Goal: Task Accomplishment & Management: Use online tool/utility

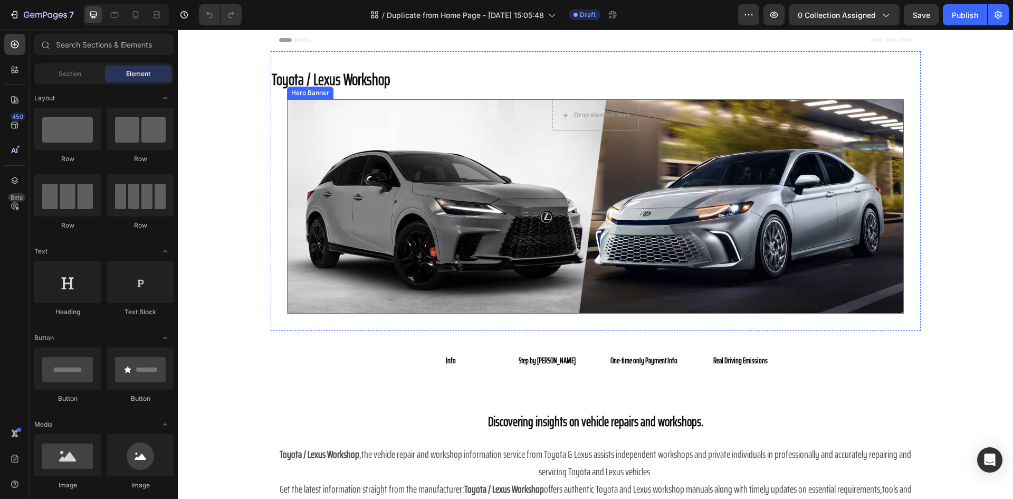
click at [444, 217] on div "Overlay" at bounding box center [595, 206] width 617 height 214
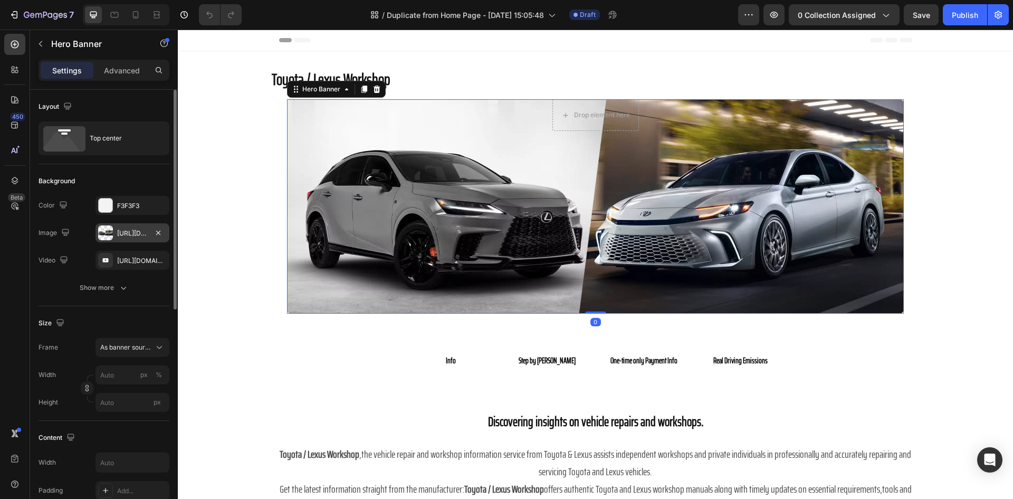
click at [126, 235] on div "[URL][DOMAIN_NAME]" at bounding box center [132, 232] width 31 height 9
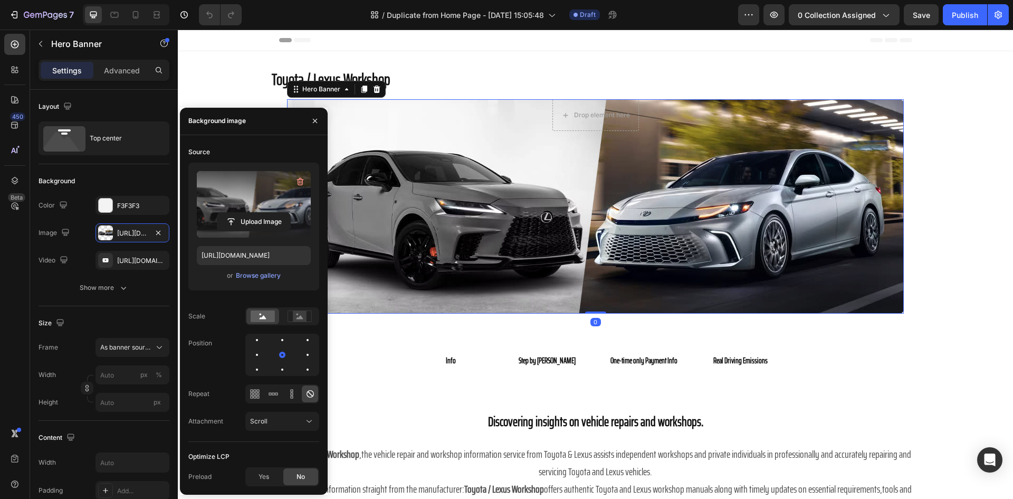
click at [244, 192] on label at bounding box center [254, 204] width 114 height 66
click at [244, 213] on input "file" at bounding box center [253, 222] width 73 height 18
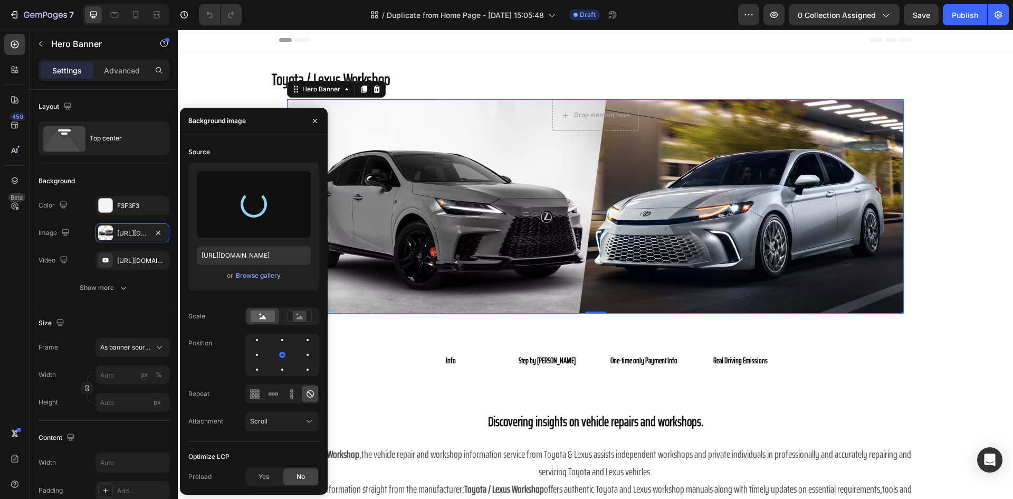
type input "https://cdn.shopify.com/s/files/1/0991/4738/3123/files/gempages_585715561506276…"
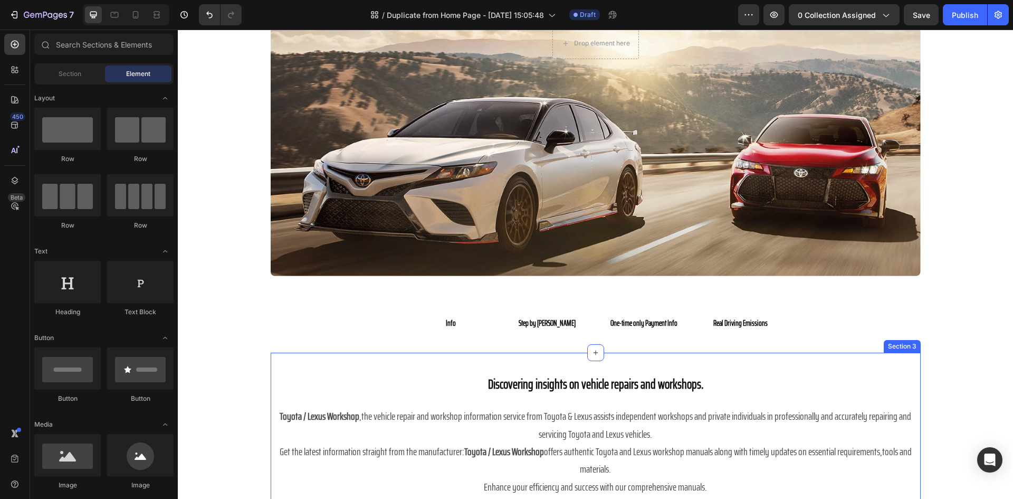
scroll to position [69, 0]
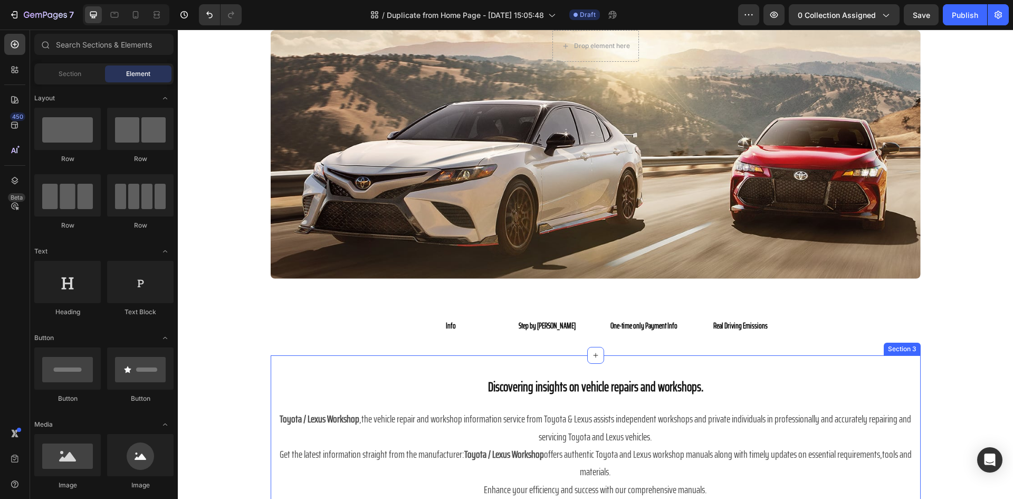
click at [838, 360] on div "Discovering insights on vehicle repairs and workshops. Heading Toyota / Lexus W…" at bounding box center [596, 447] width 650 height 185
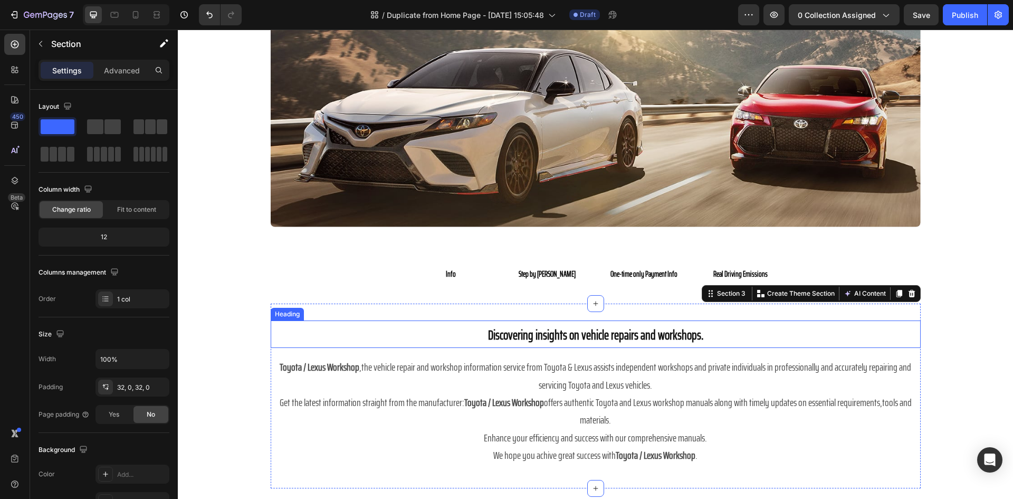
scroll to position [122, 0]
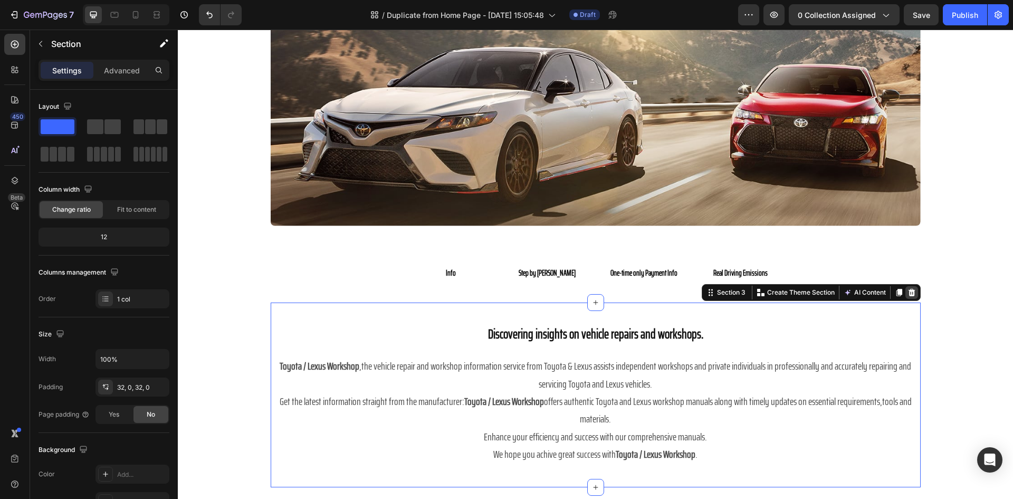
click at [911, 297] on div at bounding box center [911, 292] width 13 height 13
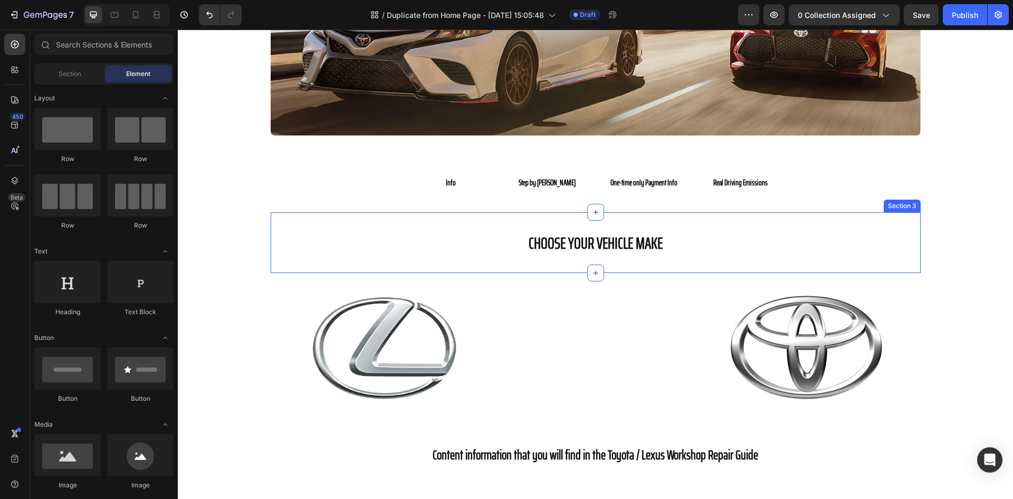
scroll to position [227, 0]
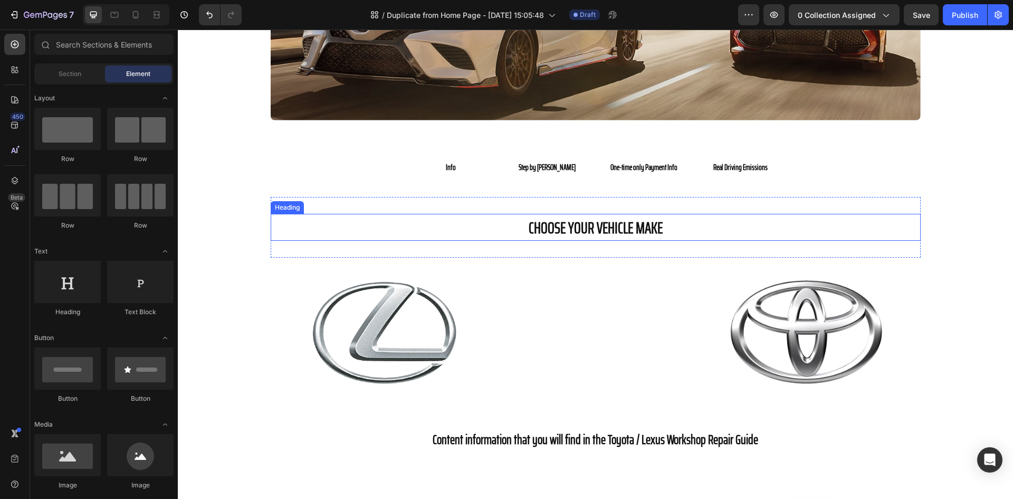
click at [731, 226] on h2 "CHOOSE YOUR VEHICLE MAKE" at bounding box center [596, 227] width 650 height 27
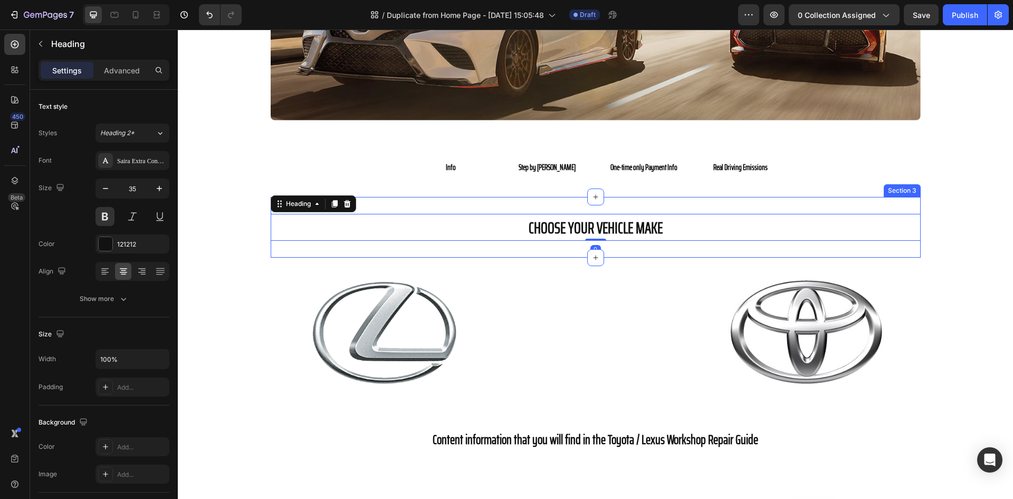
click at [733, 209] on div "CHOOSE YOUR VEHICLE MAKE Heading 0 Section 3" at bounding box center [596, 227] width 650 height 61
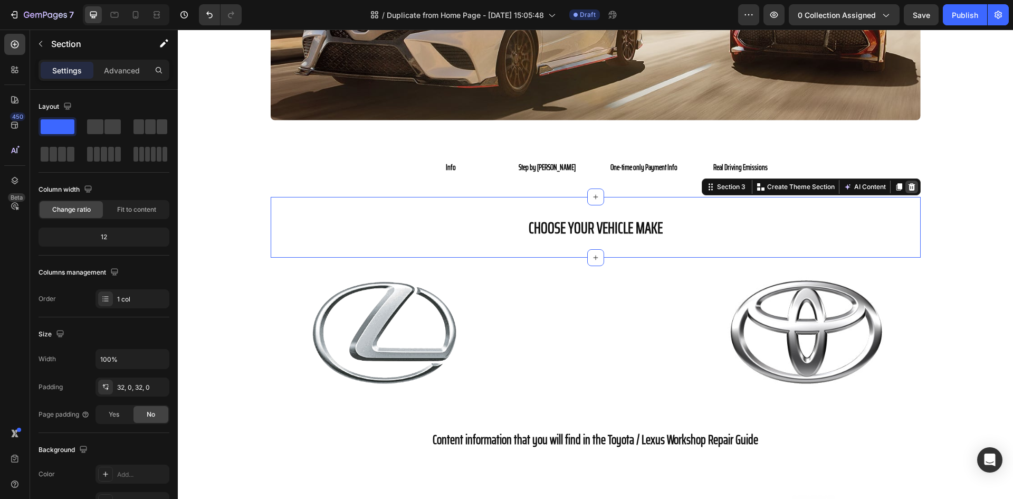
click at [910, 188] on icon at bounding box center [911, 186] width 7 height 7
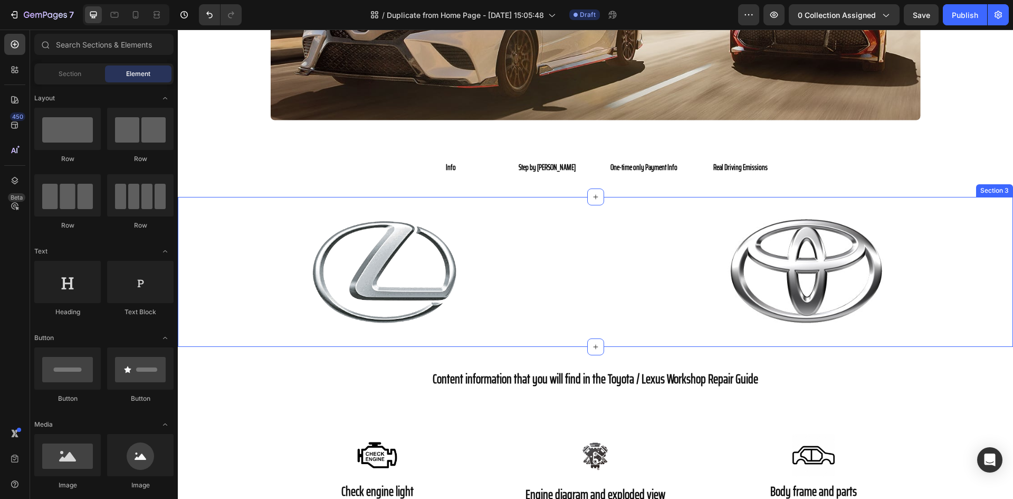
click at [695, 209] on div "Image Image Section 3" at bounding box center [595, 272] width 835 height 150
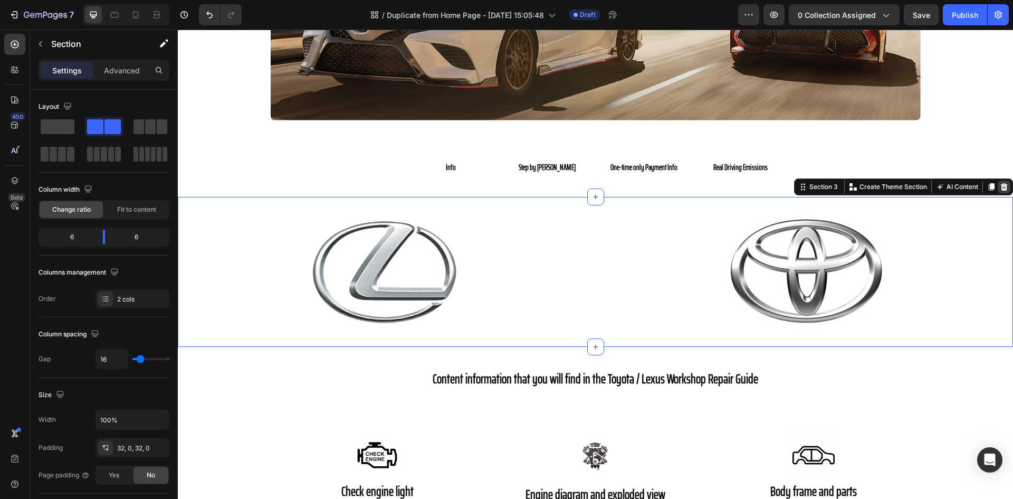
click at [1001, 186] on icon at bounding box center [1004, 186] width 7 height 7
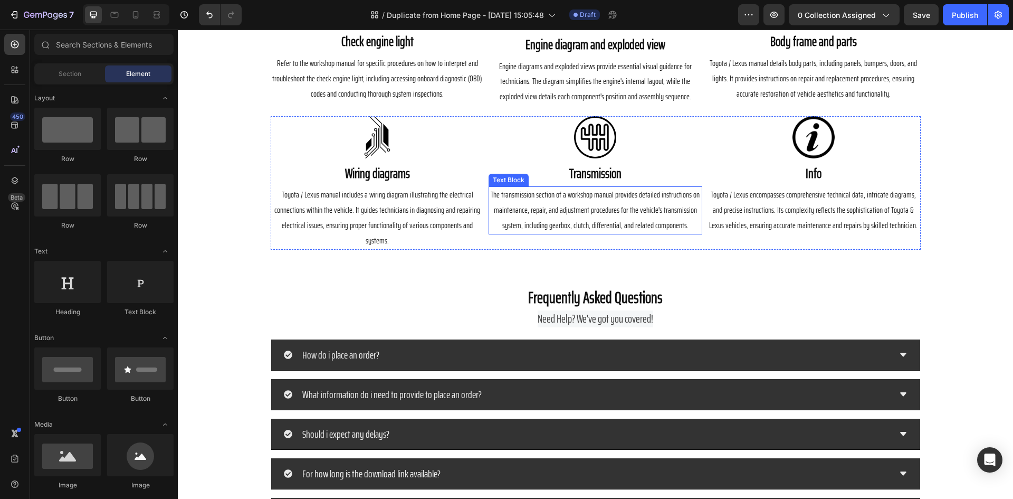
scroll to position [528, 0]
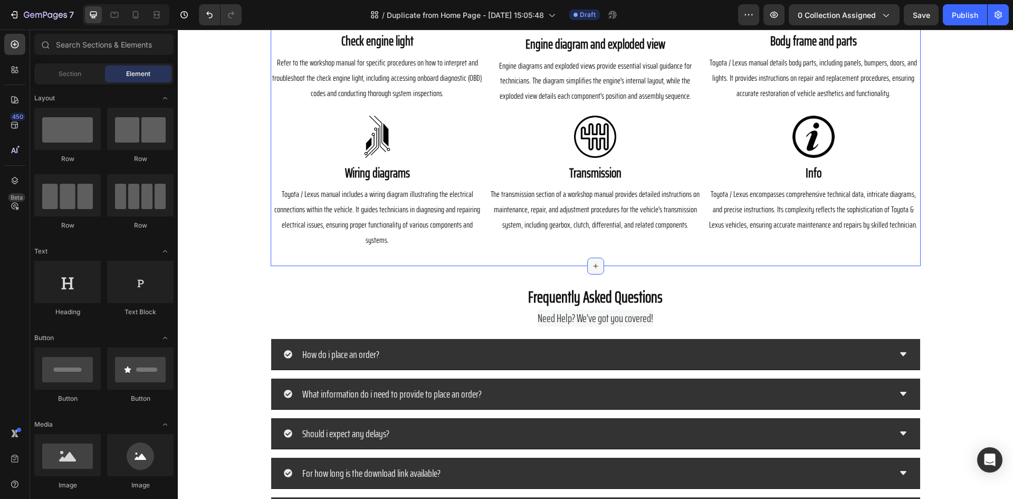
click at [592, 262] on icon at bounding box center [595, 266] width 8 height 8
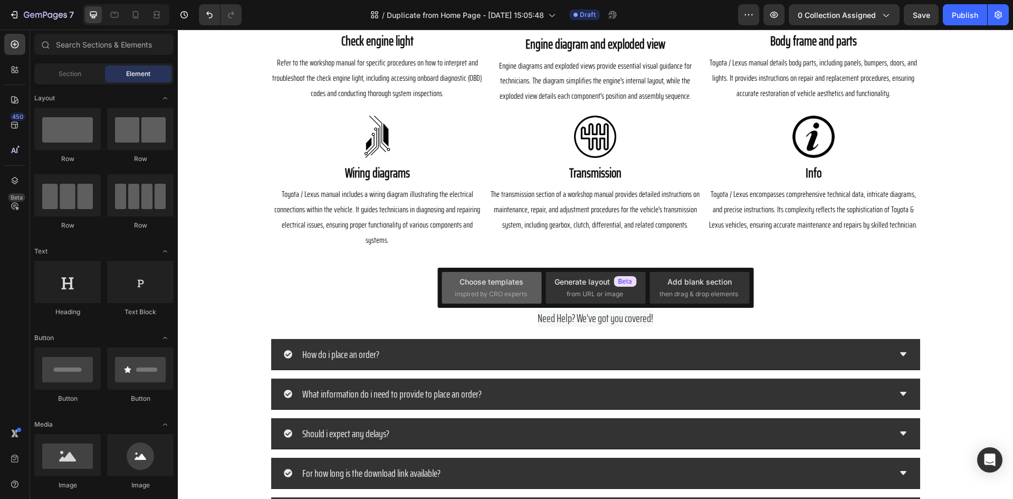
click at [519, 286] on div "Choose templates" at bounding box center [492, 281] width 64 height 11
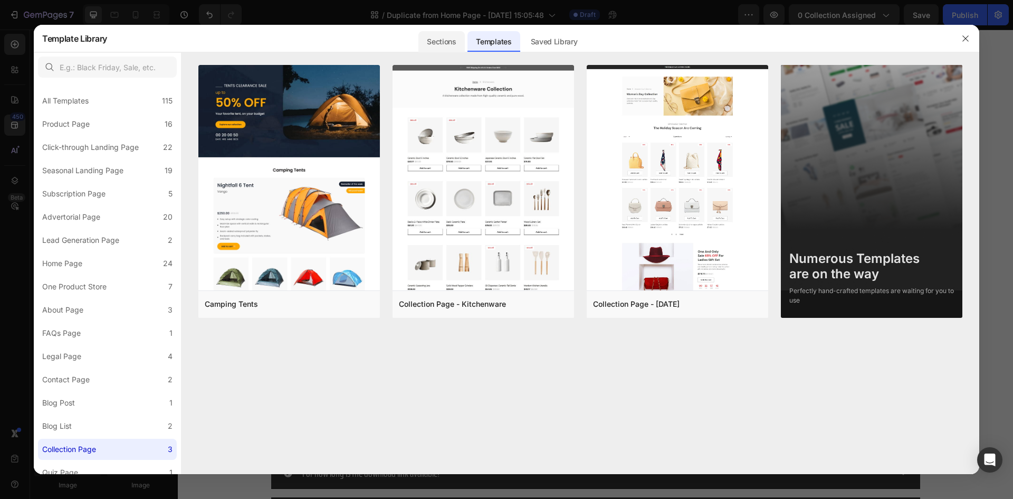
click at [444, 33] on div "Sections" at bounding box center [441, 41] width 46 height 21
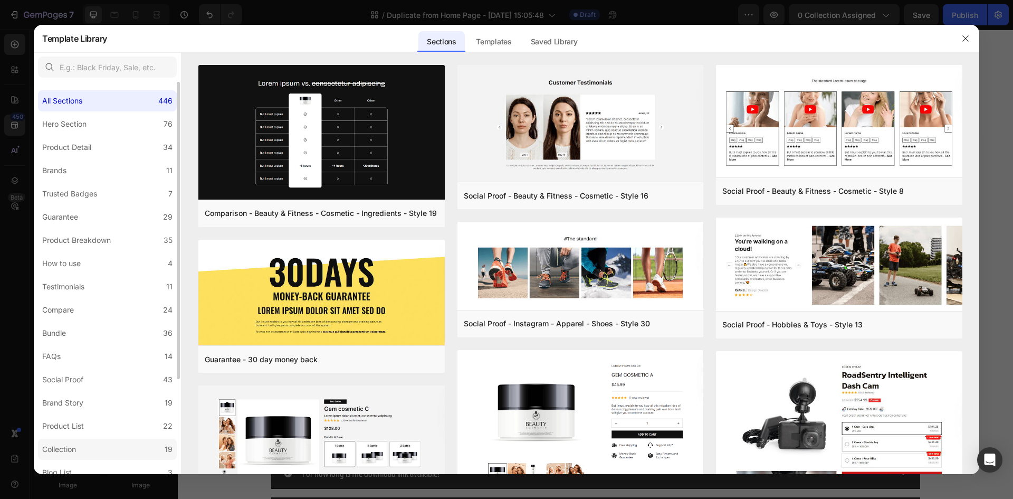
click at [101, 447] on label "Collection 19" at bounding box center [107, 448] width 139 height 21
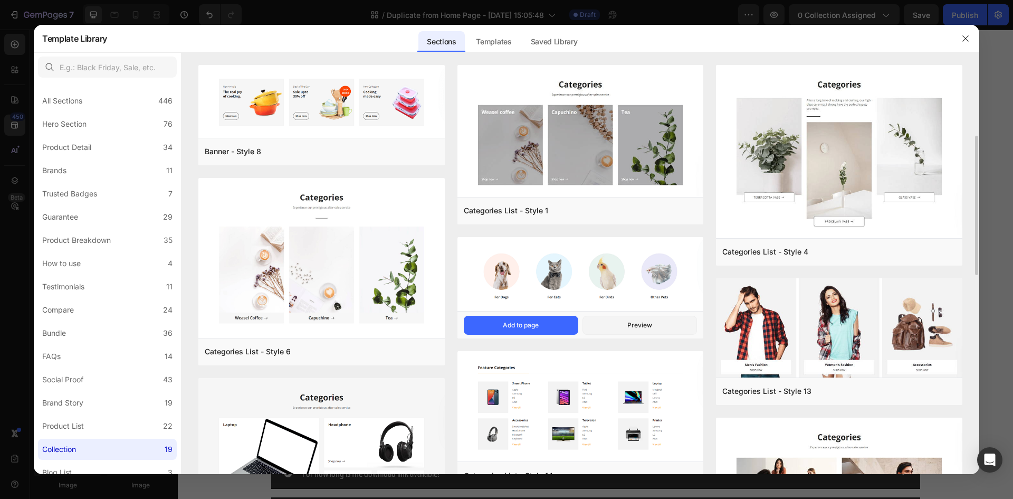
scroll to position [53, 0]
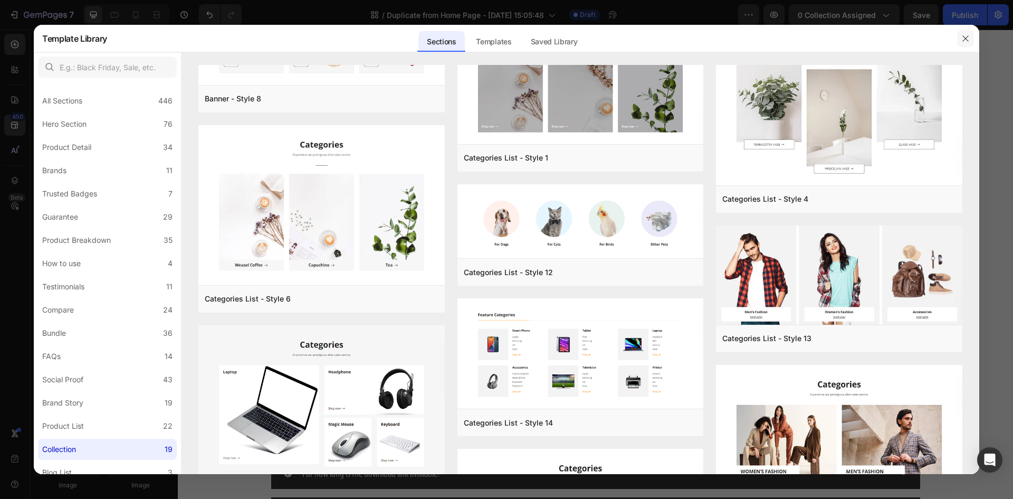
click at [970, 40] on button "button" at bounding box center [965, 38] width 17 height 17
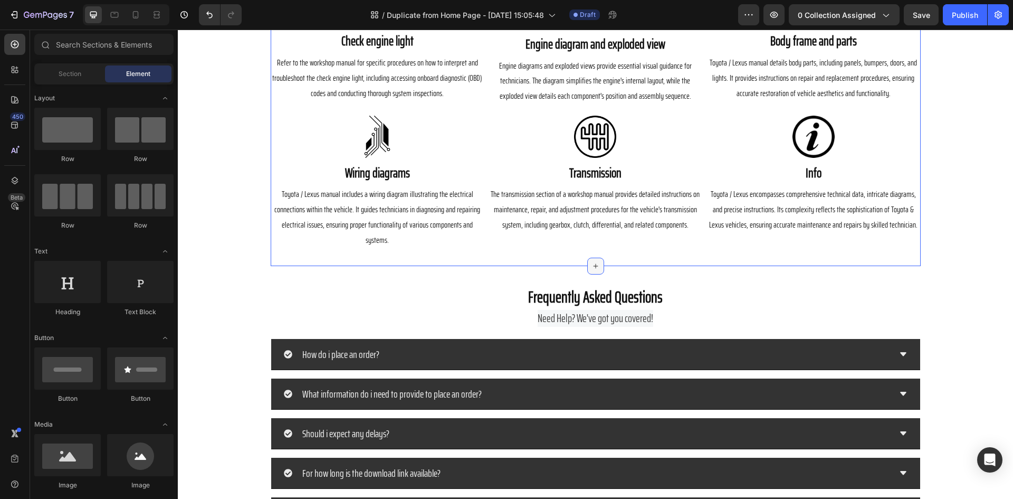
click at [593, 262] on icon at bounding box center [595, 266] width 8 height 8
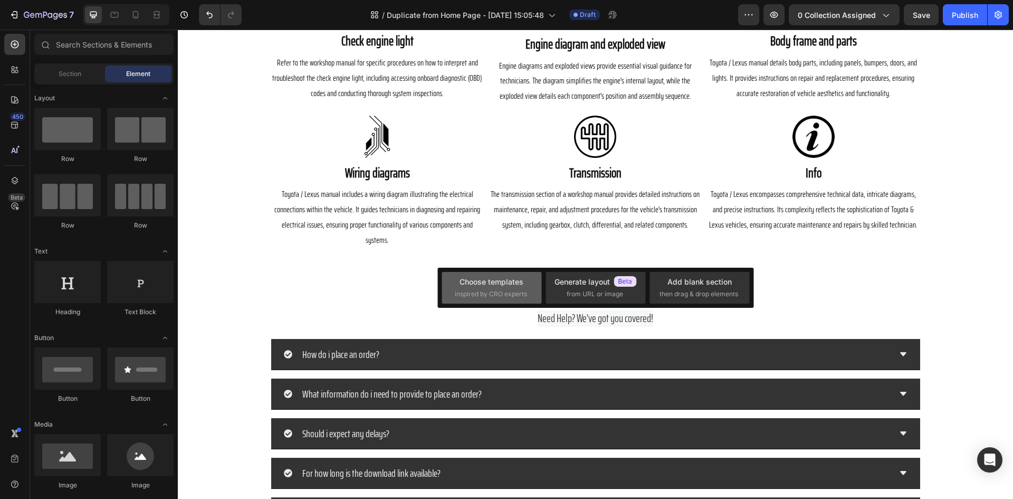
click at [501, 279] on div "Choose templates" at bounding box center [492, 281] width 64 height 11
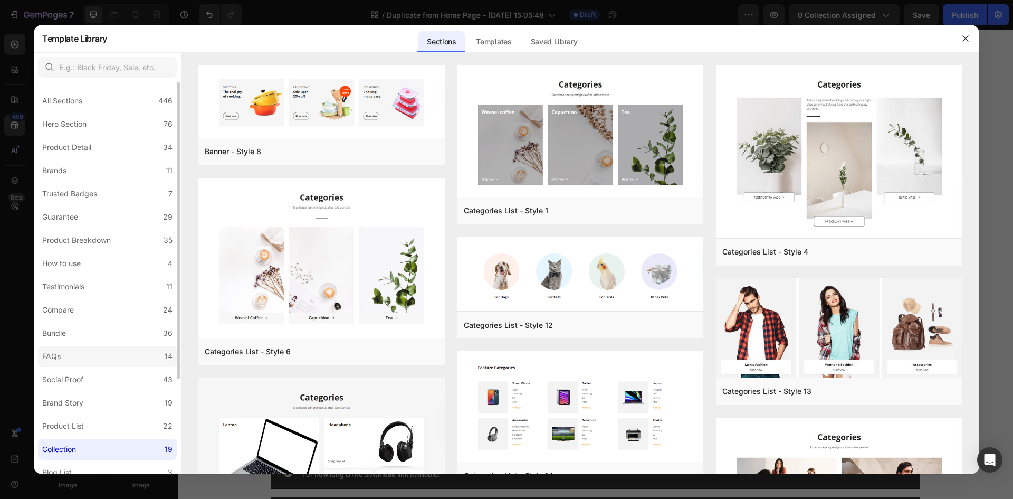
scroll to position [125, 0]
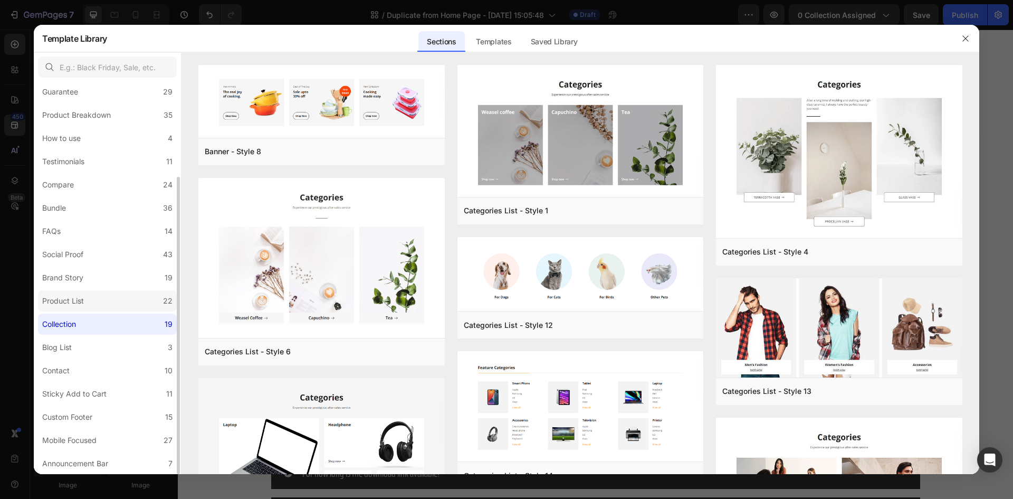
click at [103, 305] on label "Product List 22" at bounding box center [107, 300] width 139 height 21
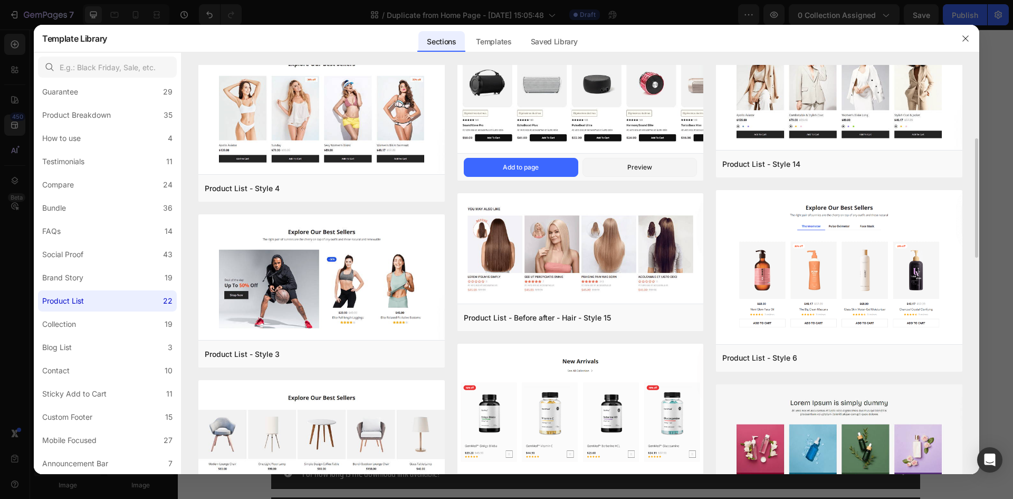
scroll to position [0, 0]
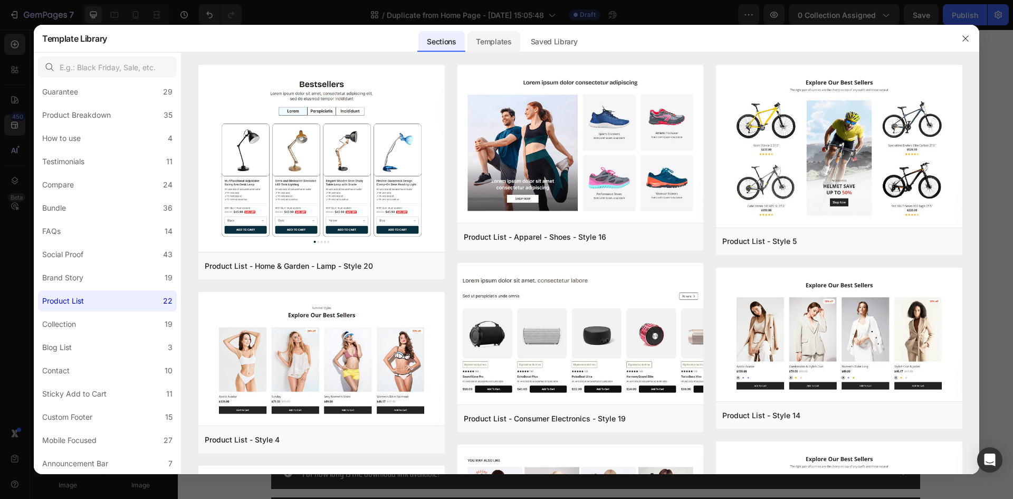
click at [502, 44] on div "Templates" at bounding box center [493, 41] width 52 height 21
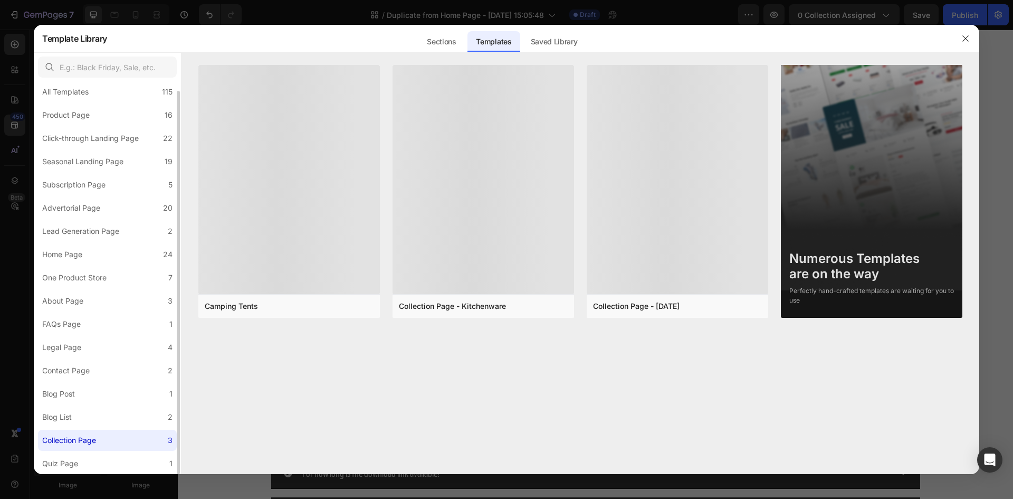
scroll to position [9, 0]
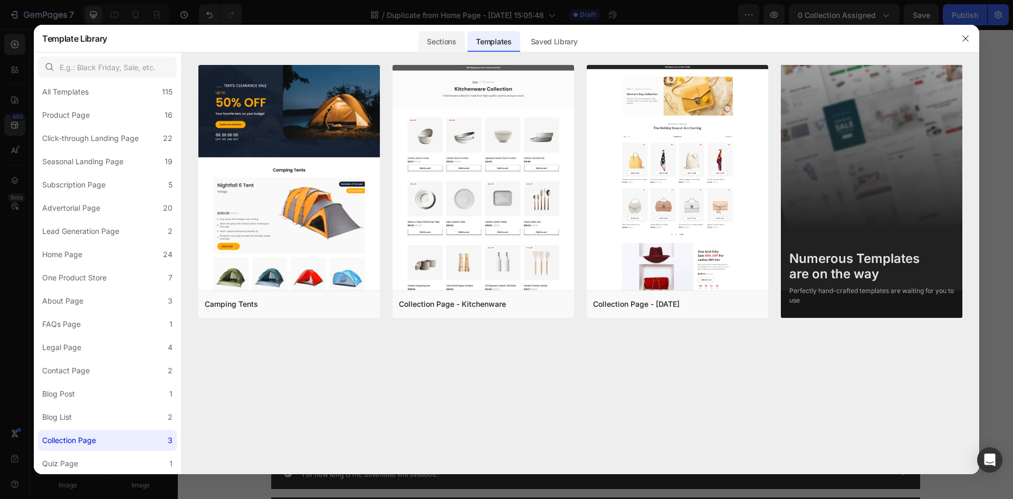
click at [459, 44] on div "Sections" at bounding box center [441, 41] width 46 height 21
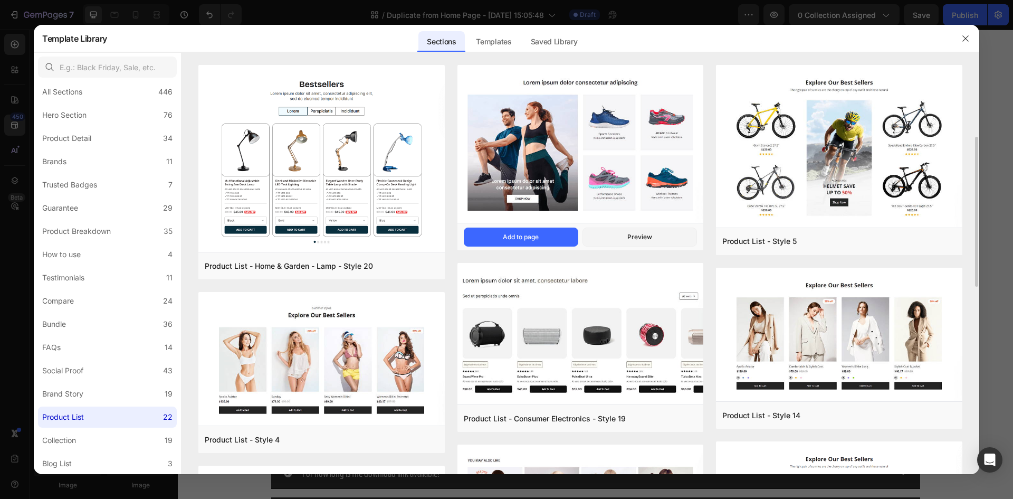
scroll to position [106, 0]
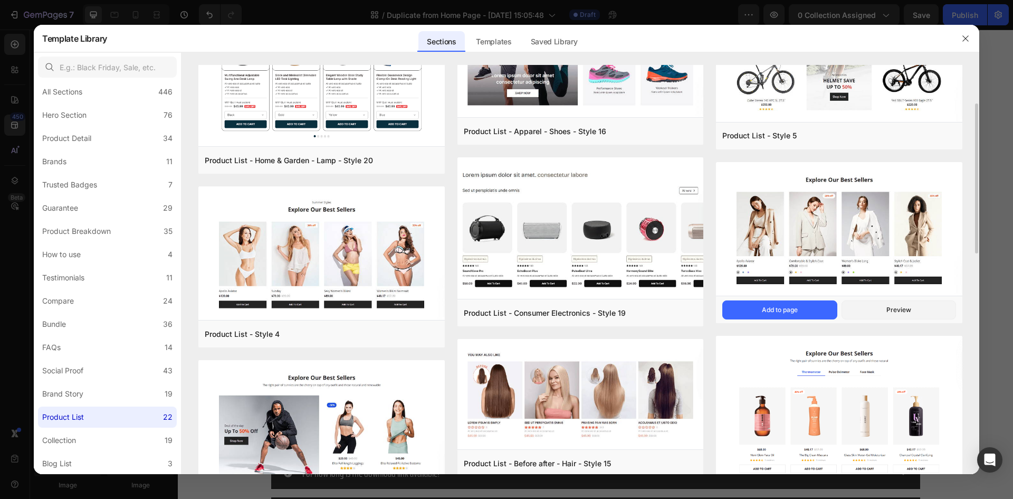
click at [840, 212] on img at bounding box center [839, 230] width 246 height 136
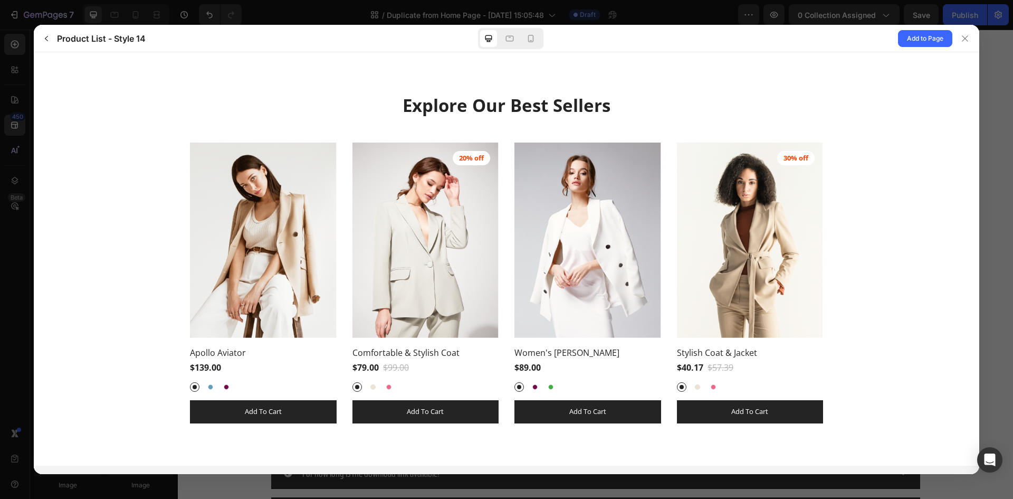
scroll to position [0, 0]
click at [923, 38] on span "Add to Page" at bounding box center [925, 38] width 36 height 13
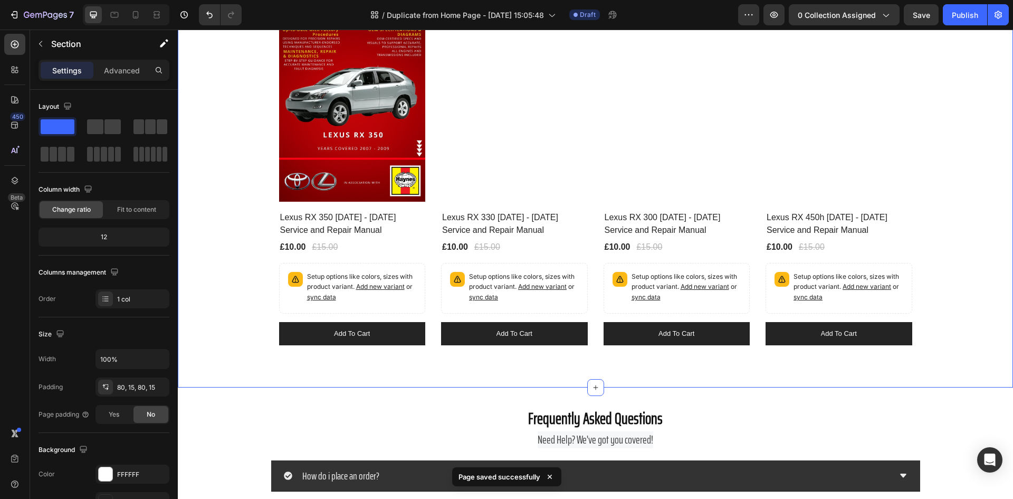
scroll to position [907, 0]
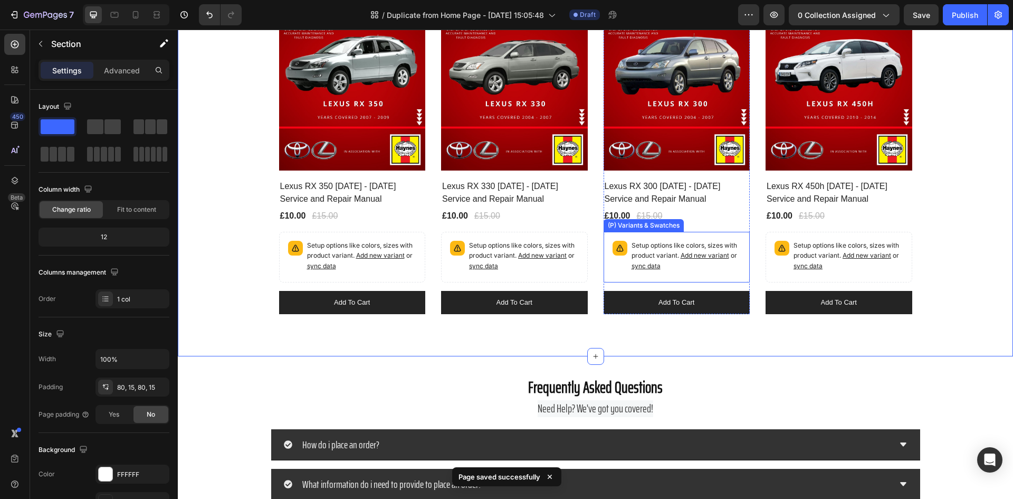
click at [721, 273] on div "Setup options like colors, sizes with product variant. Add new variant or sync …" at bounding box center [687, 257] width 110 height 33
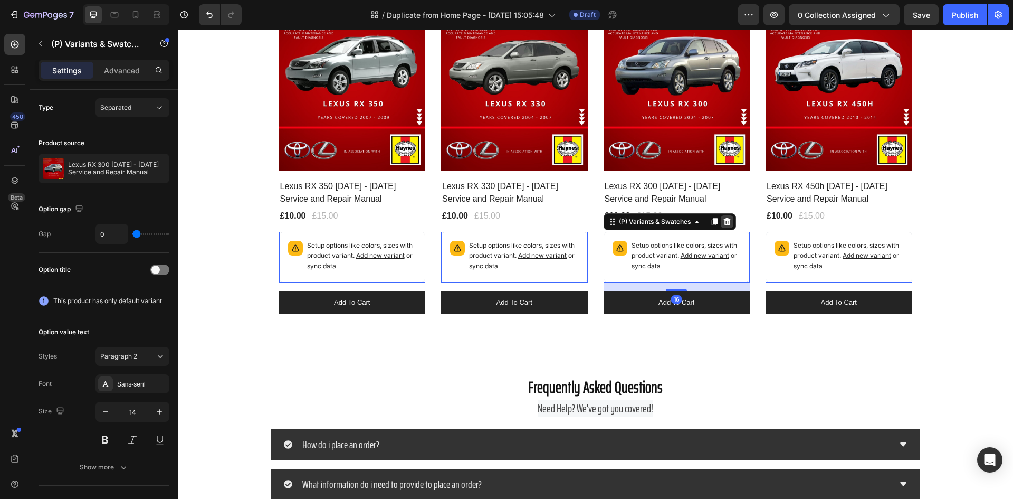
click at [724, 220] on icon at bounding box center [726, 221] width 7 height 7
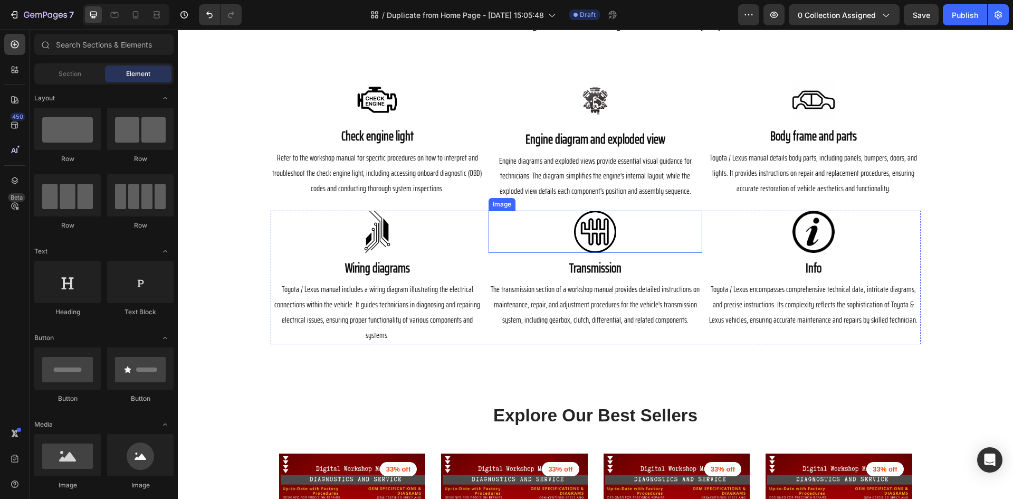
scroll to position [696, 0]
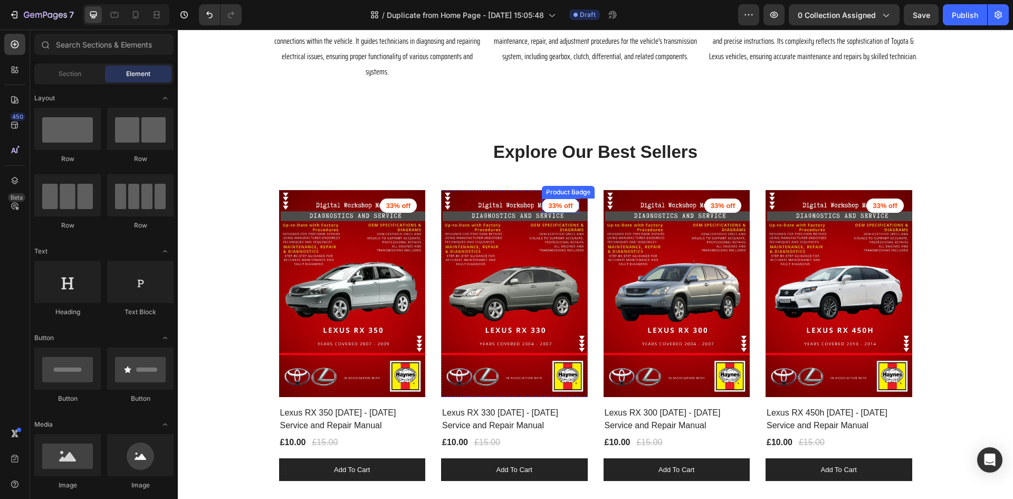
click at [558, 198] on pre "33% off" at bounding box center [560, 205] width 37 height 15
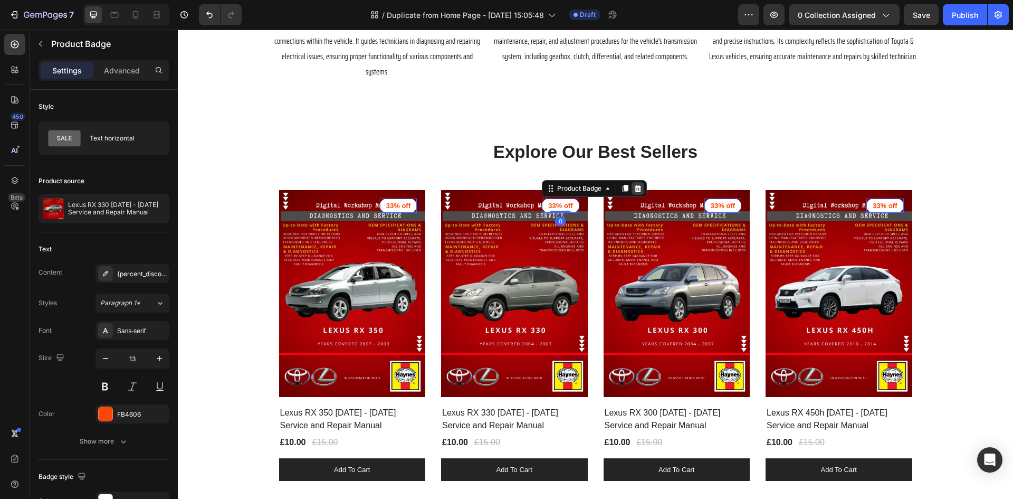
click at [639, 182] on div at bounding box center [638, 188] width 13 height 13
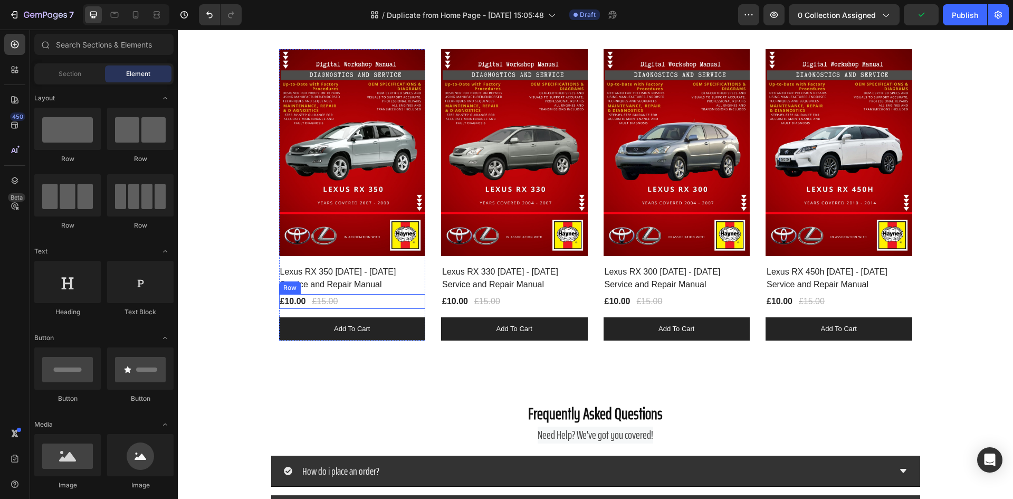
scroll to position [907, 0]
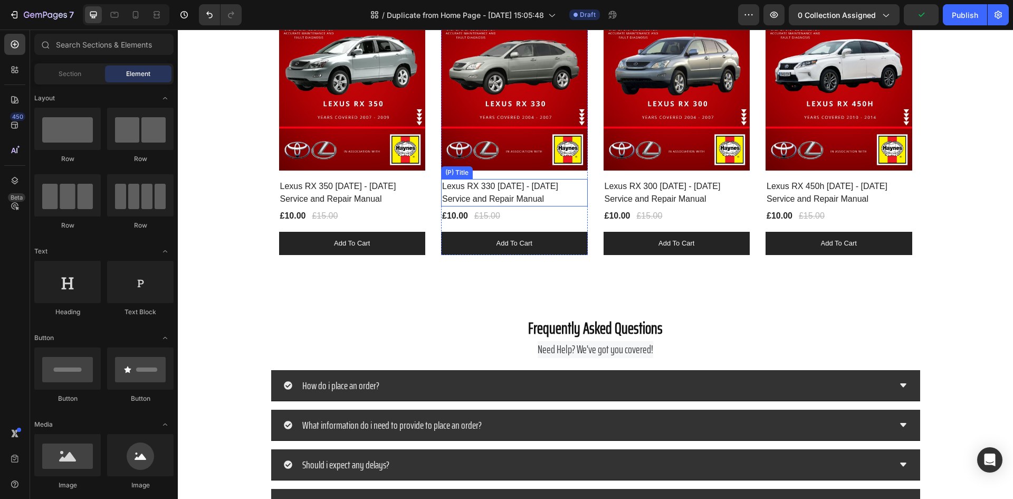
click at [488, 183] on h2 "Lexus RX 330 2004 - 2007 Service and Repair Manual" at bounding box center [514, 192] width 147 height 27
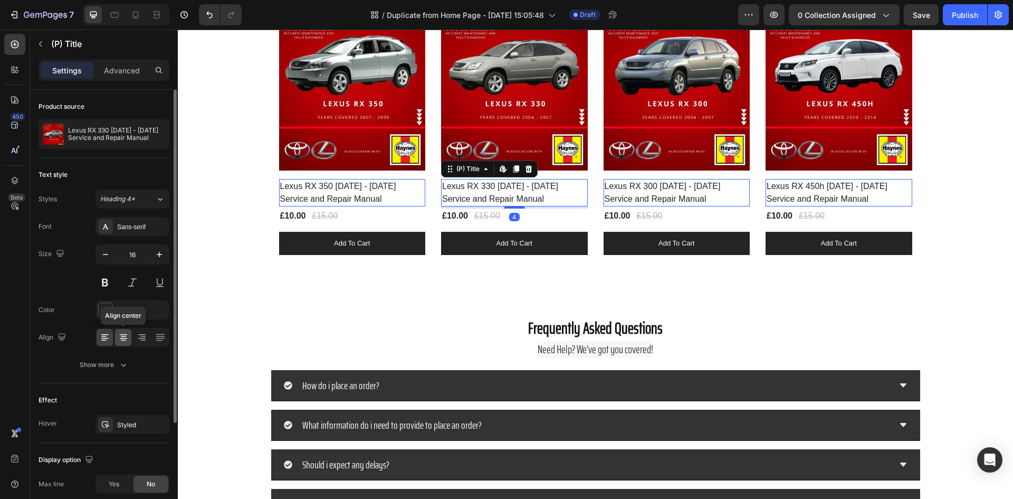
click at [127, 332] on icon at bounding box center [123, 337] width 11 height 11
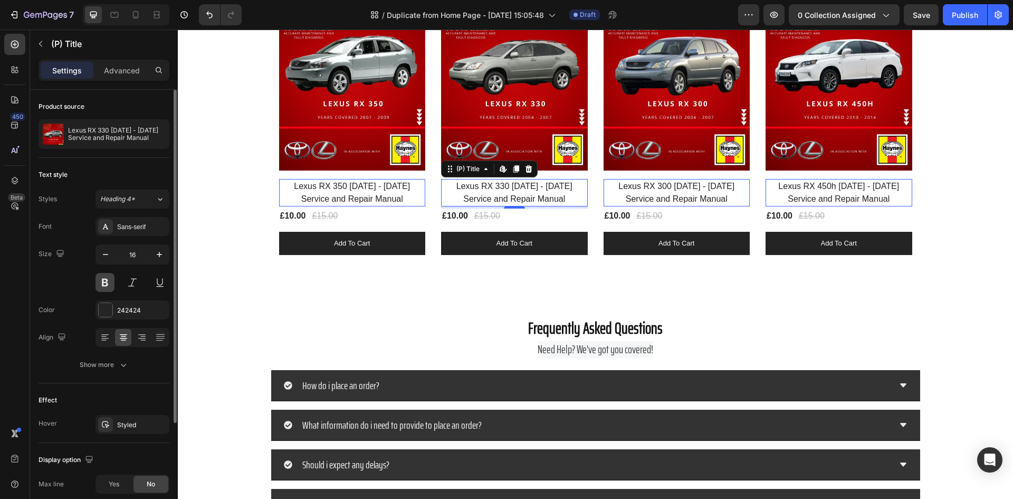
click at [103, 279] on button at bounding box center [104, 282] width 19 height 19
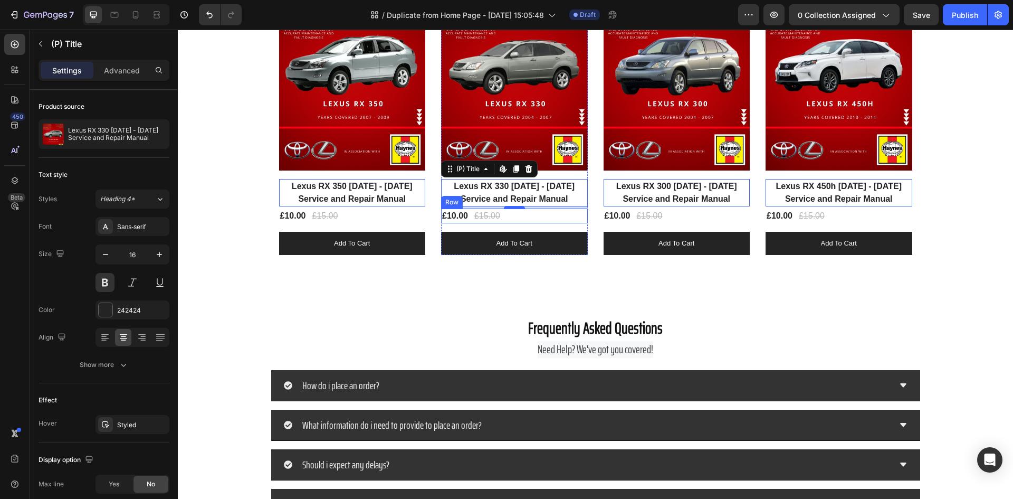
click at [518, 217] on div "£10.00 (P) Price (P) Price £15.00 (P) Price (P) Price Row" at bounding box center [514, 215] width 147 height 15
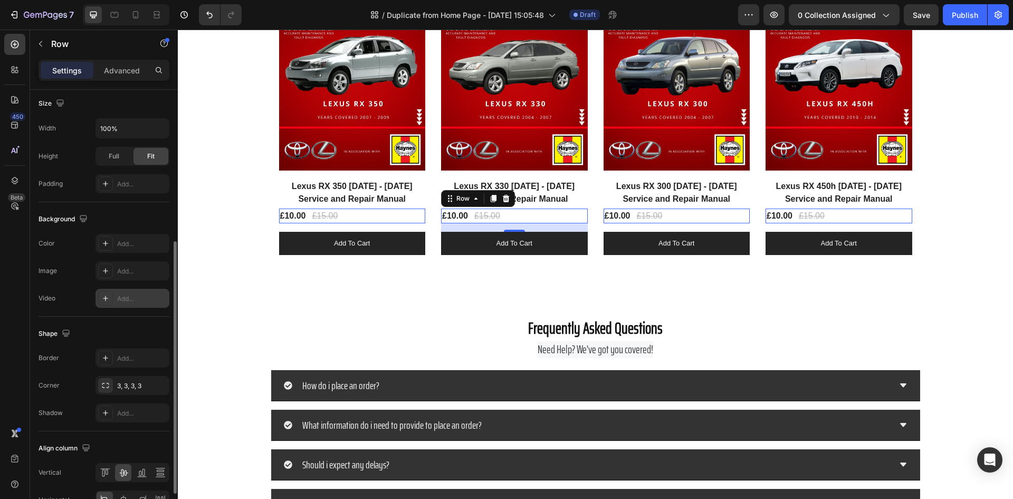
scroll to position [325, 0]
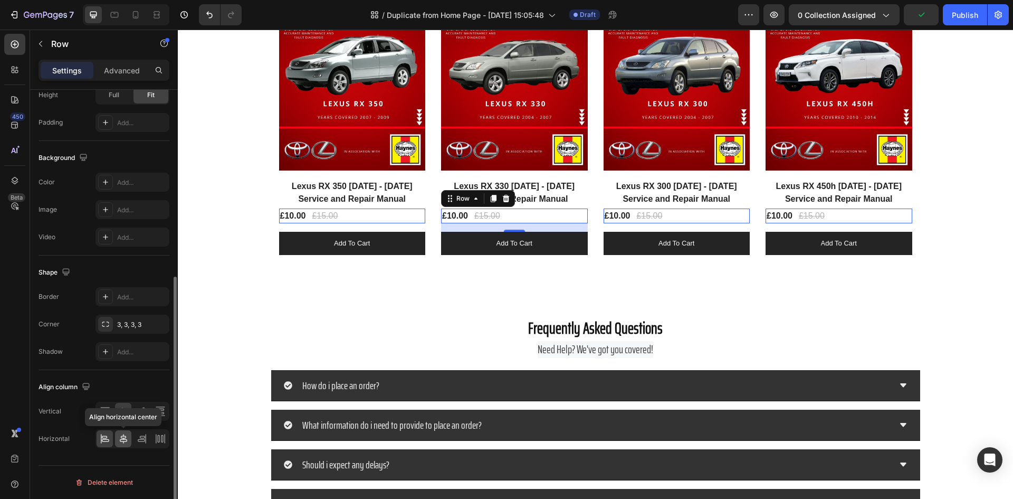
click at [119, 438] on icon at bounding box center [123, 438] width 11 height 11
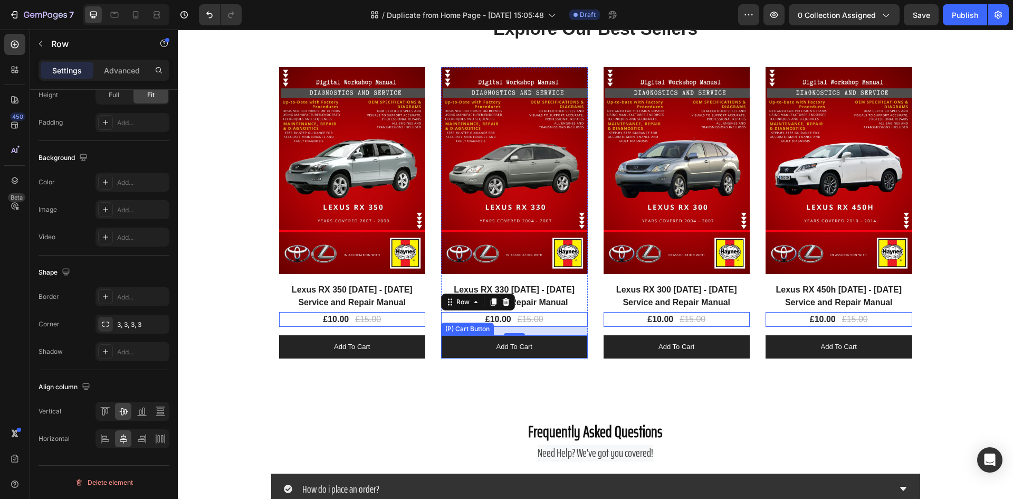
scroll to position [801, 0]
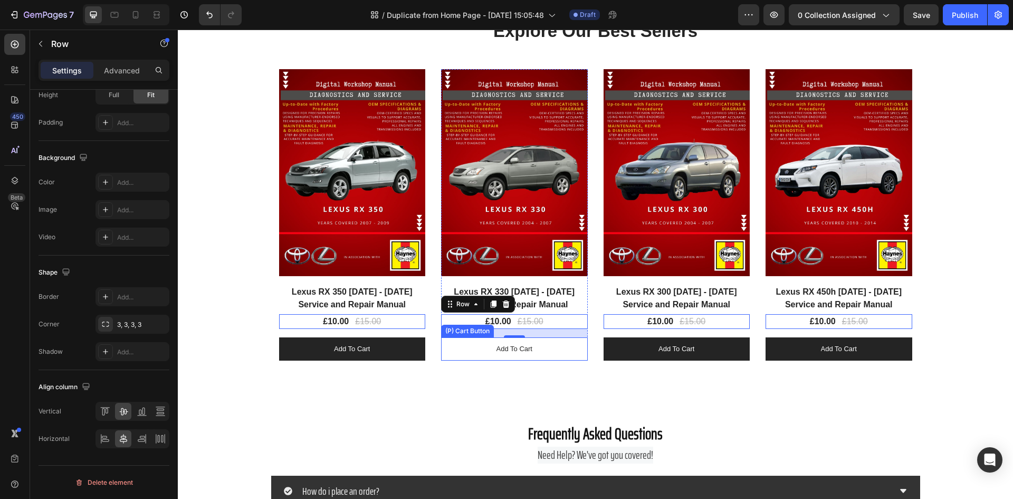
click at [543, 348] on button "Add to cart" at bounding box center [514, 348] width 147 height 23
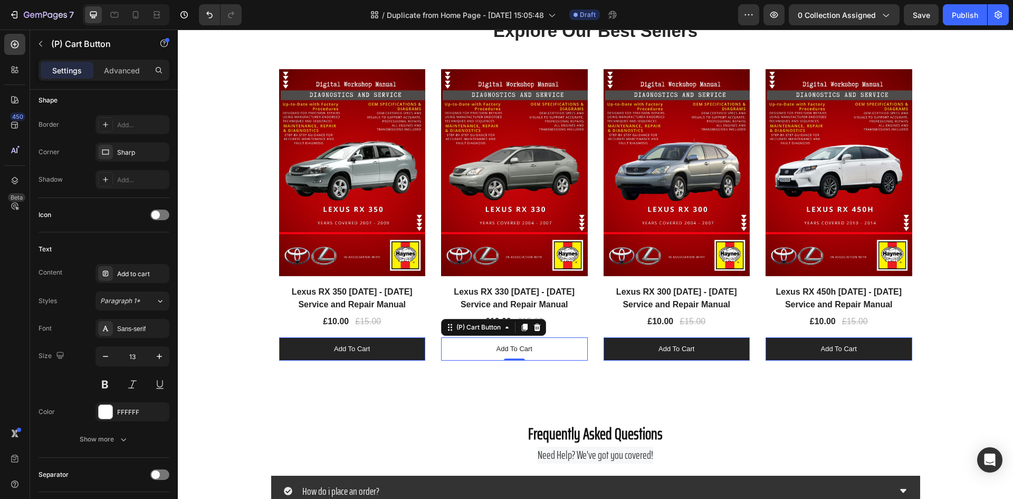
scroll to position [0, 0]
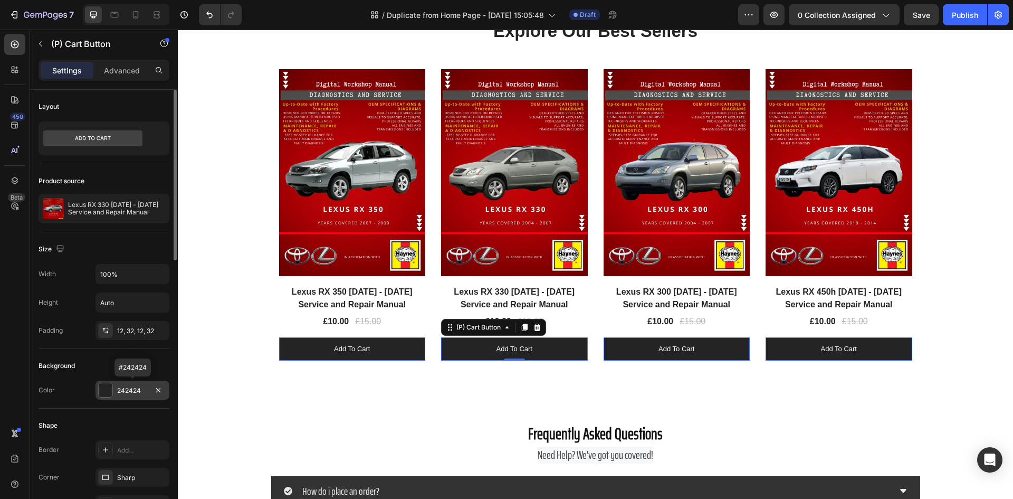
click at [105, 389] on div at bounding box center [106, 390] width 14 height 14
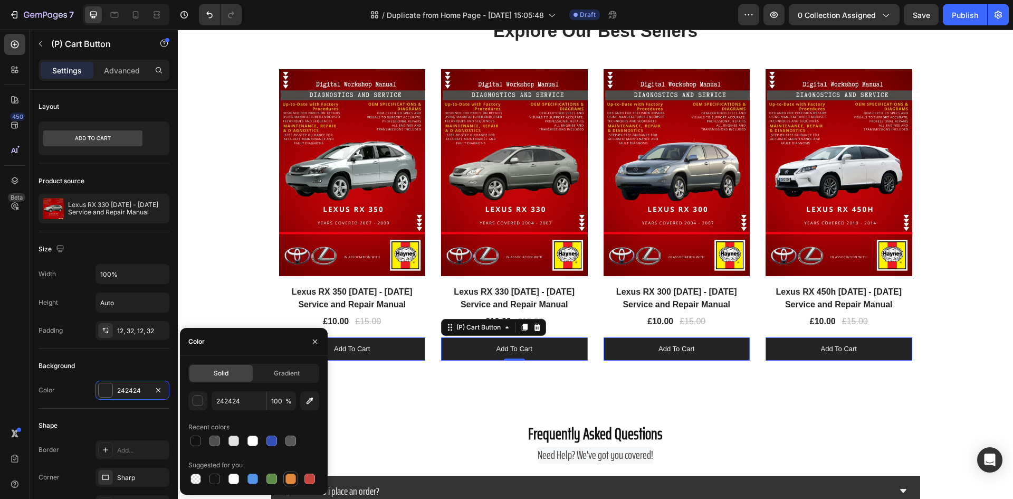
click at [288, 474] on div at bounding box center [290, 478] width 11 height 11
type input "E4893A"
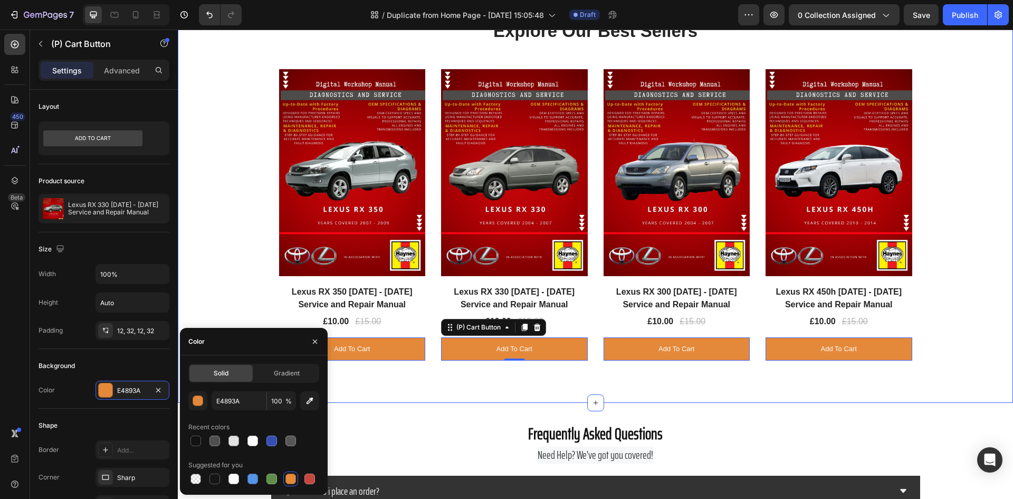
click at [214, 244] on div "Explore Our Best Sellers Heading Row (P) Images Row Lexus RX 350 2007 - 2009 Se…" at bounding box center [595, 189] width 819 height 341
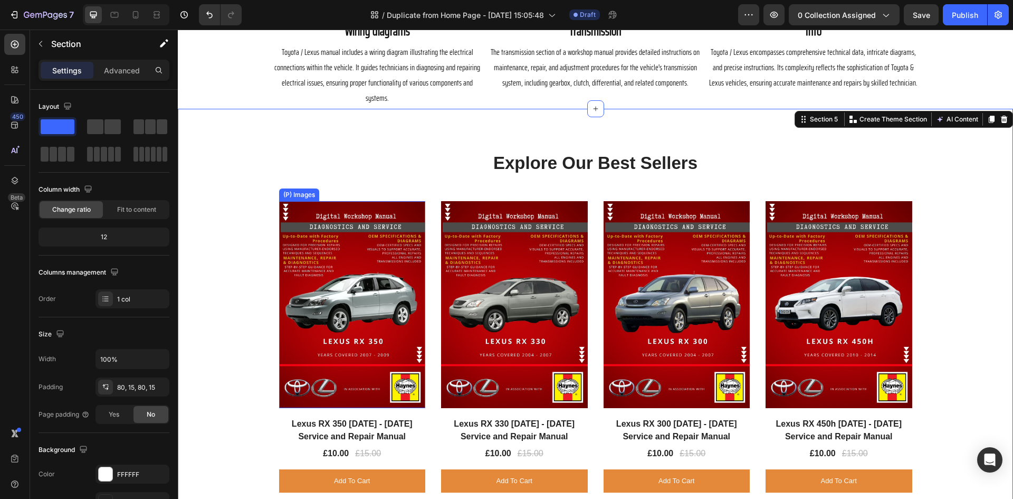
scroll to position [643, 0]
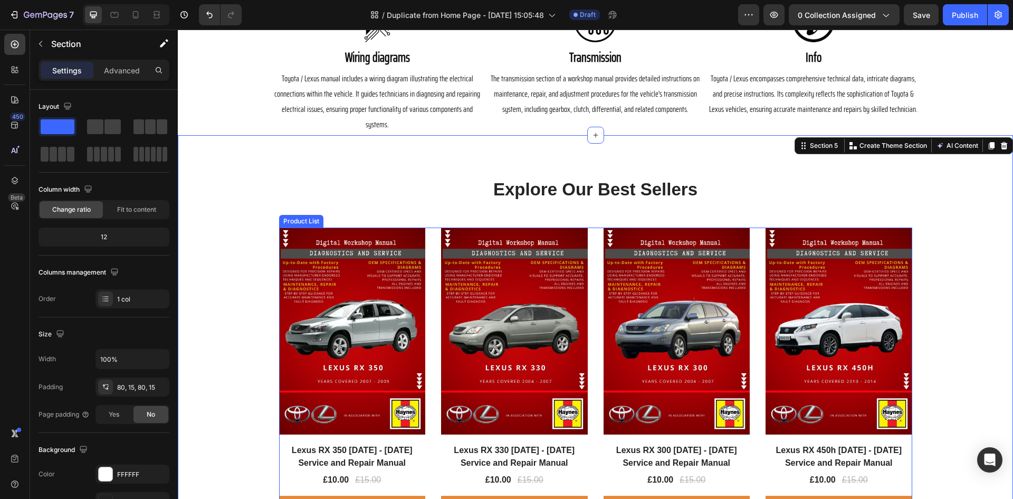
click at [431, 269] on div "(P) Images Row Lexus RX 350 2007 - 2009 Service and Repair Manual (P) Title £10…" at bounding box center [595, 372] width 633 height 291
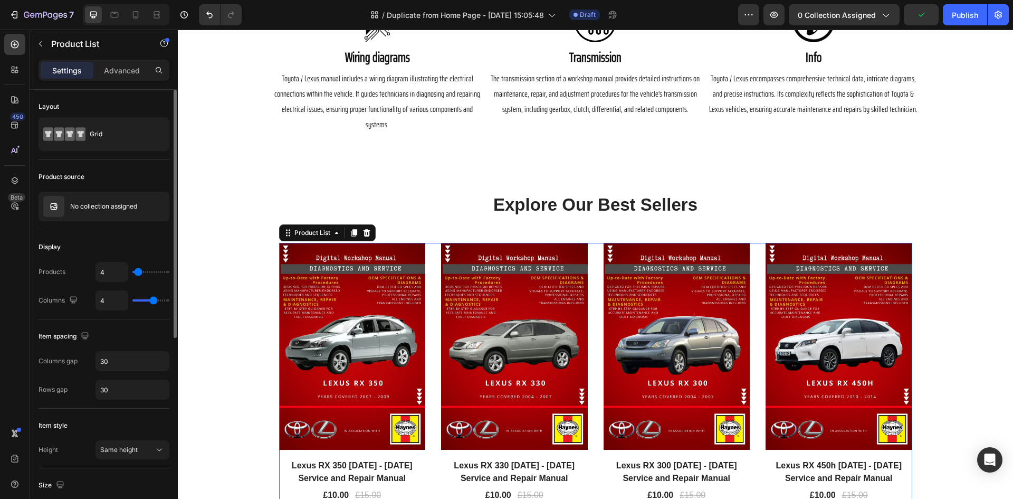
type input "1"
type input "5"
type input "7"
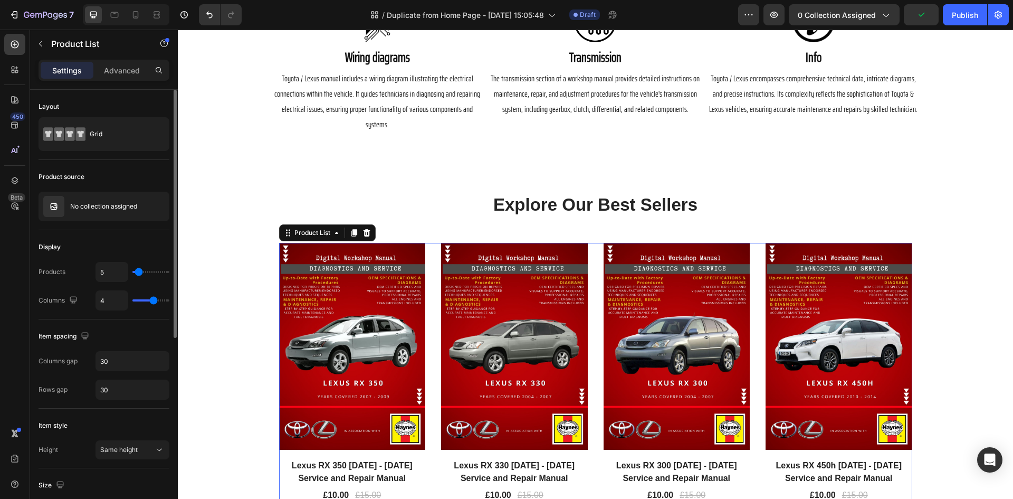
type input "7"
type input "10"
type input "13"
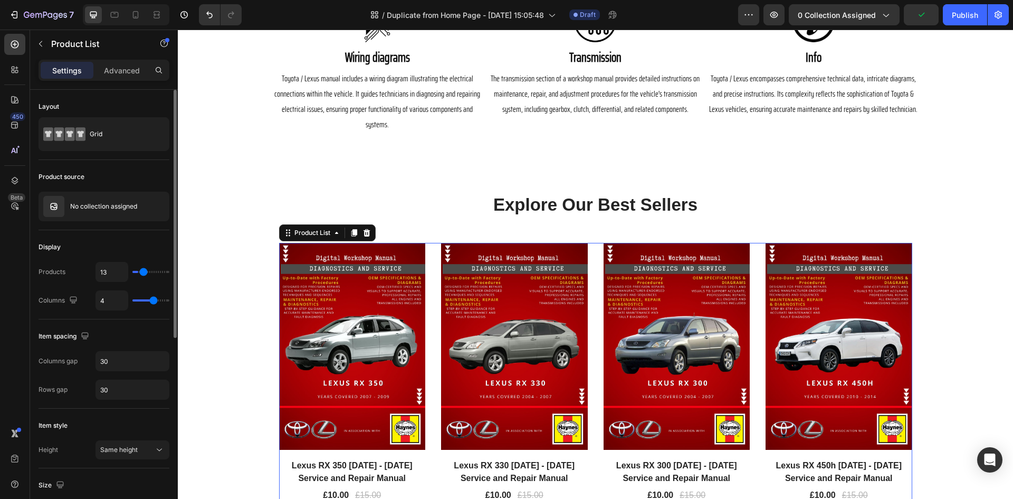
type input "15"
type input "16"
type input "18"
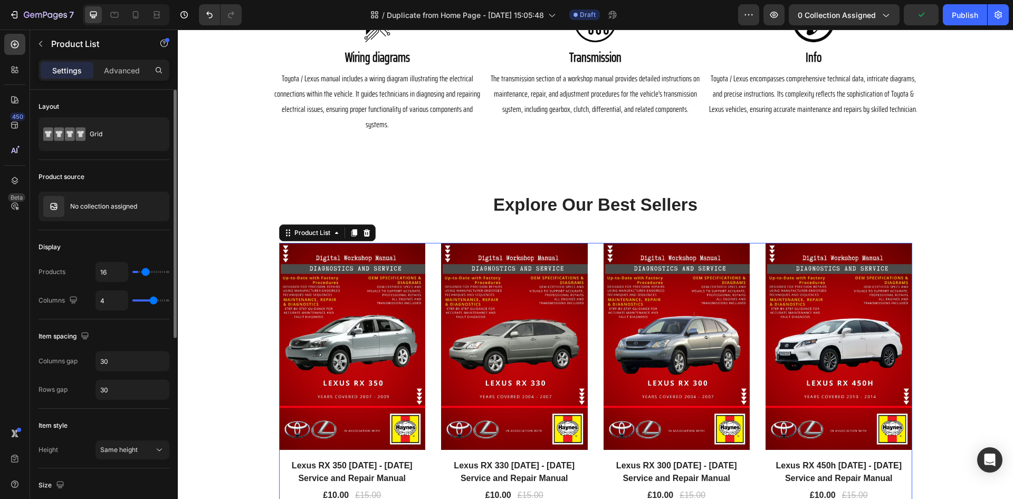
type input "18"
type input "20"
type input "22"
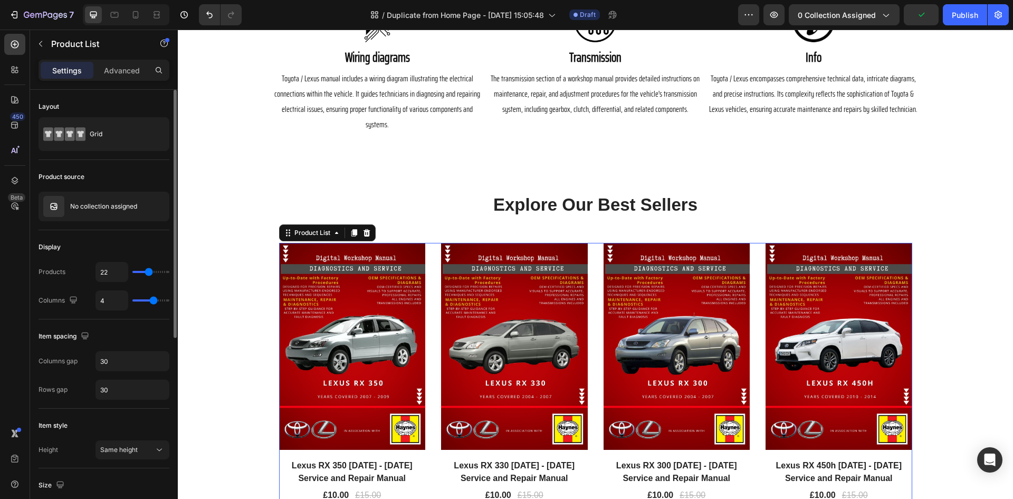
type input "24"
type input "26"
type input "27"
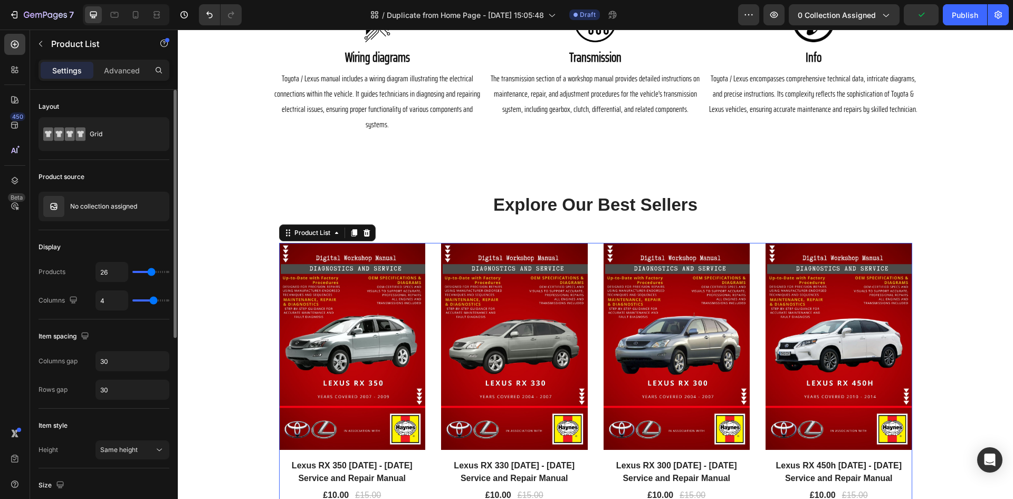
type input "27"
type input "29"
type input "31"
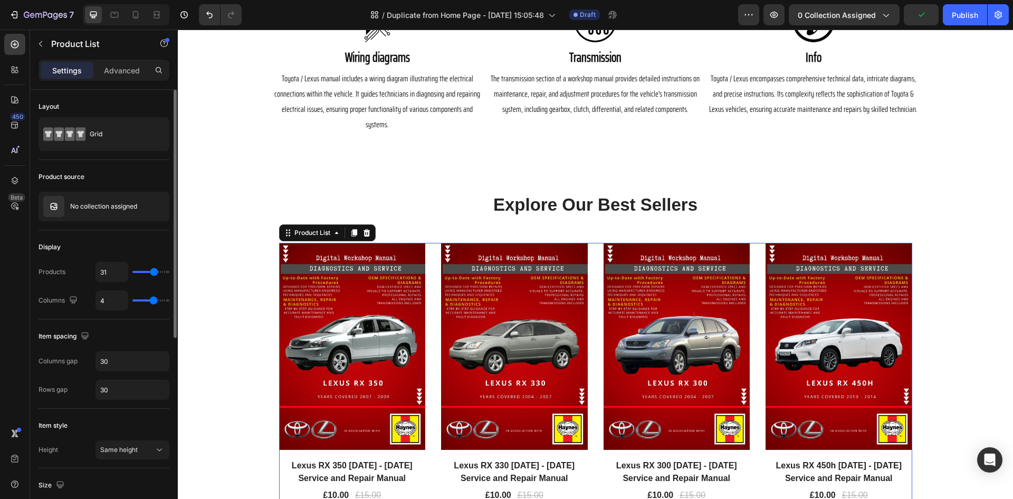
type input "32"
type input "33"
type input "34"
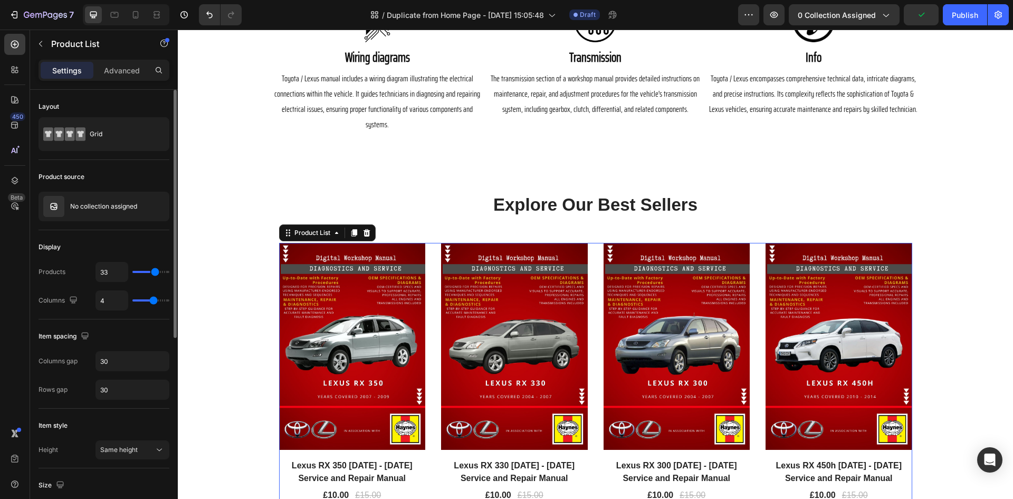
type input "34"
type input "35"
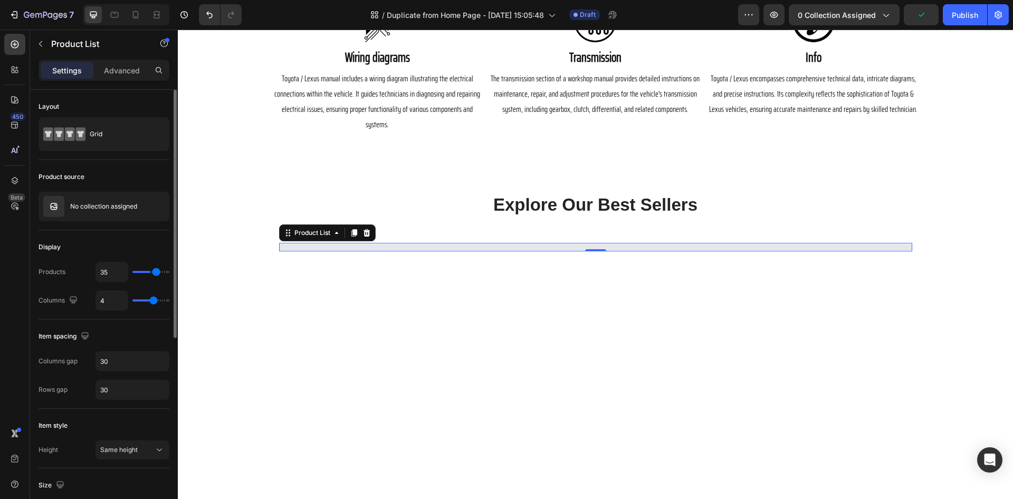
type input "37"
type input "40"
type input "42"
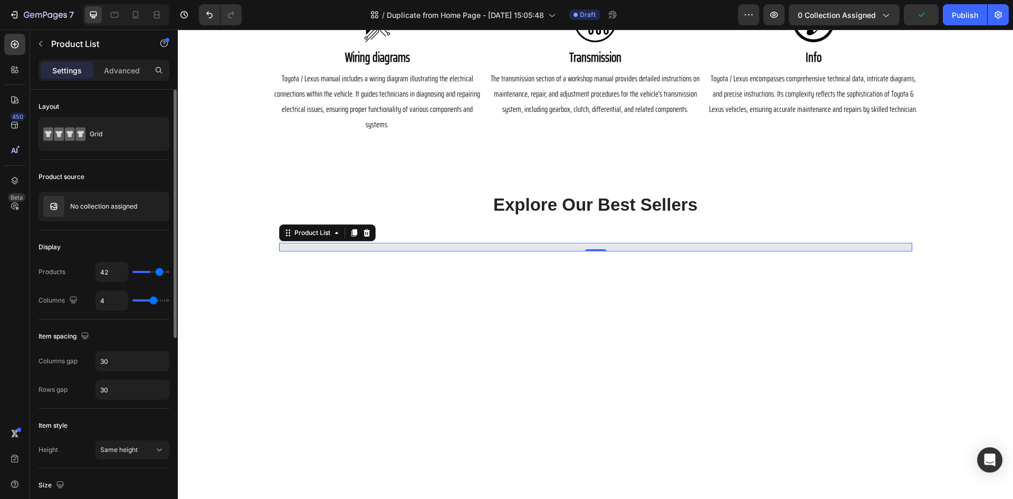
type input "42"
type input "45"
type input "48"
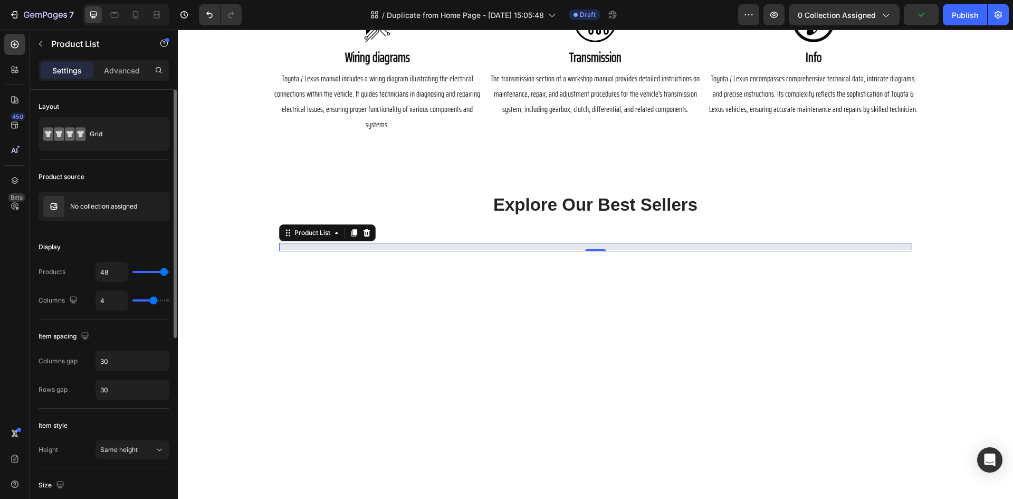
type input "50"
drag, startPoint x: 134, startPoint y: 272, endPoint x: 1, endPoint y: 243, distance: 136.7
type input "50"
click at [169, 272] on input "range" at bounding box center [150, 272] width 37 height 2
click at [113, 275] on input "50" at bounding box center [112, 271] width 32 height 19
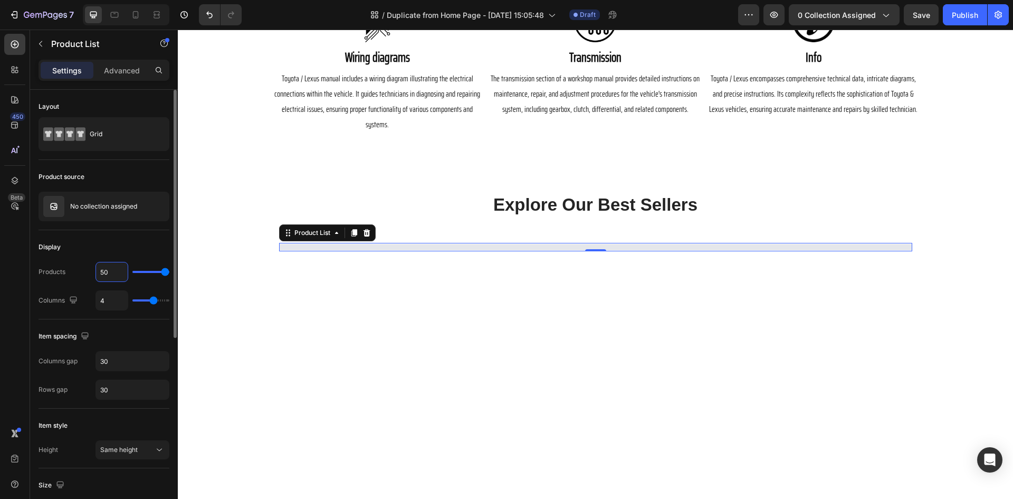
type input "5"
type input "57"
type input "50"
type input "57"
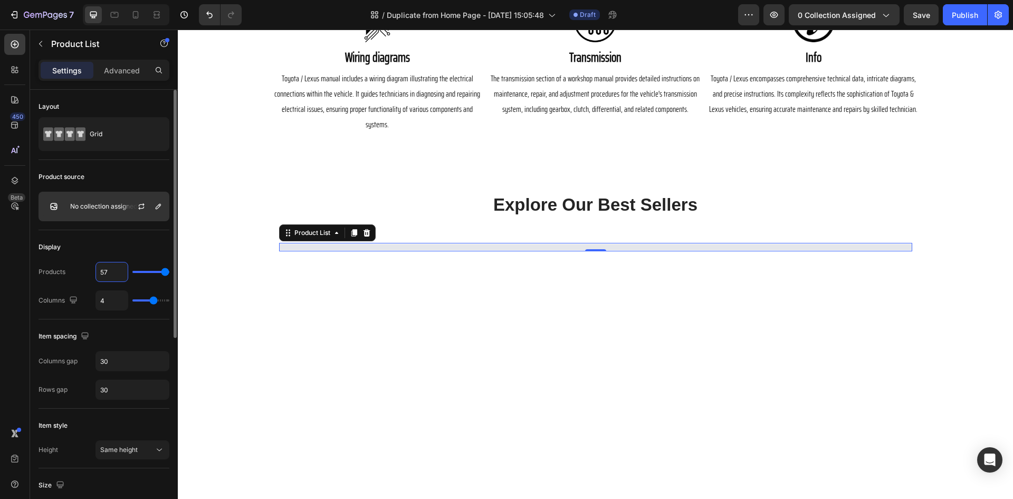
click at [112, 208] on p "No collection assigned" at bounding box center [103, 206] width 67 height 7
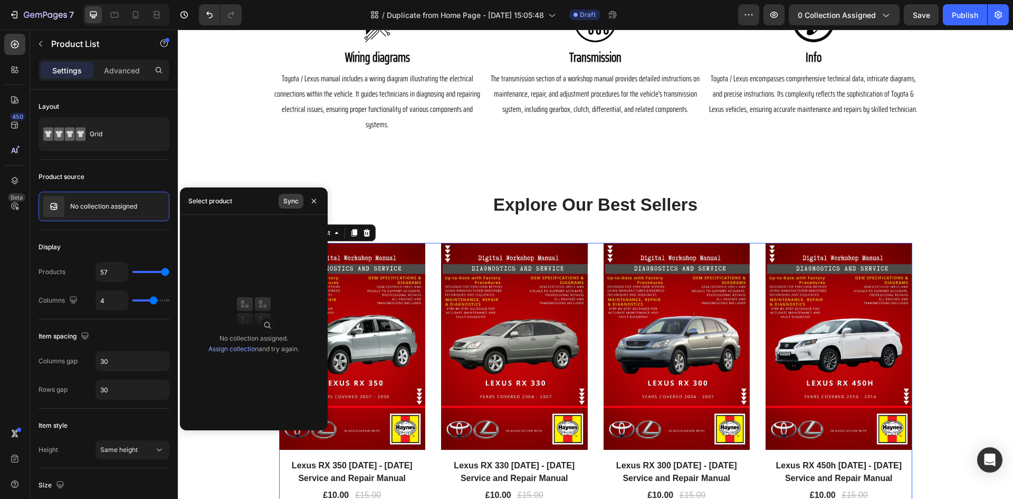
click at [289, 207] on button "Sync" at bounding box center [291, 201] width 25 height 15
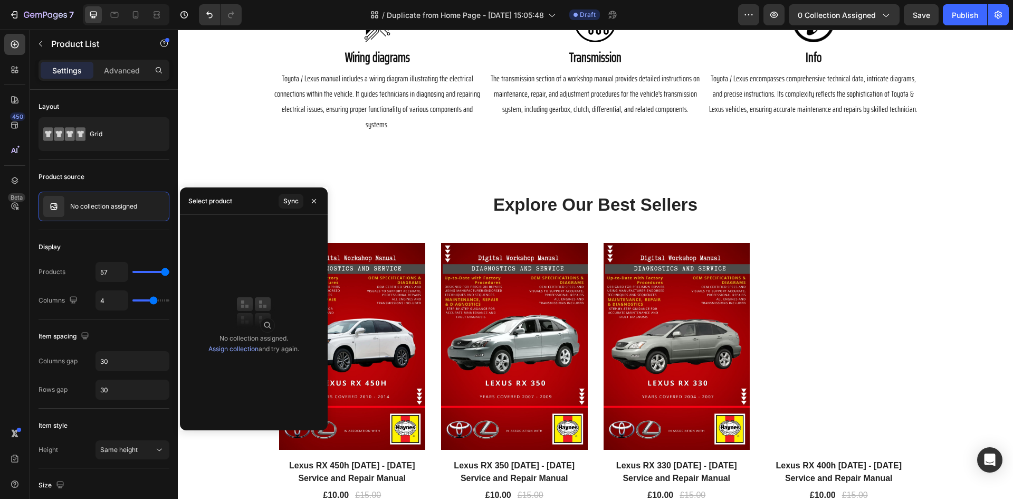
click at [235, 347] on link "Assign collection" at bounding box center [233, 349] width 50 height 8
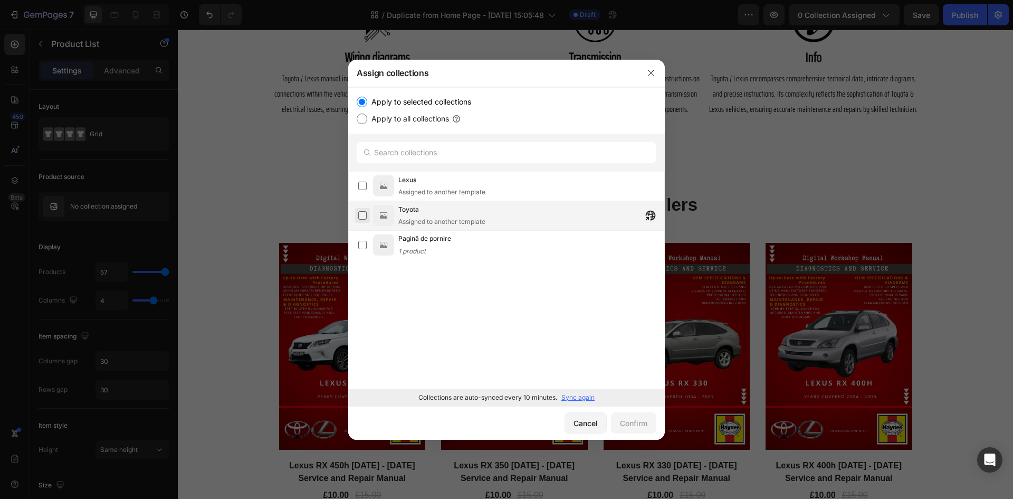
click at [364, 215] on label at bounding box center [362, 215] width 8 height 8
click at [634, 418] on div "Confirm" at bounding box center [633, 422] width 27 height 11
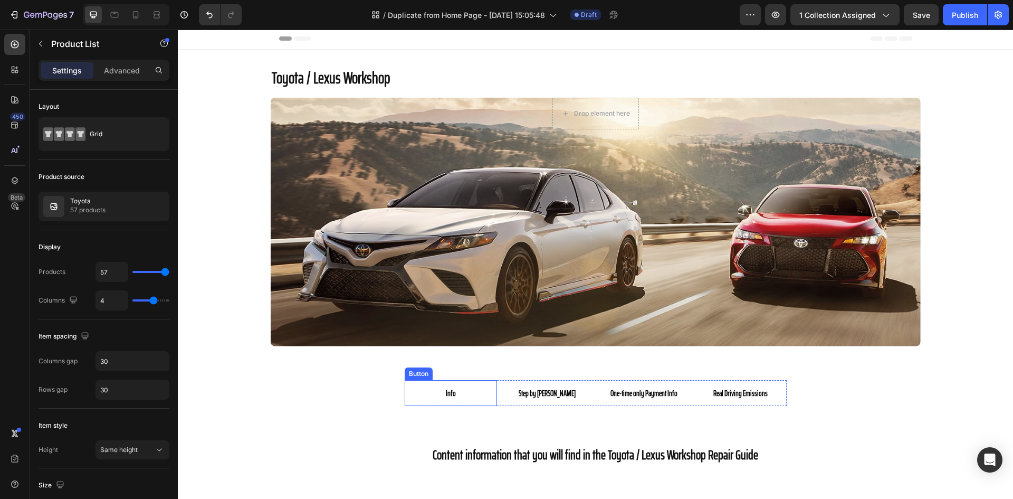
scroll to position [0, 0]
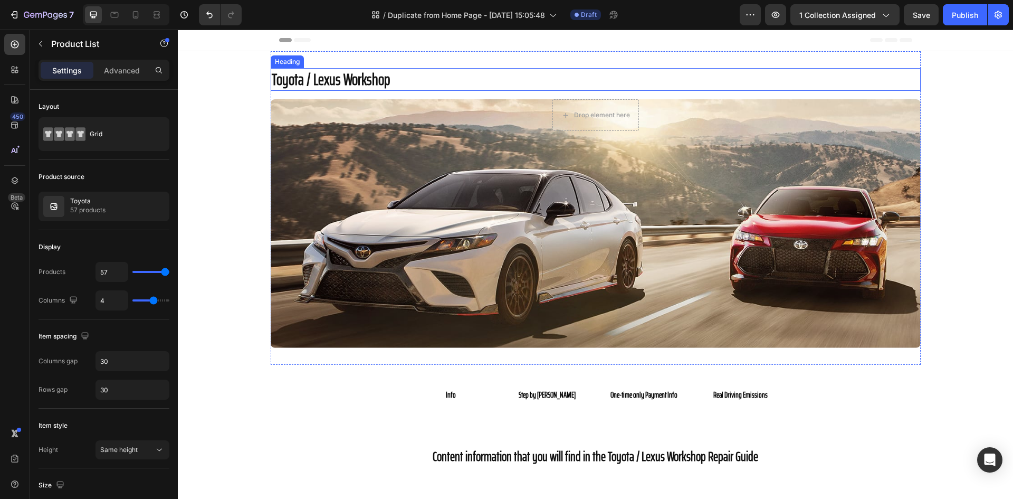
click at [319, 87] on h2 "Toyota / Lexus Workshop" at bounding box center [596, 79] width 650 height 23
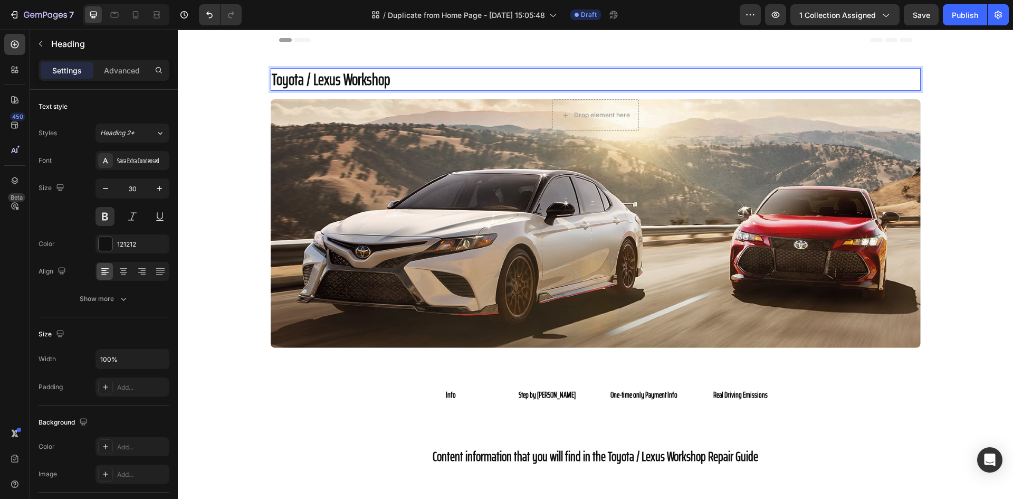
click at [333, 82] on h2 "Toyota / Lexus Workshop" at bounding box center [596, 79] width 650 height 23
click at [338, 81] on p "Toyota / Lexus Workshop" at bounding box center [596, 79] width 648 height 21
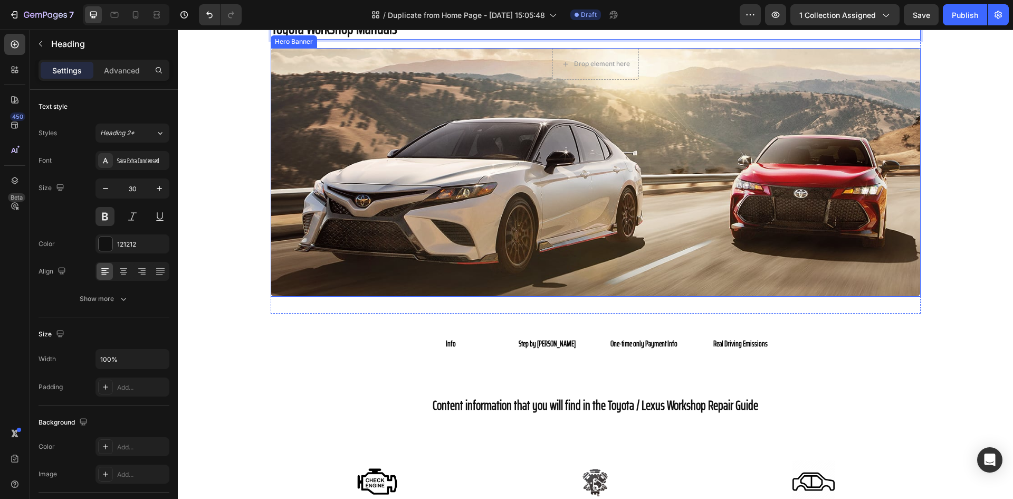
scroll to position [53, 0]
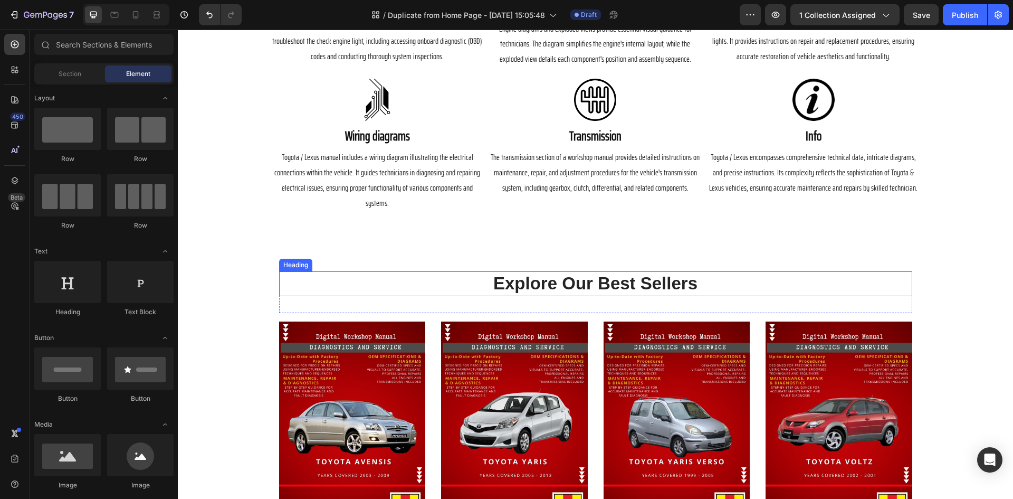
scroll to position [528, 0]
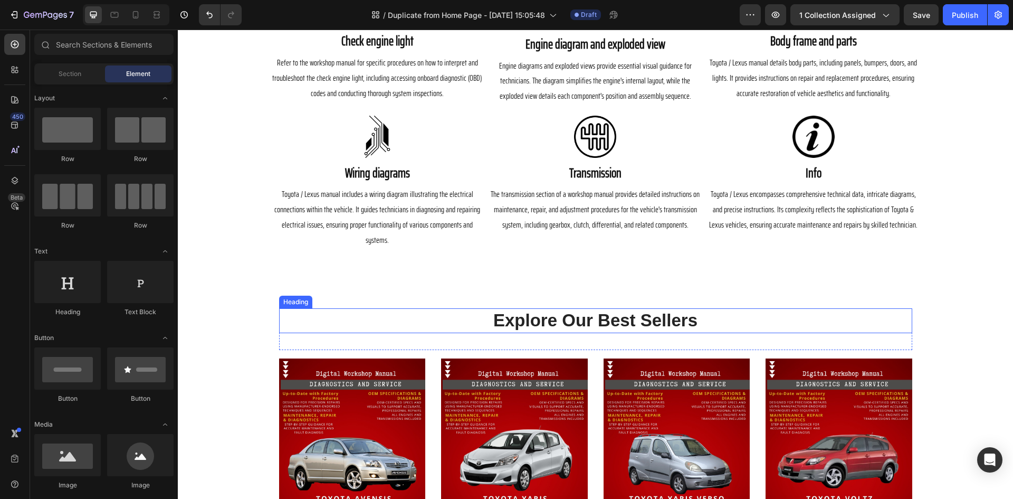
click at [582, 309] on p "Explore Our Best Sellers" at bounding box center [595, 320] width 631 height 23
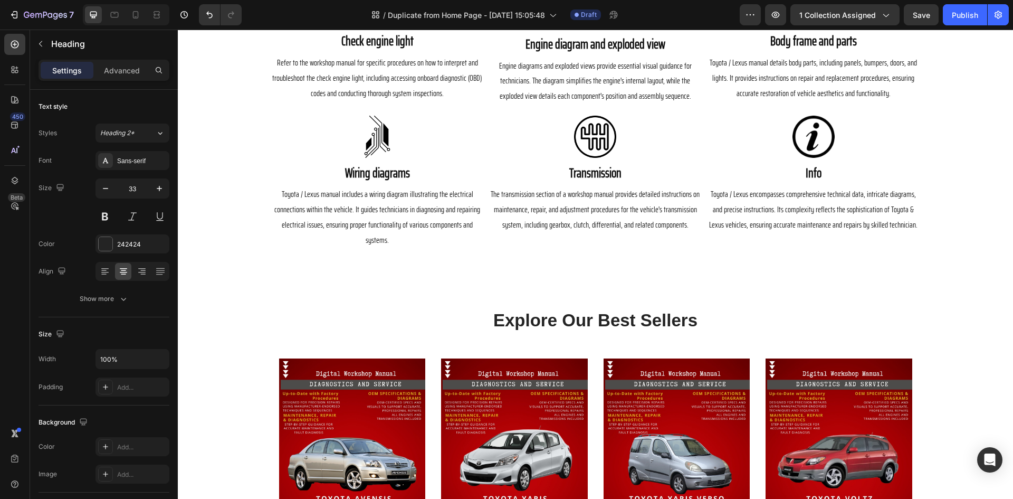
click at [563, 309] on p "Explore Our Best Sellers" at bounding box center [595, 320] width 631 height 23
click at [590, 309] on p "Explore Our Best Sellers" at bounding box center [595, 320] width 631 height 23
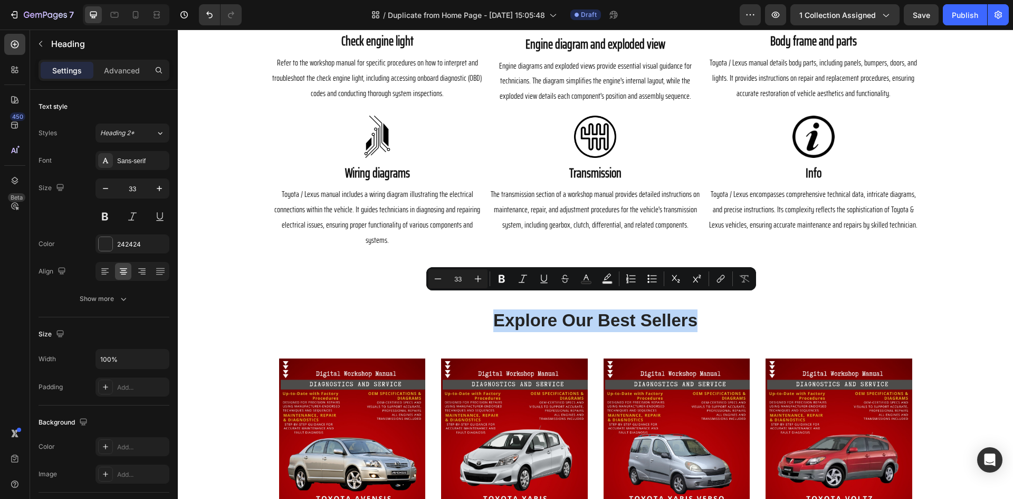
click at [648, 309] on p "Explore Our Best Sellers" at bounding box center [595, 320] width 631 height 23
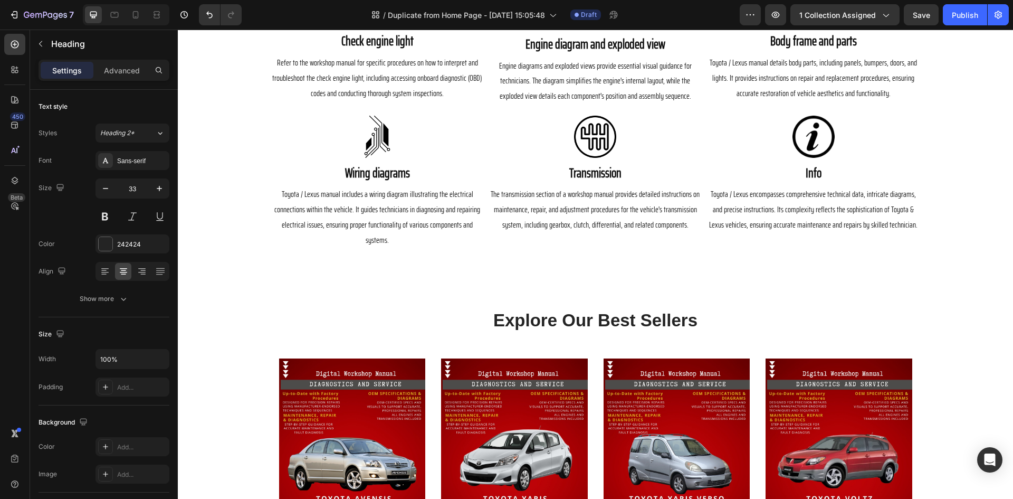
click at [730, 309] on p "Explore Our Best Sellers" at bounding box center [595, 320] width 631 height 23
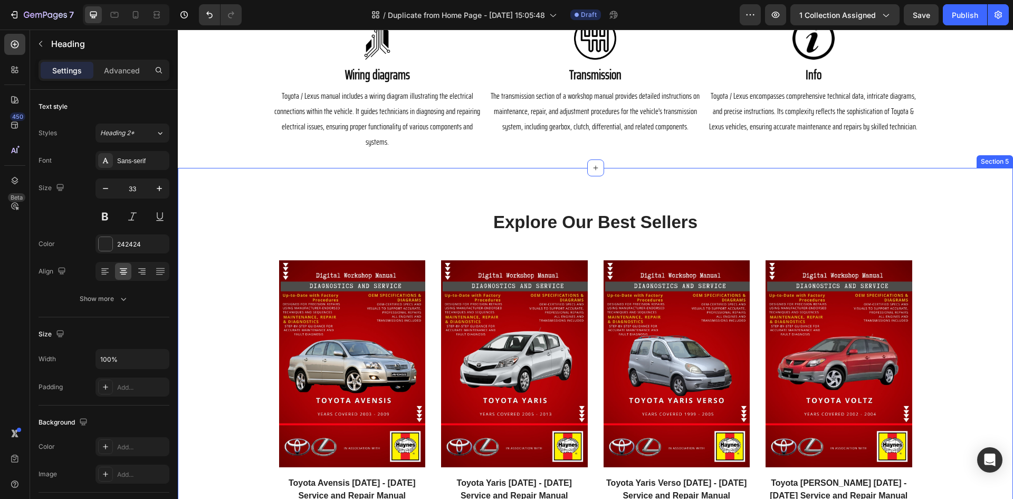
scroll to position [633, 0]
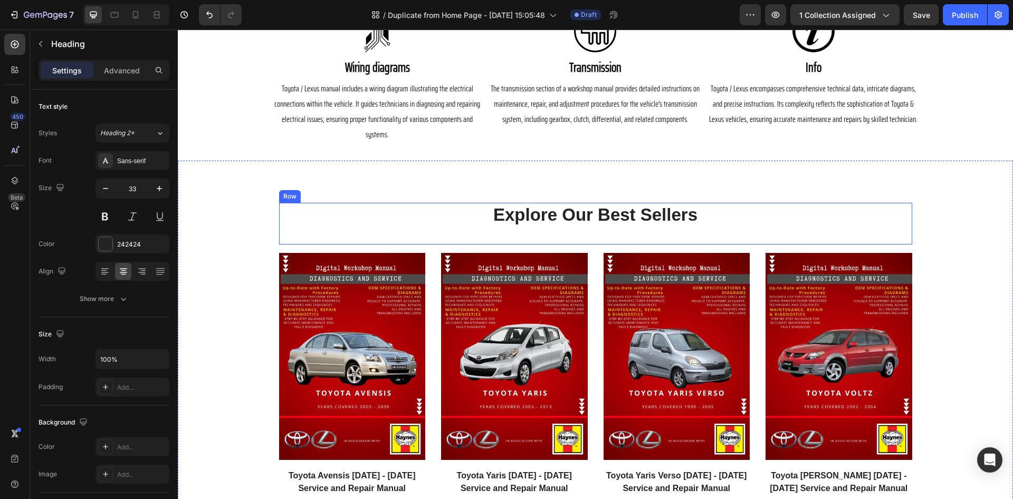
click at [463, 224] on div "Explore Our Best Sellers Heading" at bounding box center [595, 224] width 633 height 42
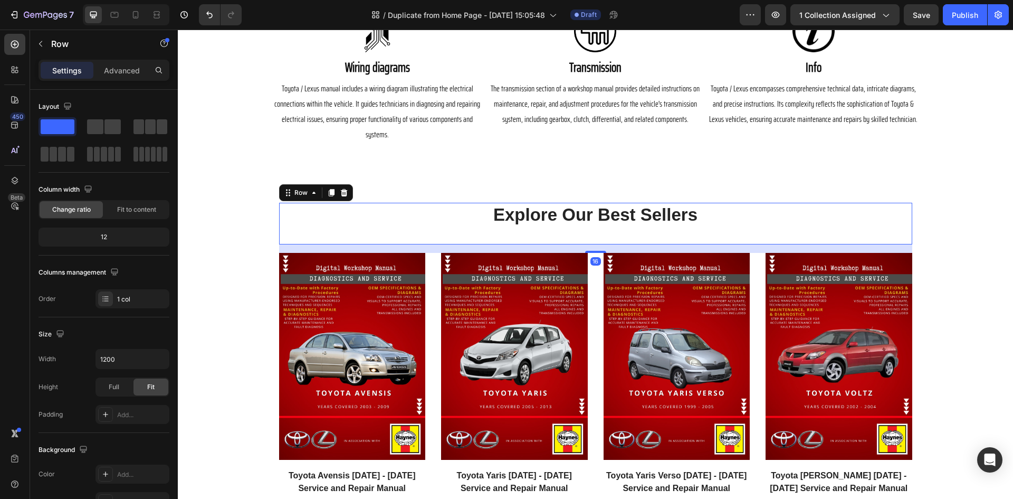
click at [479, 212] on div "Explore Our Best Sellers Heading" at bounding box center [595, 224] width 633 height 42
click at [468, 204] on p "Explore Our Best Sellers" at bounding box center [595, 215] width 631 height 23
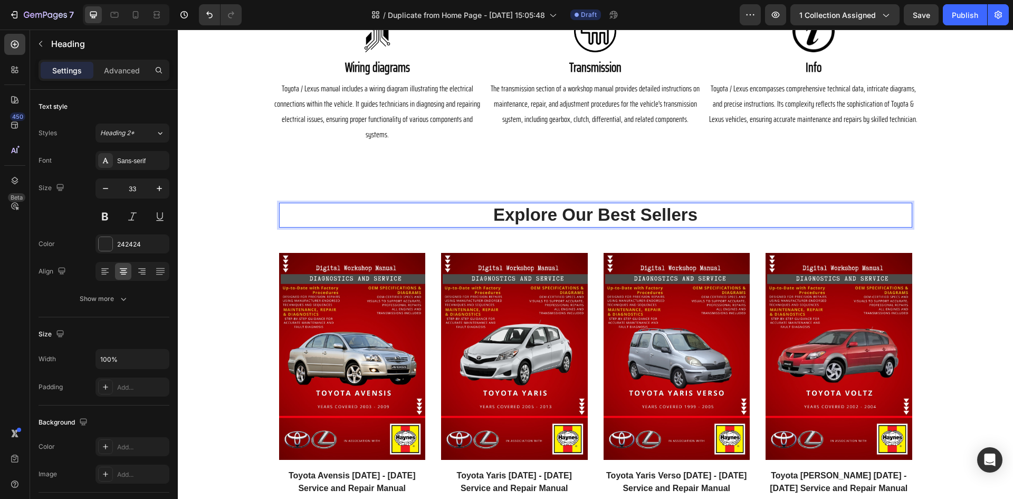
click at [700, 204] on p "Explore Our Best Sellers" at bounding box center [595, 215] width 631 height 23
click at [595, 204] on p "Choose your car model from the list below" at bounding box center [595, 215] width 631 height 23
click at [446, 205] on p "Choose your car model from the list below" at bounding box center [595, 215] width 631 height 23
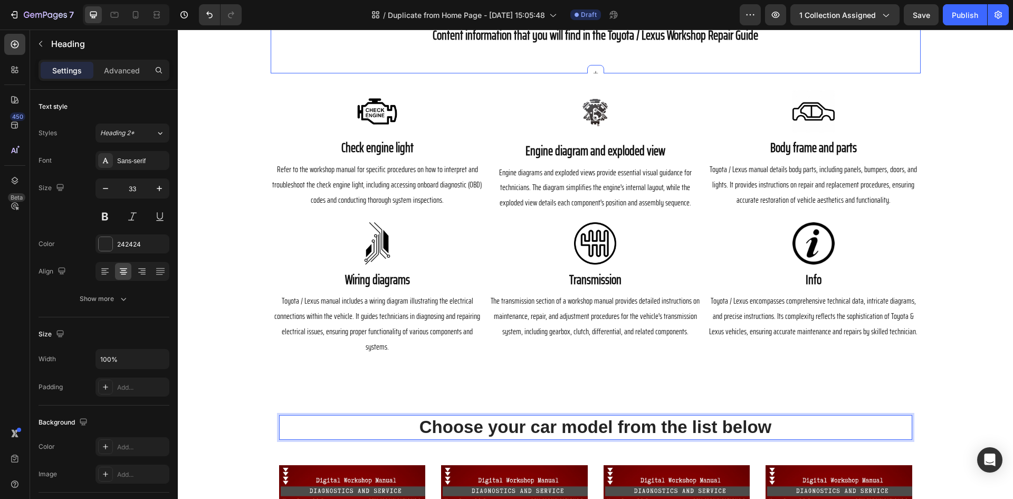
scroll to position [369, 0]
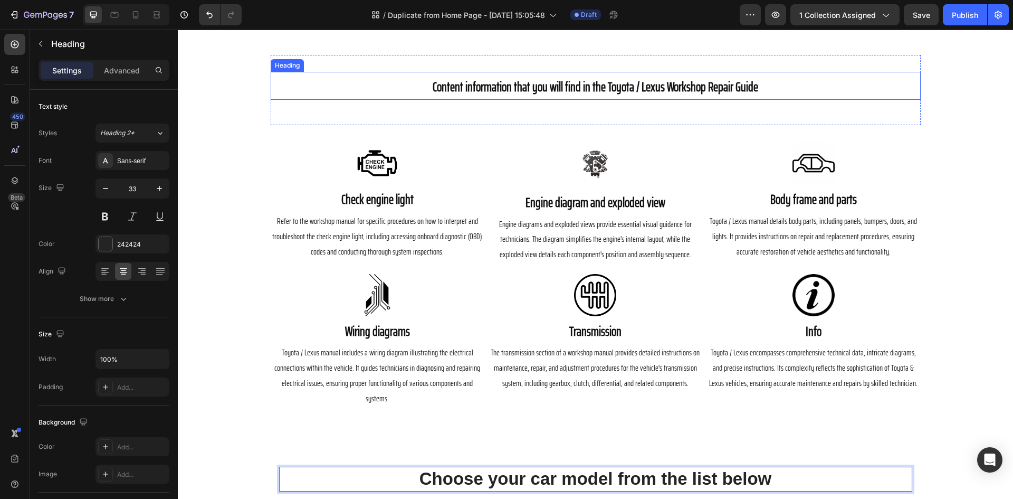
click at [536, 92] on span "Content information that you will find in the Toyota / Lexus Workshop Repair Gu…" at bounding box center [596, 87] width 326 height 21
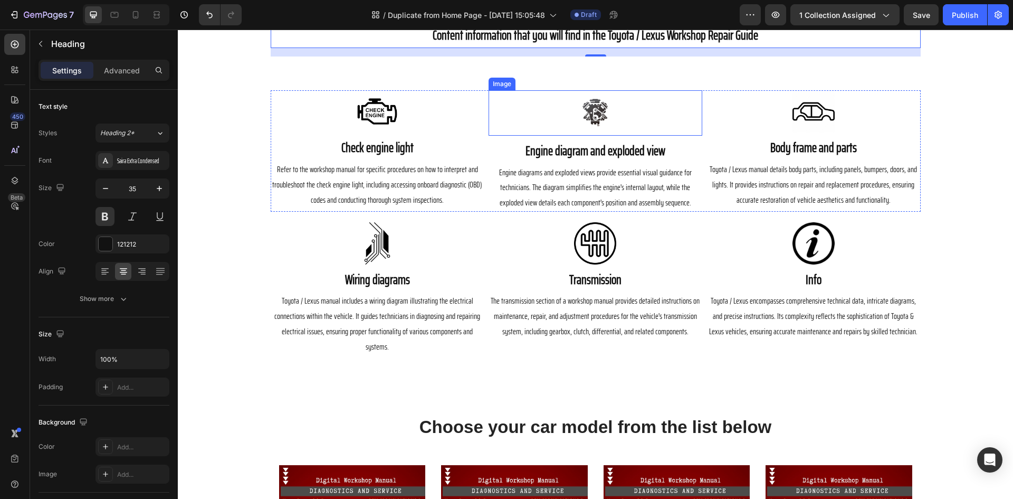
scroll to position [422, 0]
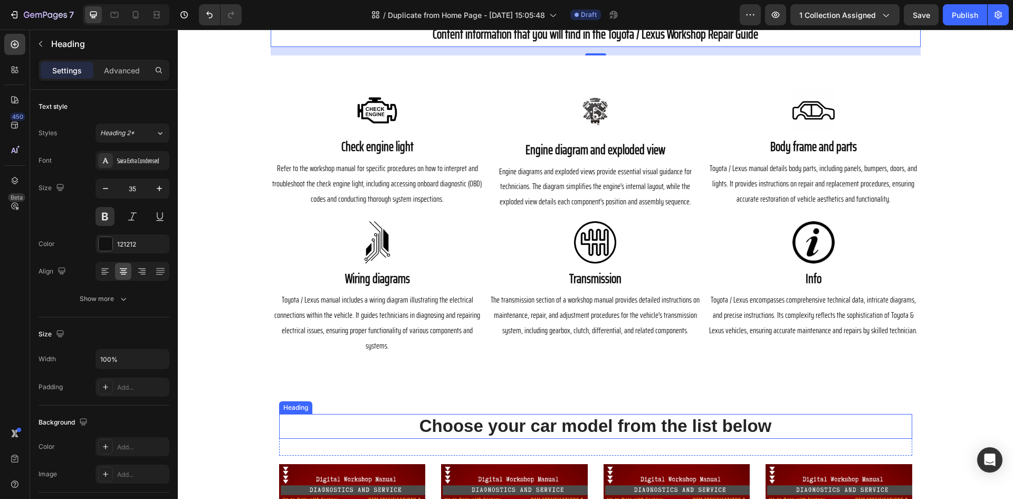
click at [519, 415] on p "Choose your car model from the list below" at bounding box center [595, 426] width 631 height 23
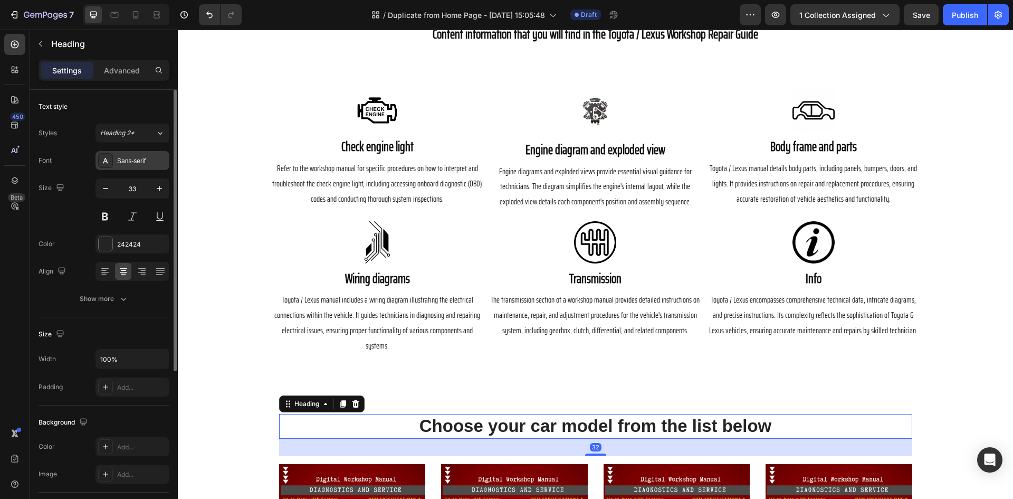
click at [139, 158] on div "Sans-serif" at bounding box center [142, 160] width 50 height 9
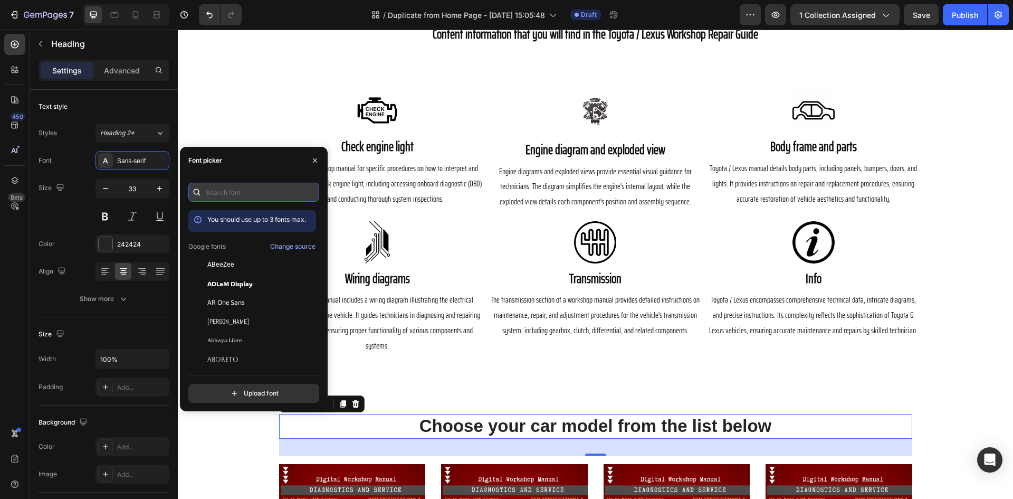
click at [246, 197] on input "text" at bounding box center [253, 192] width 131 height 19
type input "s"
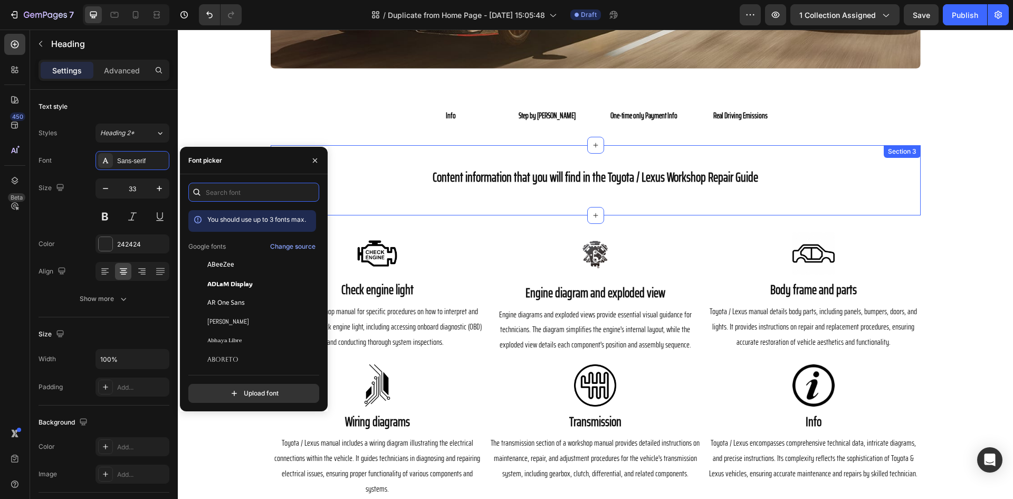
scroll to position [264, 0]
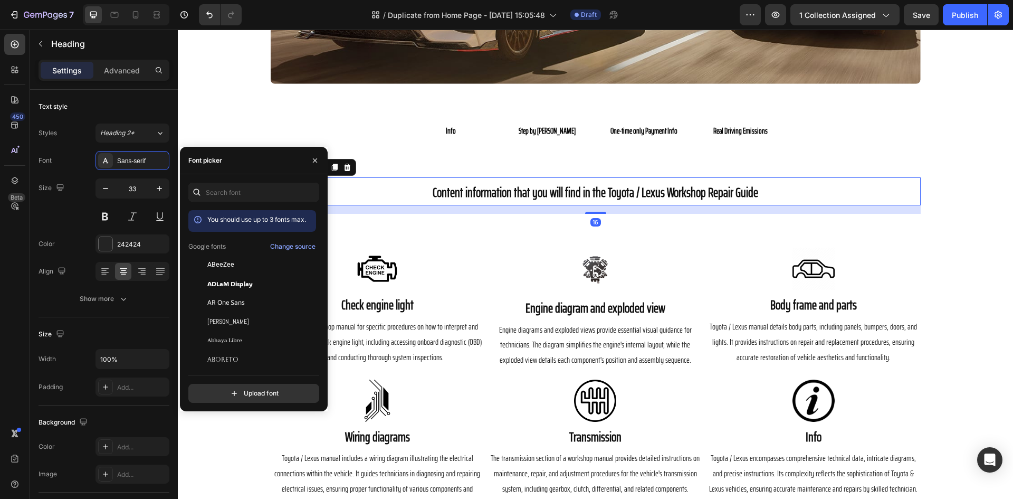
click at [529, 190] on span "Content information that you will find in the Toyota / Lexus Workshop Repair Gu…" at bounding box center [596, 192] width 326 height 21
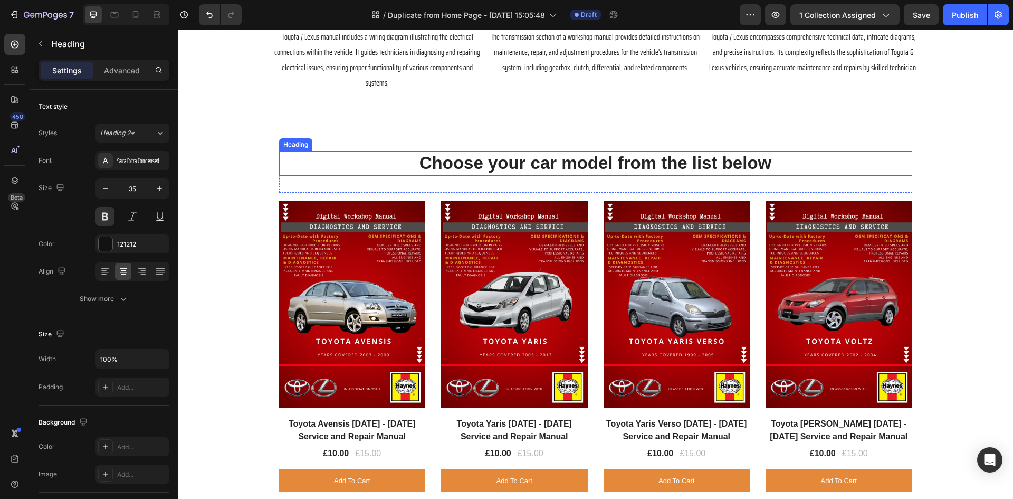
scroll to position [686, 0]
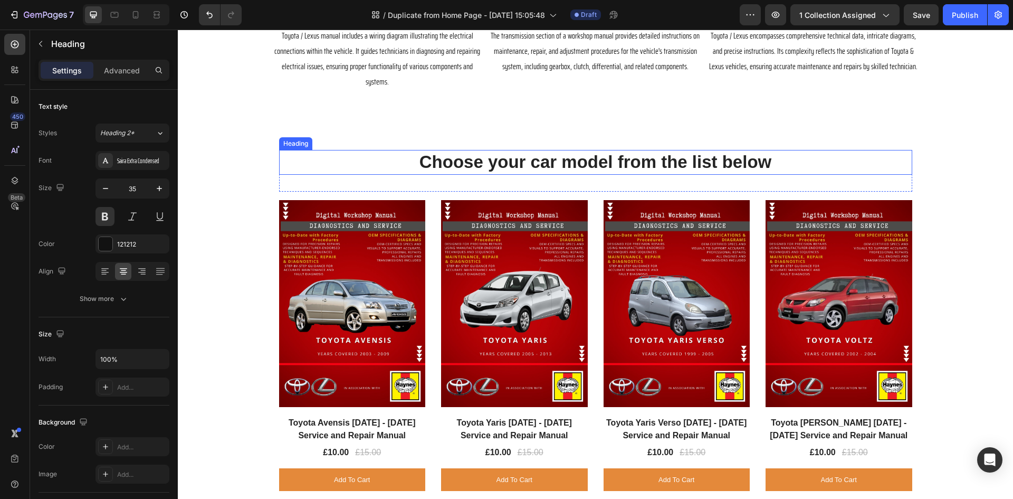
click at [524, 150] on h2 "Choose your car model from the list below" at bounding box center [595, 162] width 633 height 25
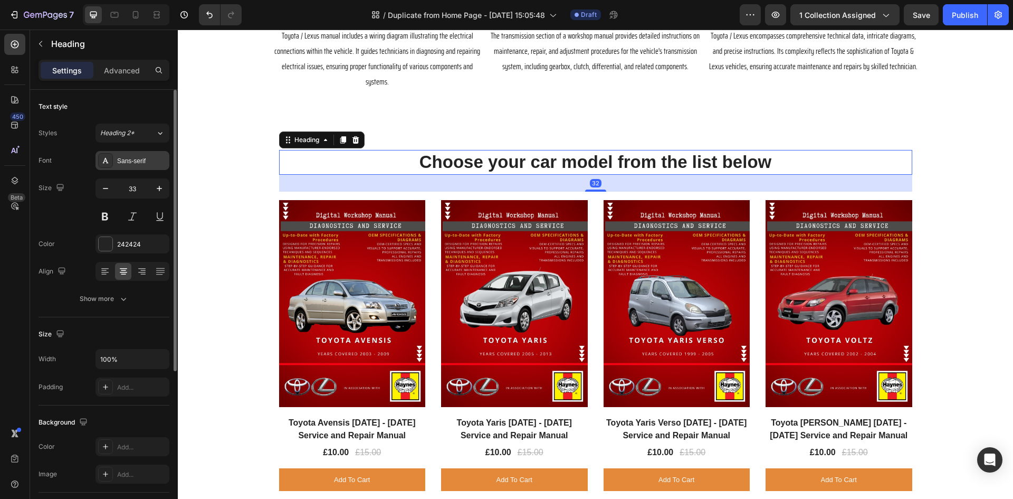
click at [143, 162] on div "Sans-serif" at bounding box center [142, 160] width 50 height 9
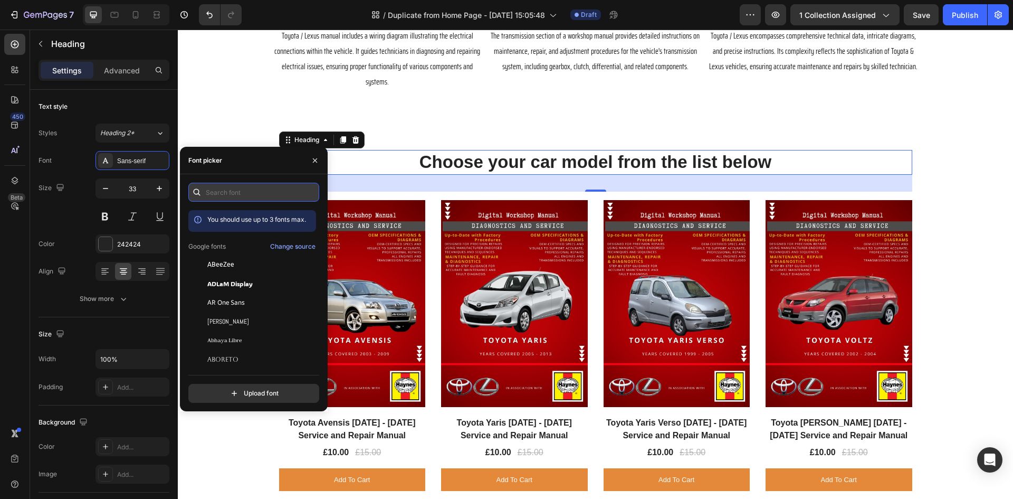
click at [249, 198] on input "text" at bounding box center [253, 192] width 131 height 19
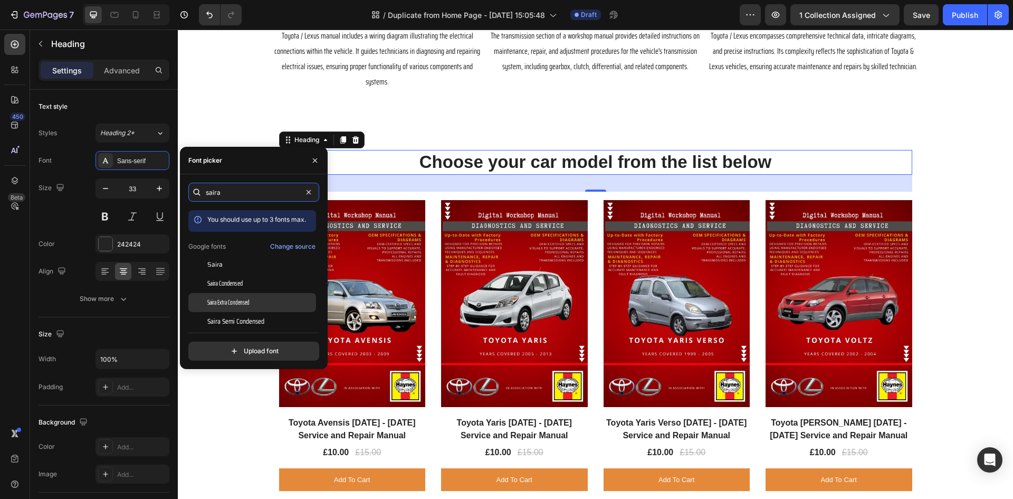
type input "saira"
click at [237, 301] on span "Saira Extra Condensed" at bounding box center [228, 302] width 42 height 9
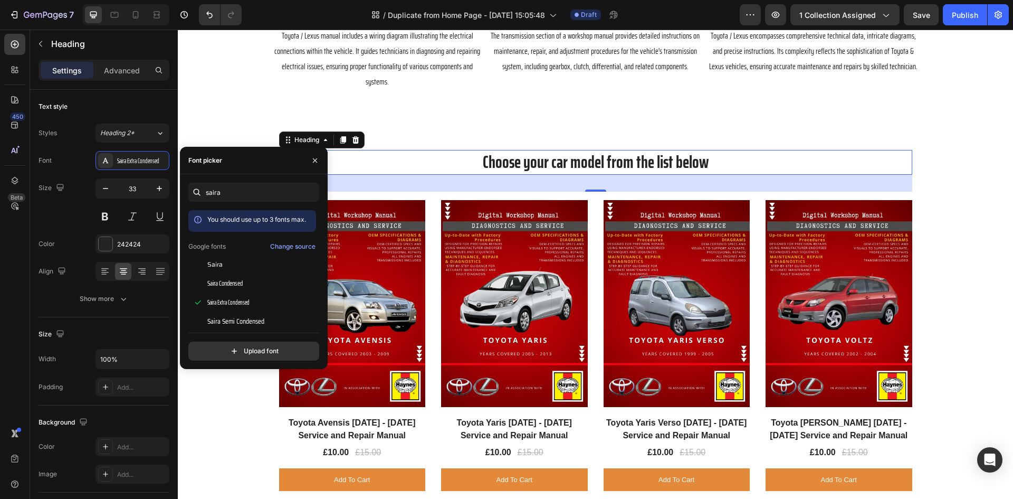
click at [721, 150] on h2 "Choose your car model from the list below" at bounding box center [595, 162] width 633 height 25
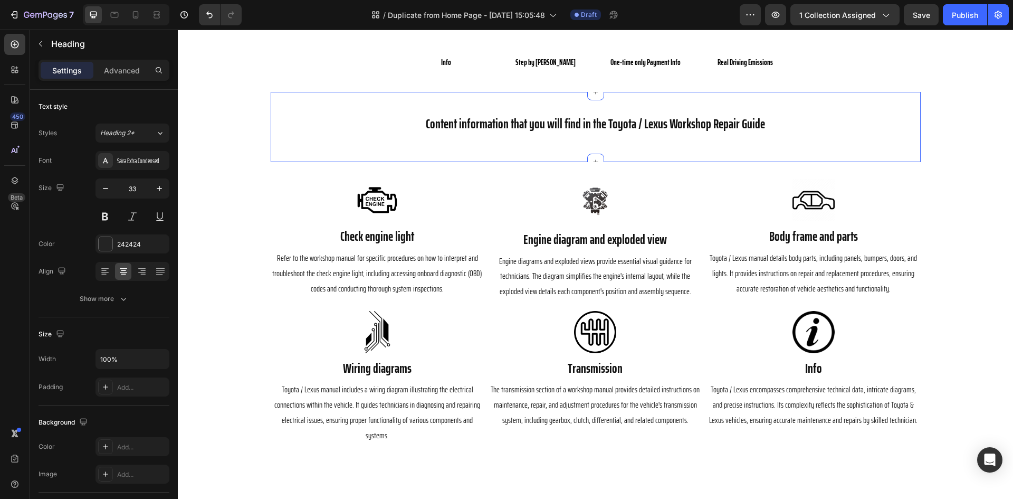
scroll to position [264, 0]
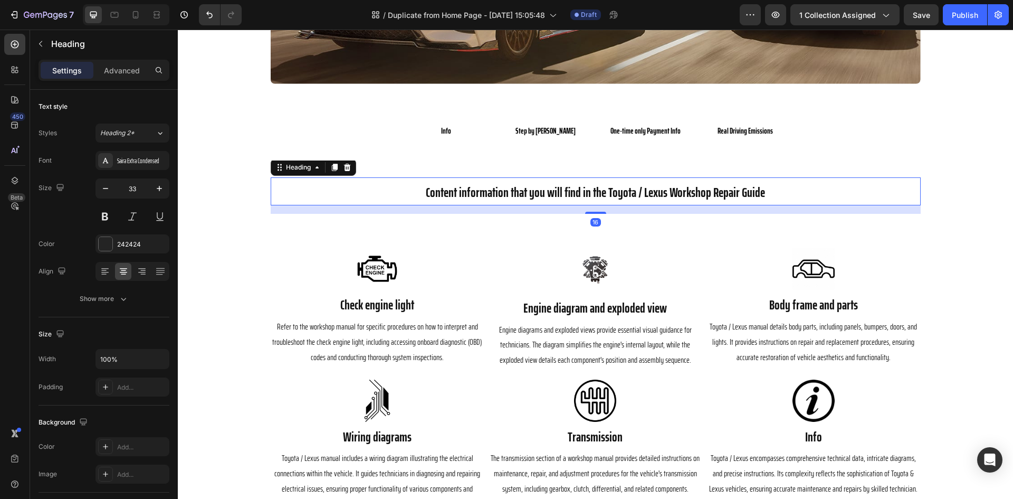
click at [553, 187] on span "Content information that you will find in the Toyota / Lexus Workshop Repair Gu…" at bounding box center [595, 192] width 339 height 21
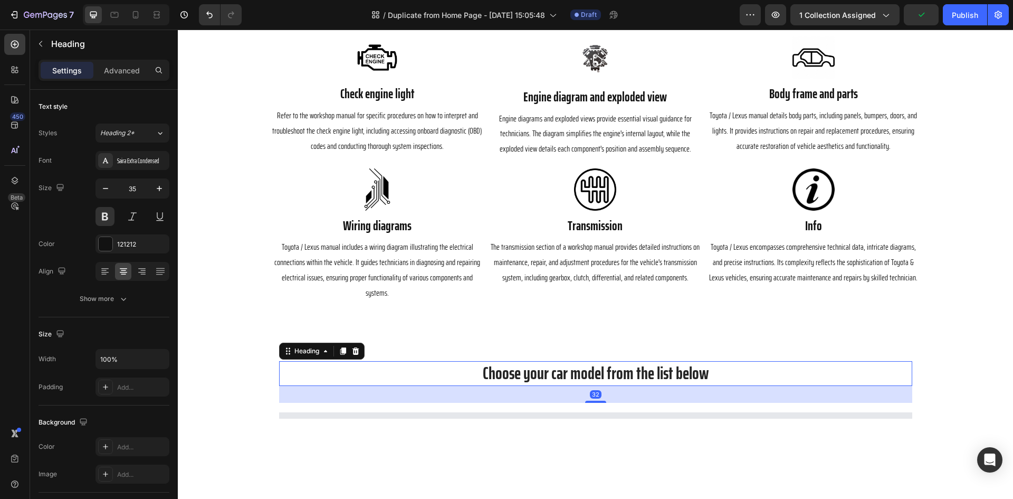
click at [580, 362] on h2 "Choose your car model from the list below" at bounding box center [595, 373] width 633 height 25
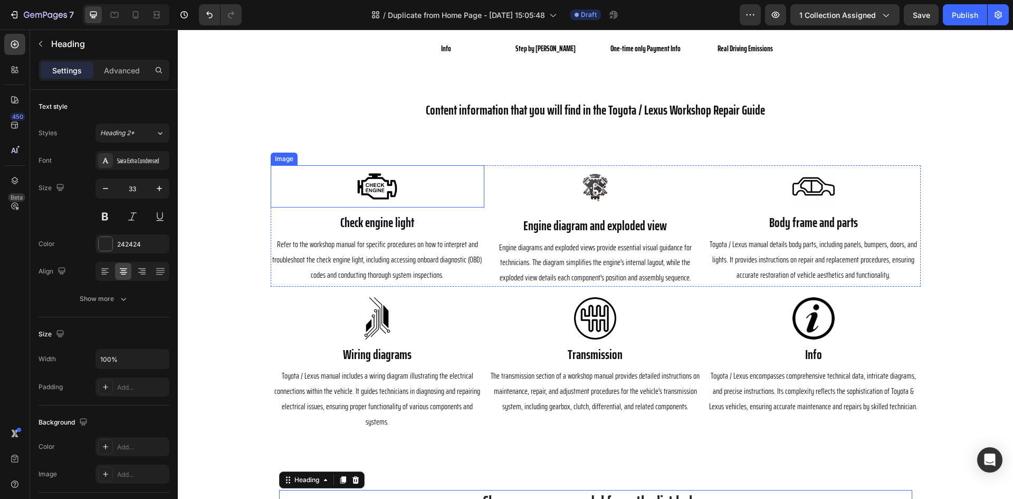
scroll to position [317, 0]
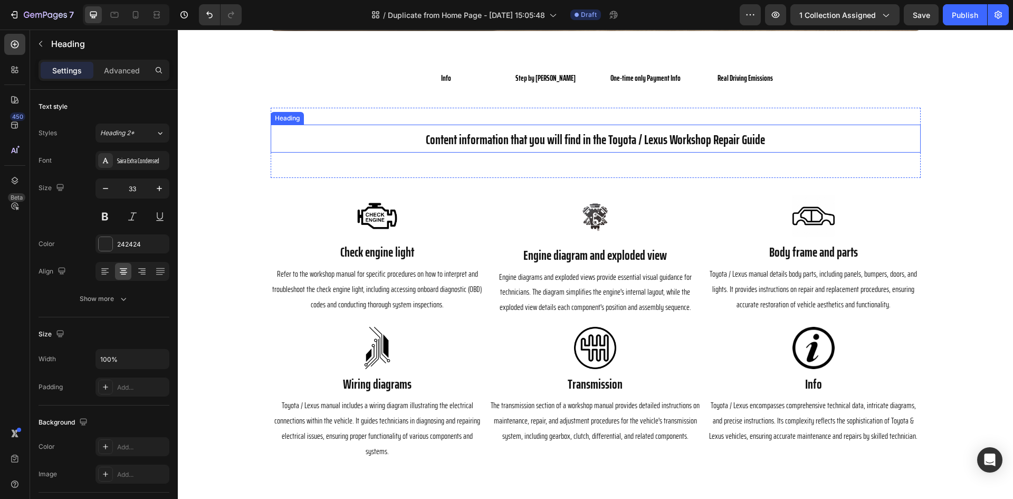
click at [530, 144] on span "Content information that you will find in the Toyota / Lexus Workshop Repair Gu…" at bounding box center [595, 139] width 339 height 21
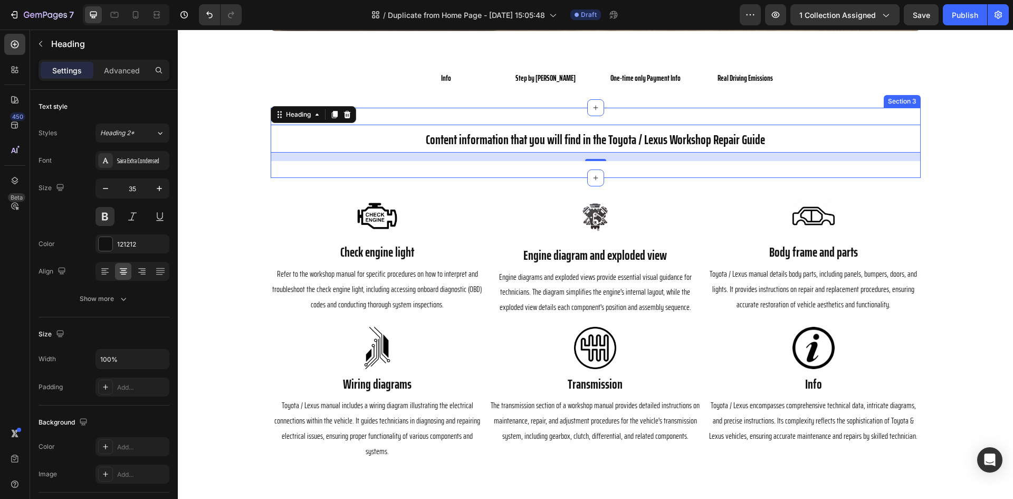
scroll to position [369, 0]
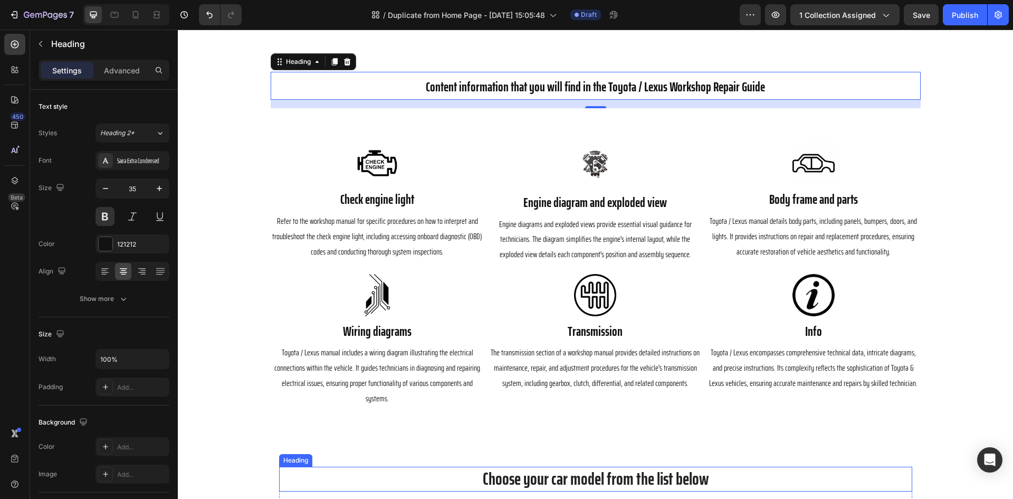
click at [548, 466] on h2 "Choose your car model from the list below" at bounding box center [595, 478] width 633 height 25
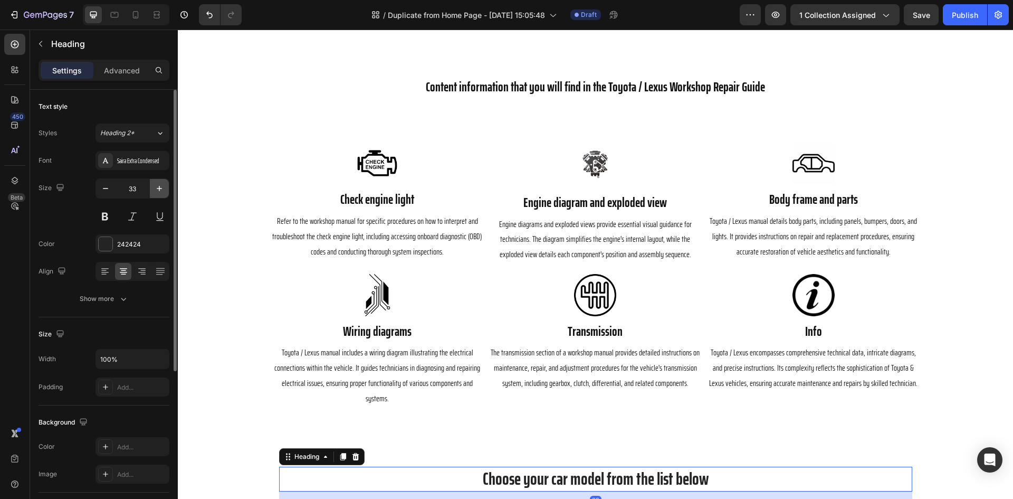
click at [163, 188] on icon "button" at bounding box center [159, 188] width 11 height 11
type input "35"
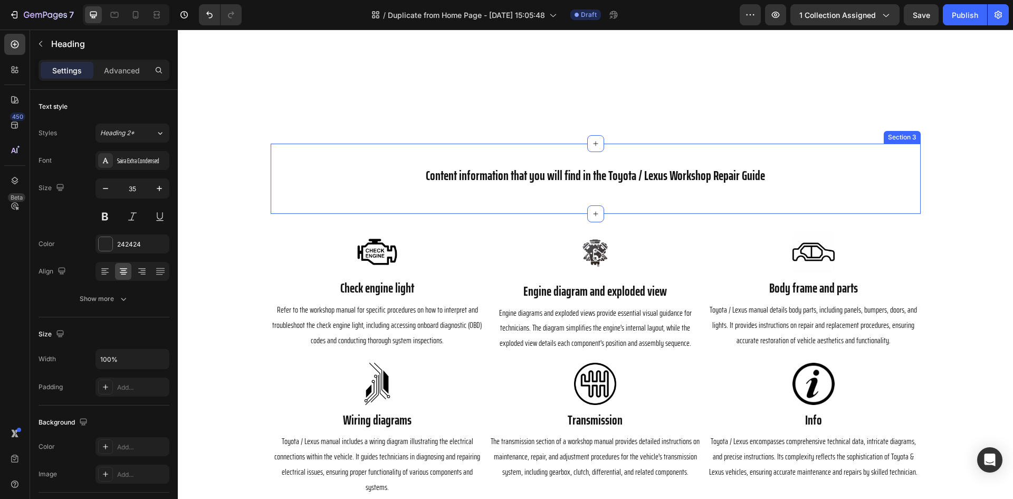
scroll to position [475, 0]
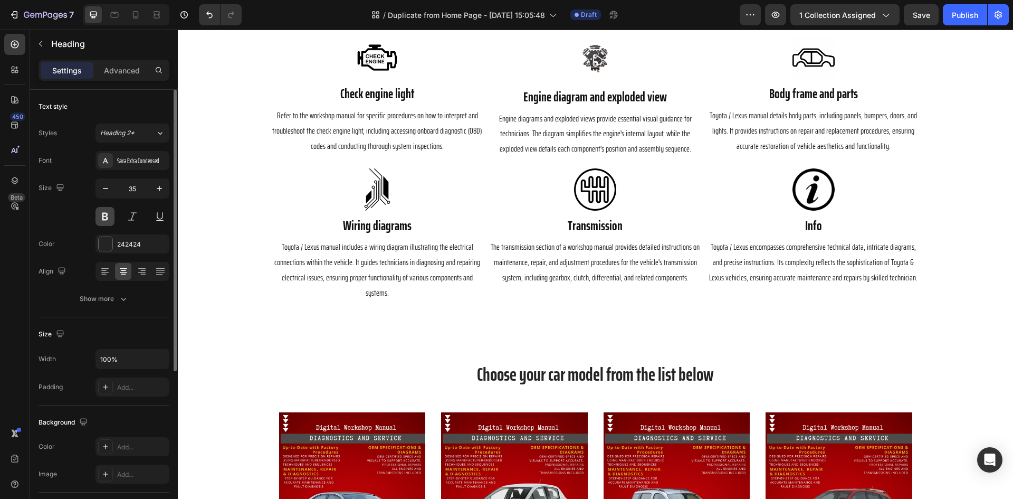
click at [99, 217] on button at bounding box center [104, 216] width 19 height 19
click at [561, 361] on h2 "Choose your car model from the list below" at bounding box center [595, 374] width 633 height 26
click at [622, 364] on p "Choose your car model from the list below" at bounding box center [595, 374] width 631 height 24
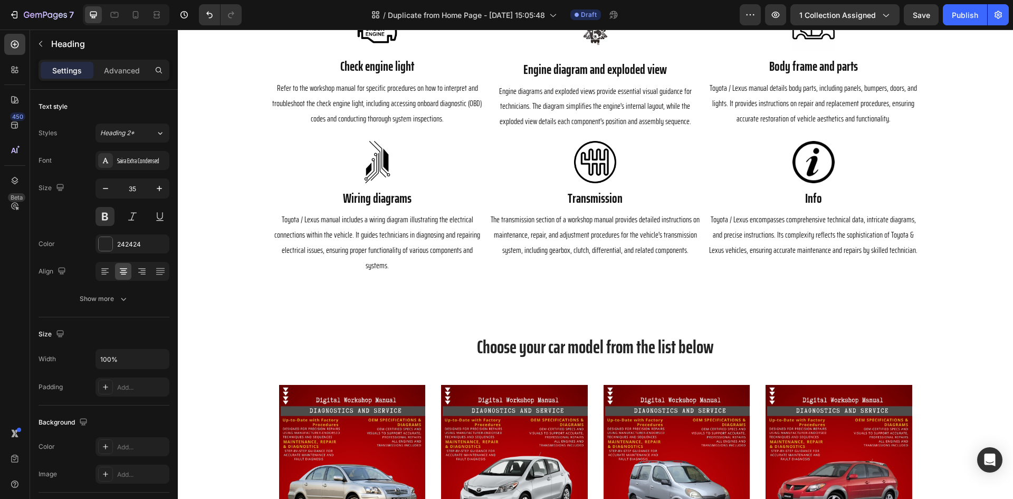
scroll to position [580, 0]
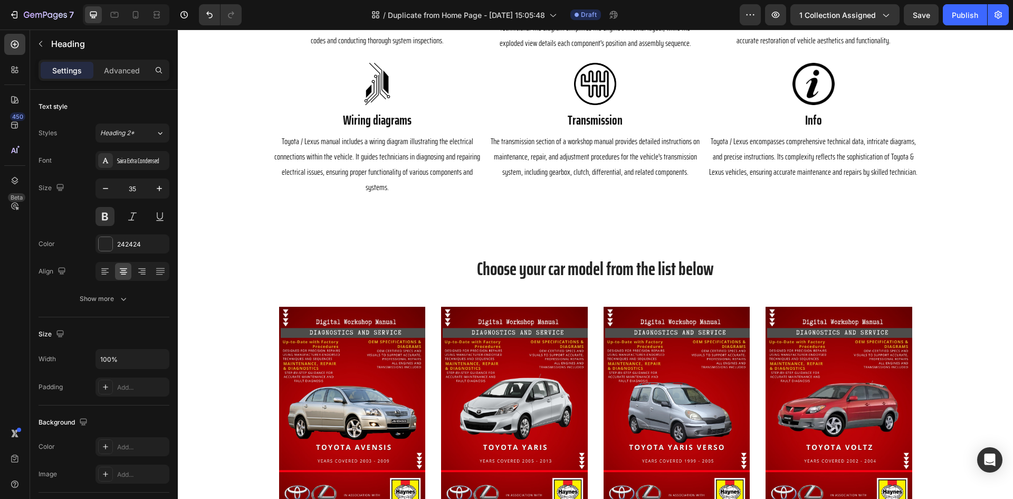
click at [575, 255] on h2 "Choose your car model from the list below" at bounding box center [595, 268] width 633 height 26
click at [679, 256] on p "Choose your car model from the list below" at bounding box center [595, 268] width 631 height 24
click at [731, 256] on p "Choose your car model from the list below" at bounding box center [595, 268] width 631 height 24
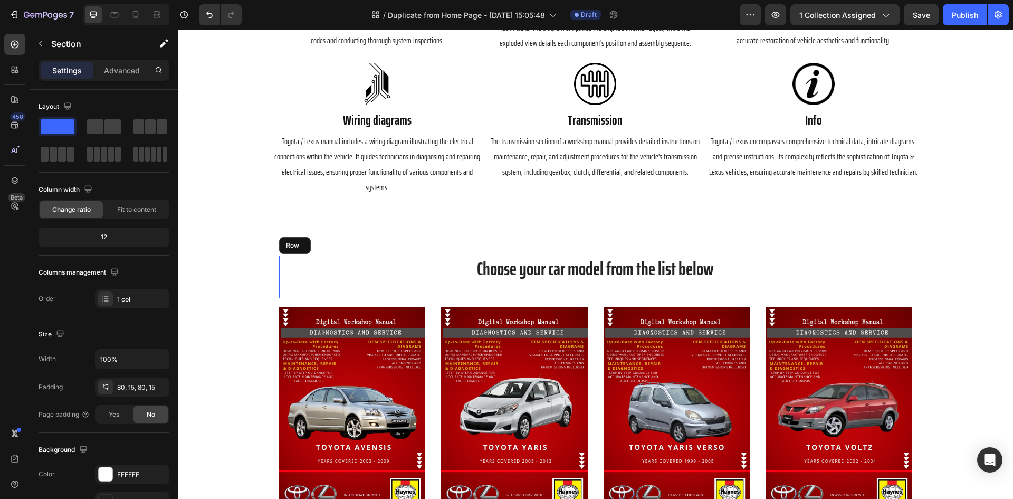
click at [427, 272] on div "Choose your car model from the list below Heading" at bounding box center [595, 276] width 633 height 43
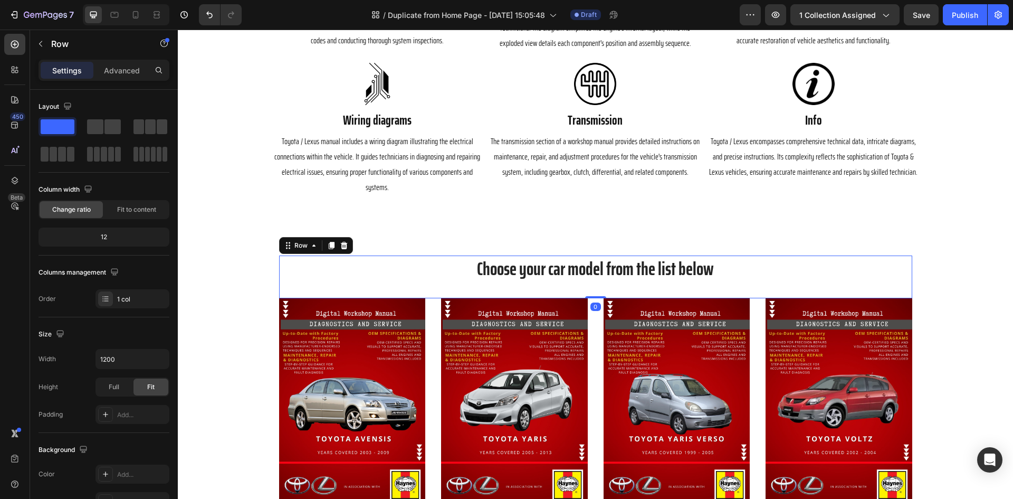
drag, startPoint x: 591, startPoint y: 291, endPoint x: 651, endPoint y: 275, distance: 61.2
click at [617, 278] on div "Choose your car model from the list below Heading Row 0" at bounding box center [595, 276] width 633 height 43
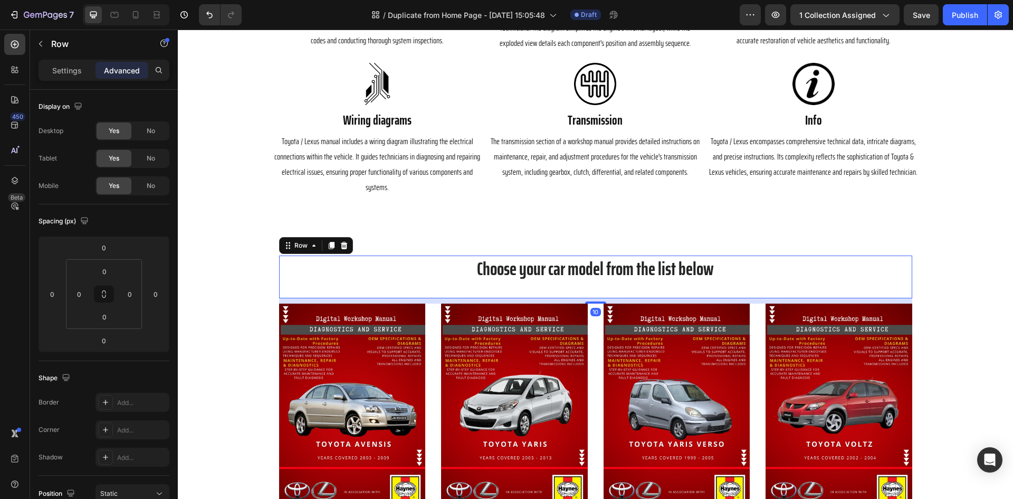
drag, startPoint x: 589, startPoint y: 281, endPoint x: 602, endPoint y: 286, distance: 13.7
click at [602, 298] on div "10" at bounding box center [595, 298] width 633 height 0
type input "10"
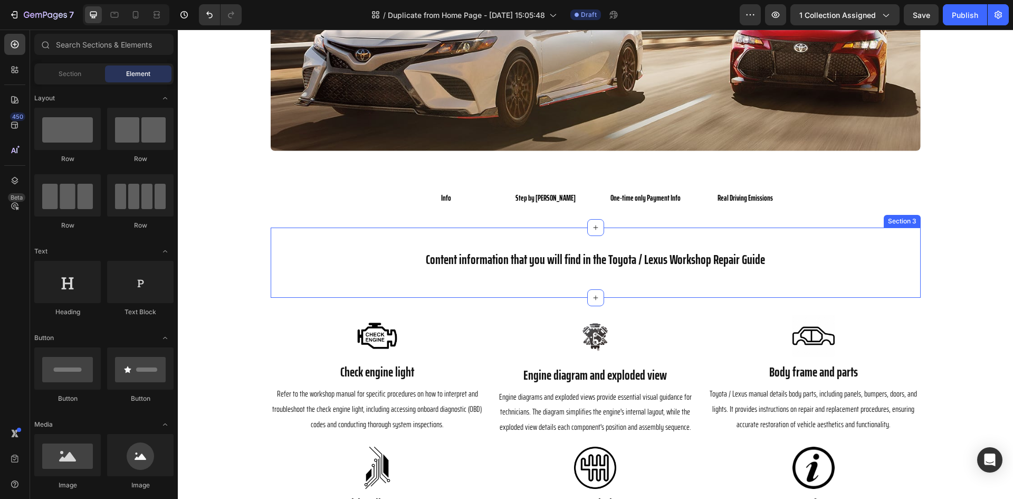
scroll to position [195, 0]
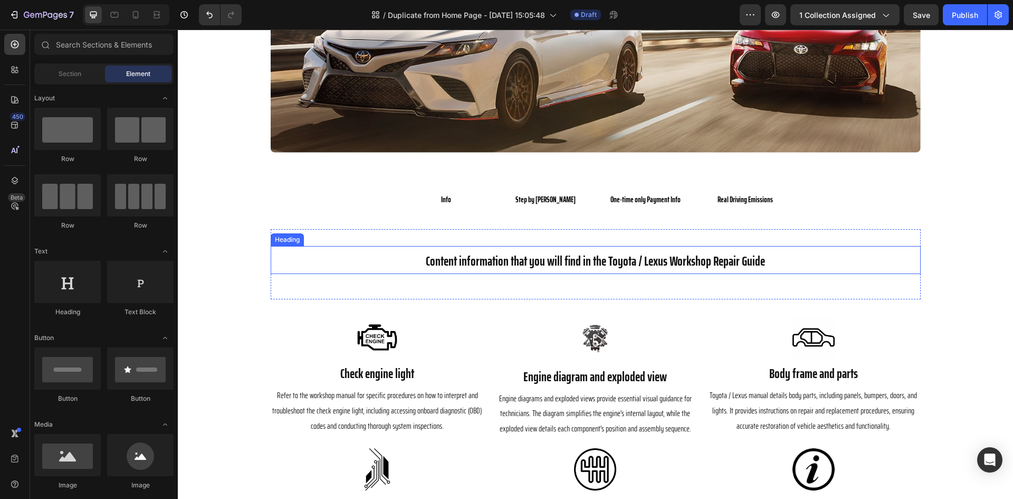
click at [661, 262] on span "Content information that you will find in the Toyota / Lexus Workshop Repair Gu…" at bounding box center [595, 261] width 339 height 21
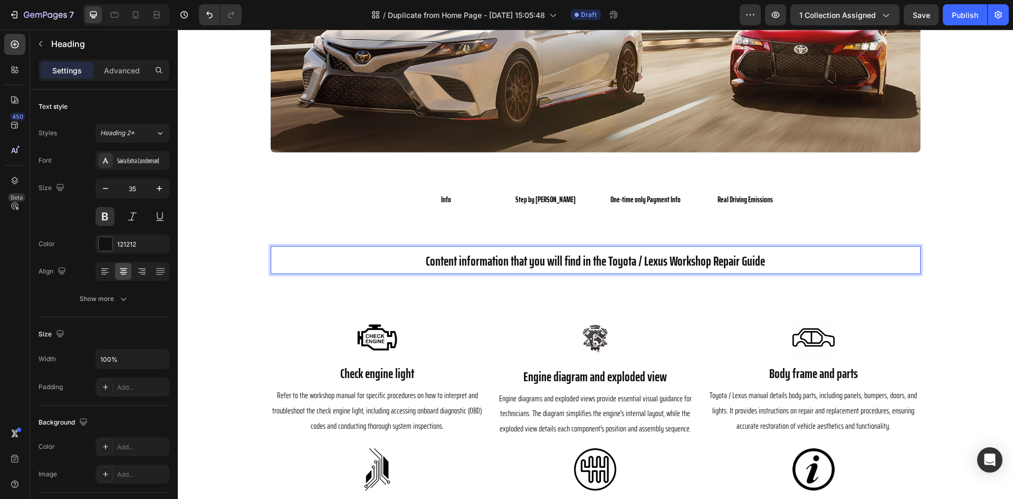
click at [664, 262] on span "Content information that you will find in the Toyota / Lexus Workshop Repair Gu…" at bounding box center [595, 261] width 339 height 21
click at [660, 262] on span "Content information that you will find in the Toyota / Lexus Workshop Repair Gu…" at bounding box center [595, 261] width 339 height 21
click at [661, 262] on span "Content information that you will find in the Toyota / Lexus Workshop Repair Gu…" at bounding box center [595, 261] width 339 height 21
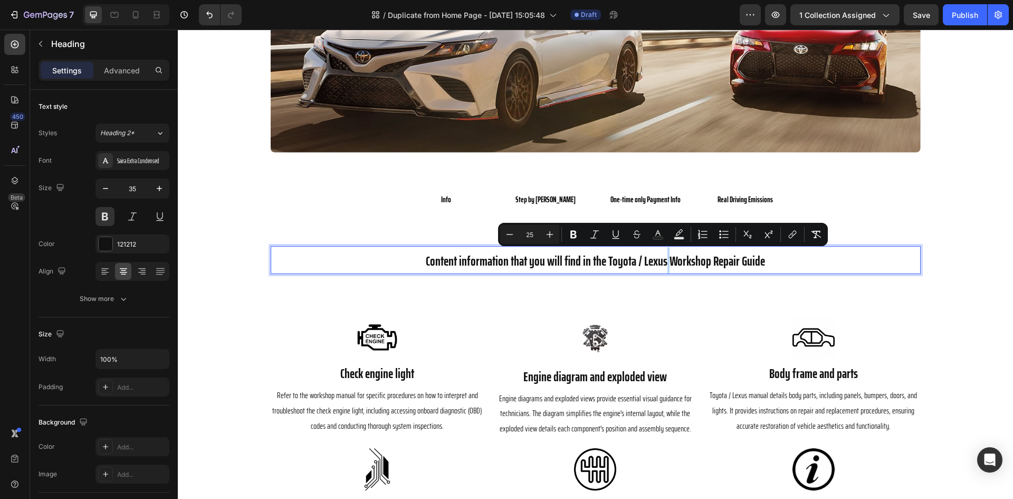
click at [665, 262] on span "Content information that you will find in the Toyota / Lexus Workshop Repair Gu…" at bounding box center [595, 261] width 339 height 21
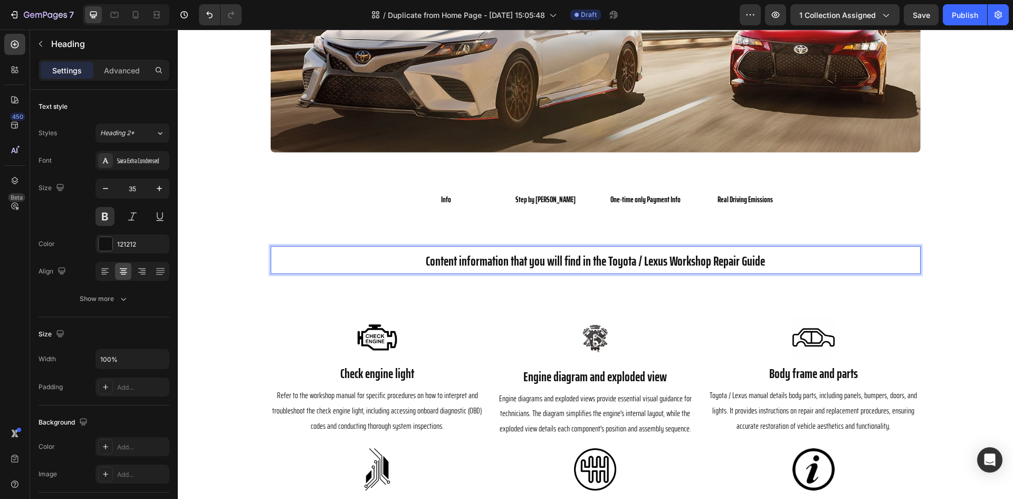
click at [661, 262] on span "Content information that you will find in the Toyota / Lexus Workshop Repair Gu…" at bounding box center [595, 261] width 339 height 21
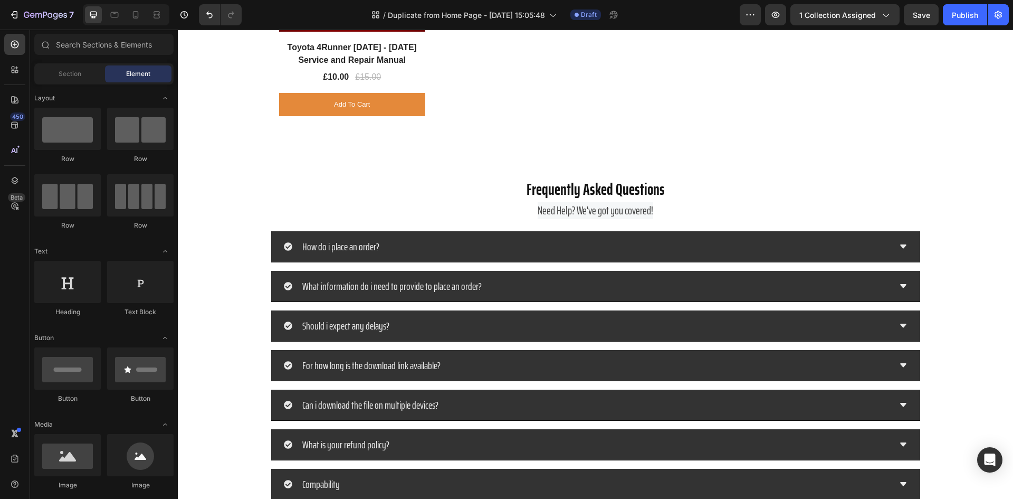
scroll to position [5642, 0]
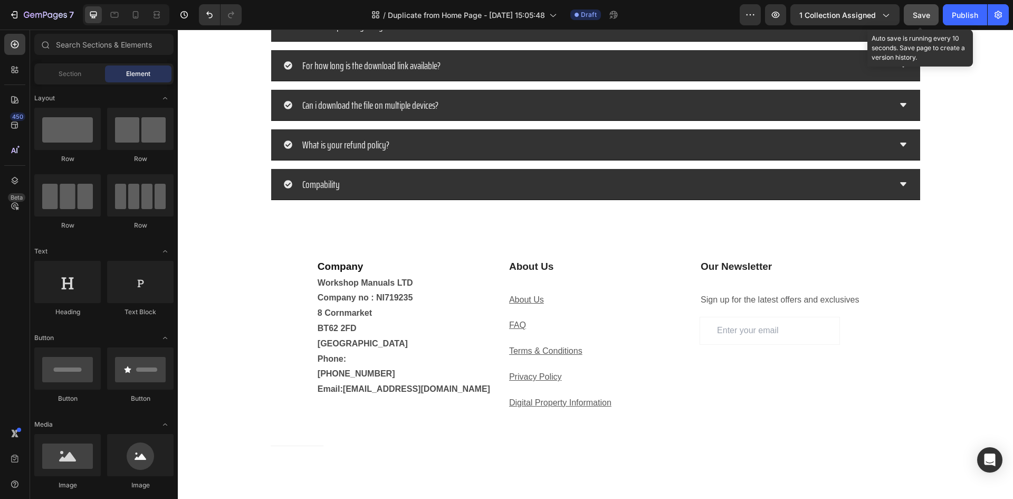
click at [916, 15] on span "Save" at bounding box center [921, 15] width 17 height 9
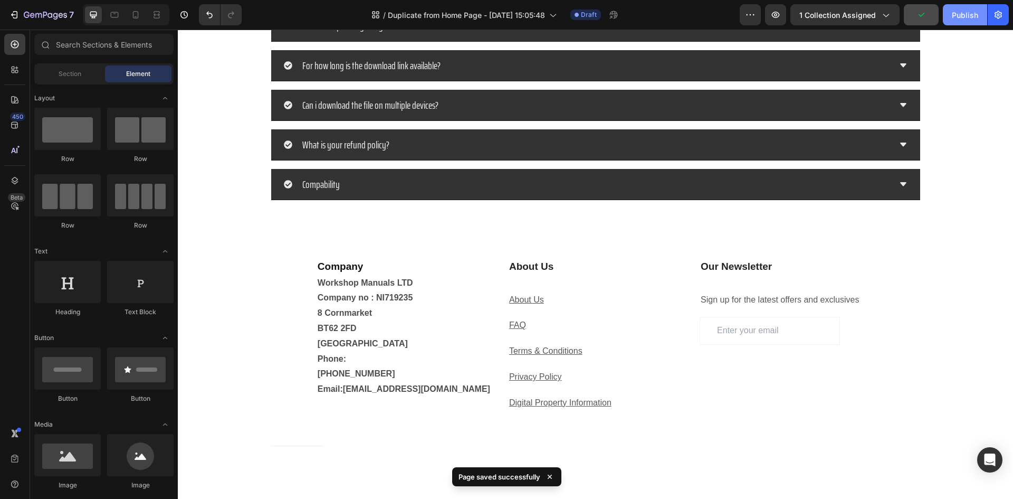
click at [967, 15] on div "Publish" at bounding box center [965, 14] width 26 height 11
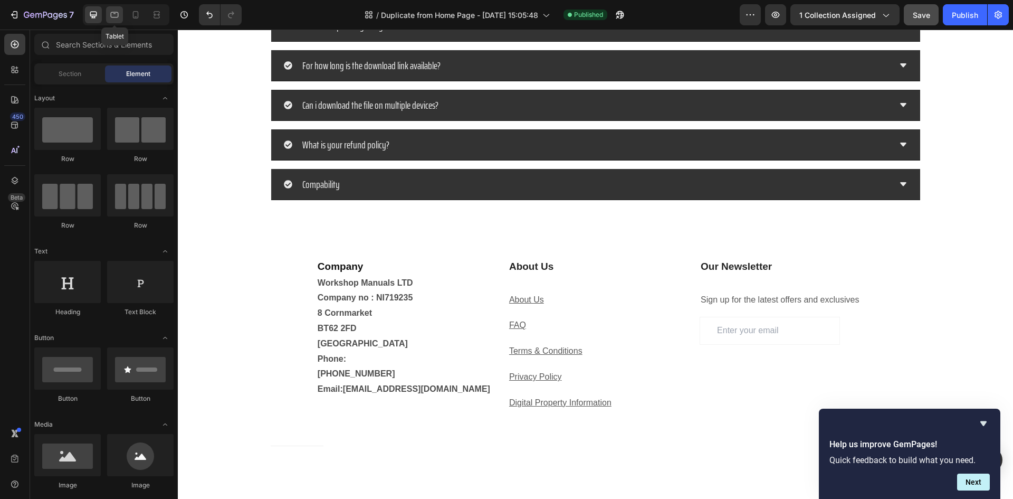
click at [117, 15] on icon at bounding box center [114, 14] width 11 height 11
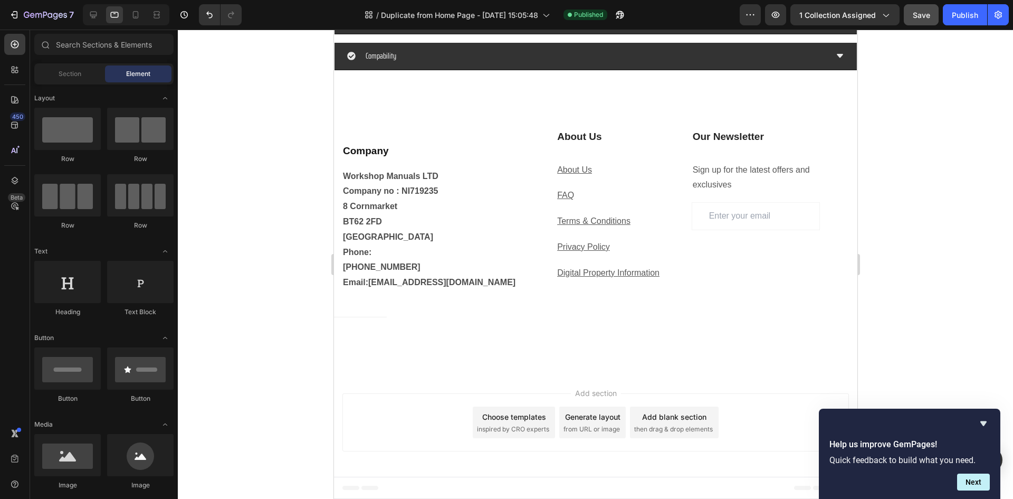
scroll to position [1161, 0]
click at [980, 424] on icon "Hide survey" at bounding box center [983, 423] width 13 height 13
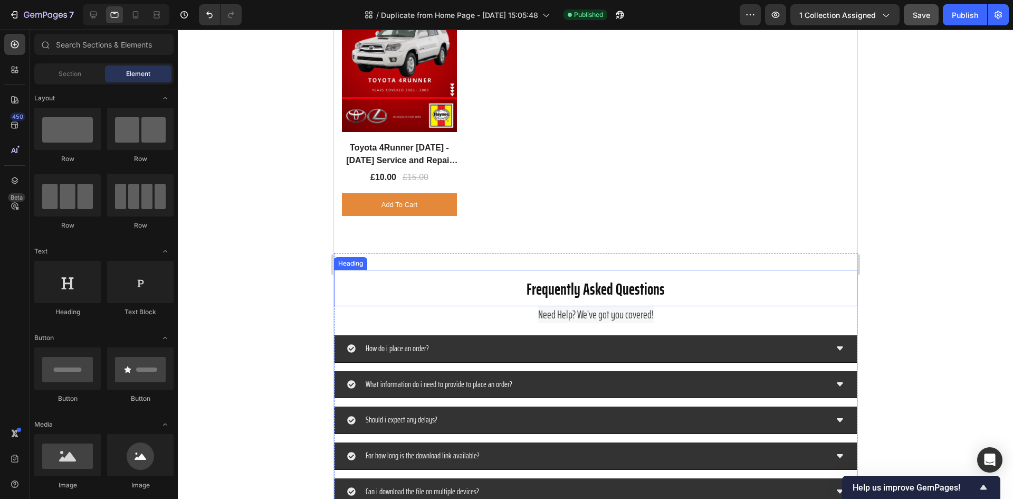
scroll to position [4696, 0]
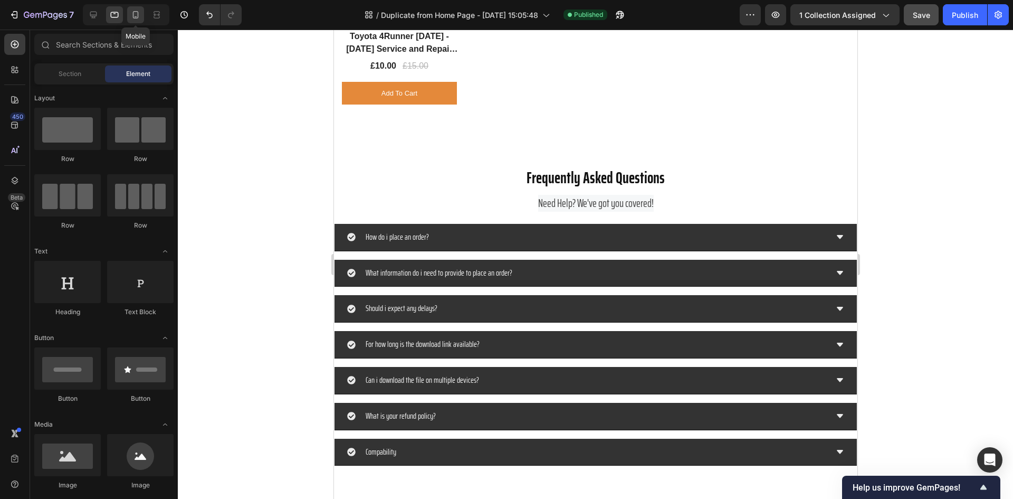
click at [135, 17] on icon at bounding box center [136, 16] width 3 height 1
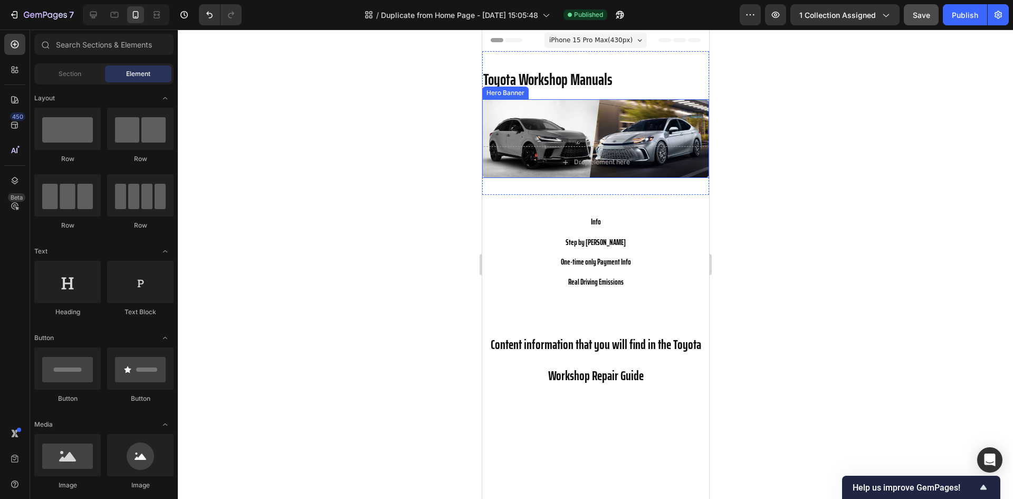
click at [550, 126] on div "Overlay" at bounding box center [595, 138] width 227 height 79
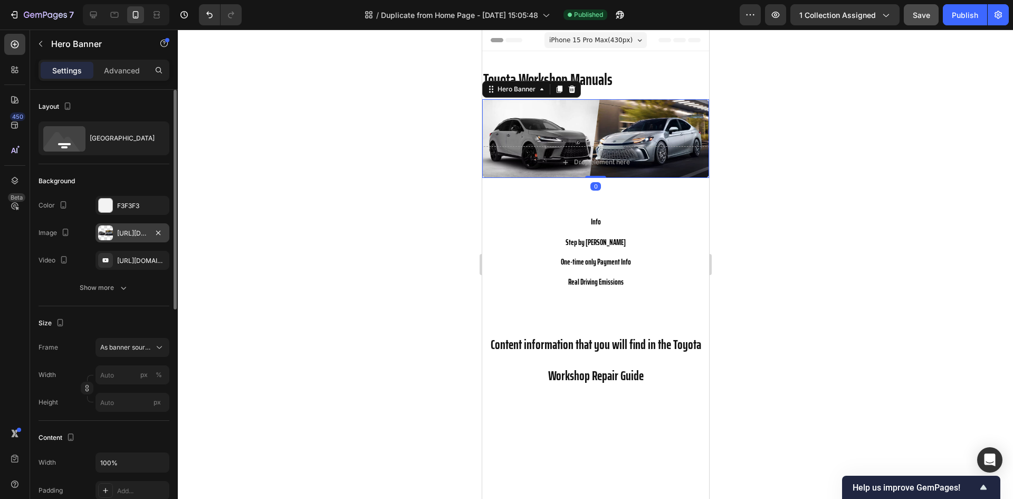
click at [126, 228] on div "https://cdn.shopify.com/s/files/1/0991/4738/3123/files/gempages_585715561506276…" at bounding box center [132, 232] width 31 height 9
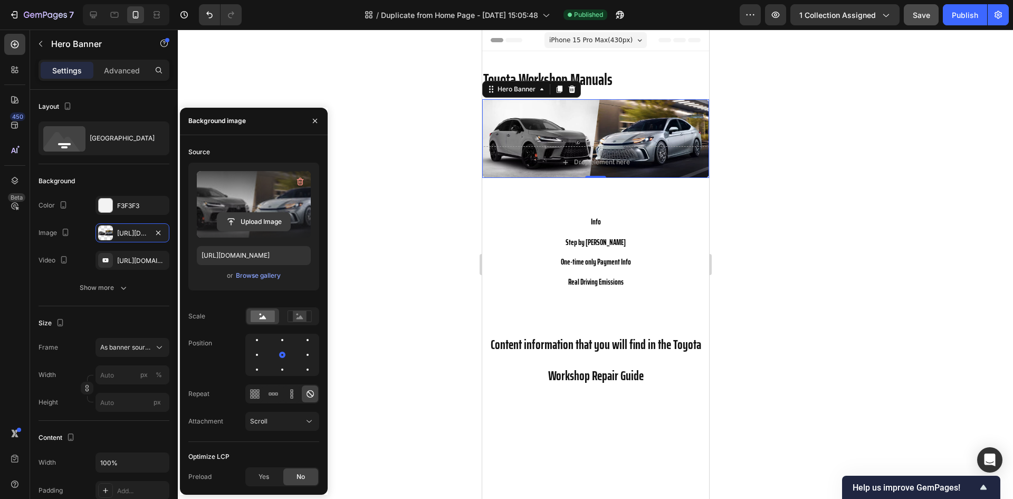
click at [253, 225] on input "file" at bounding box center [253, 222] width 73 height 18
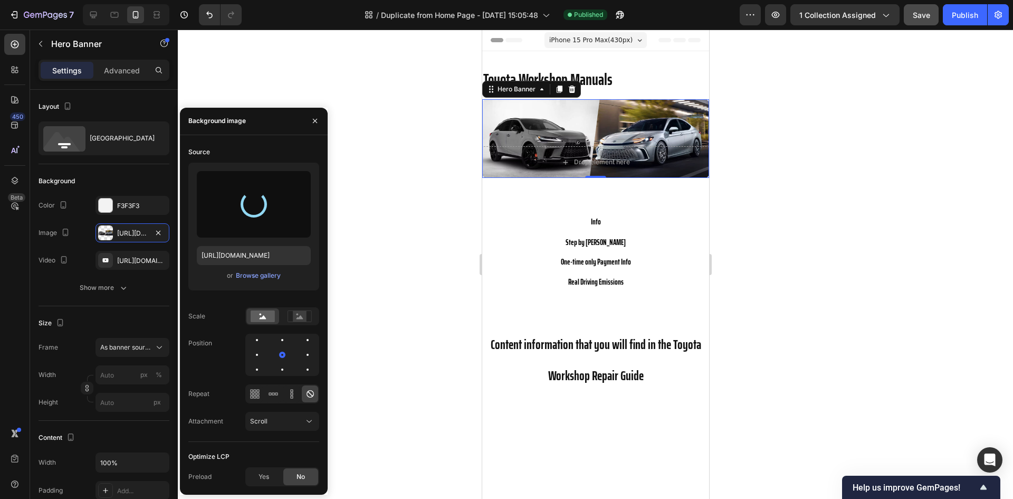
type input "https://cdn.shopify.com/s/files/1/0991/4738/3123/files/gempages_585715561506276…"
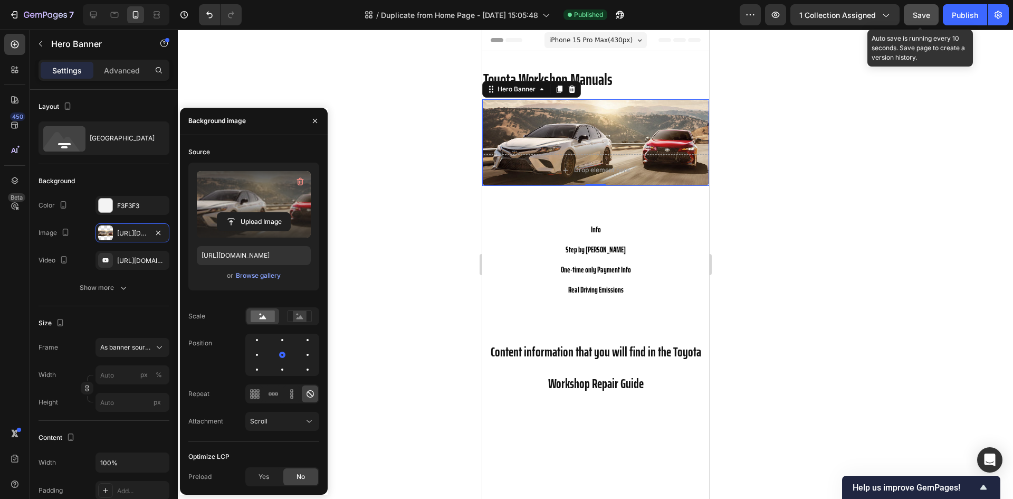
click at [915, 16] on span "Save" at bounding box center [921, 15] width 17 height 9
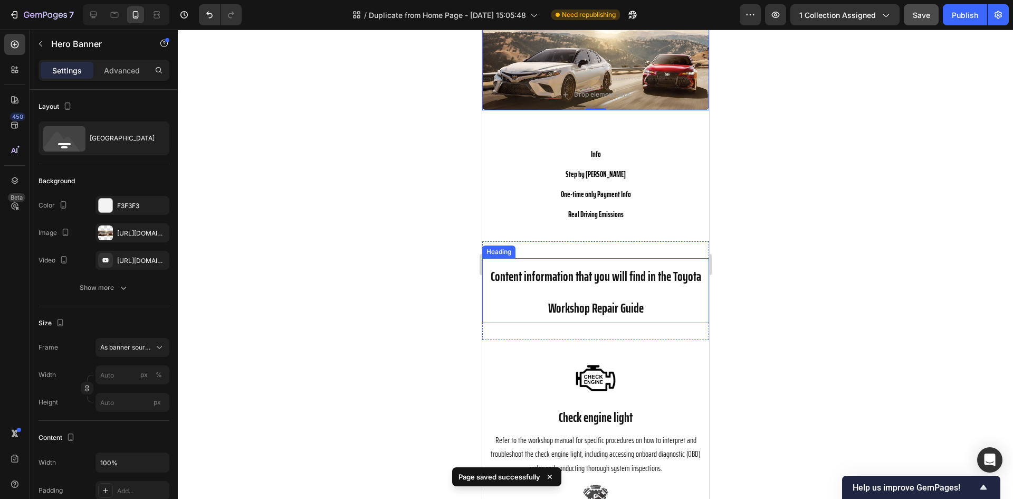
scroll to position [106, 0]
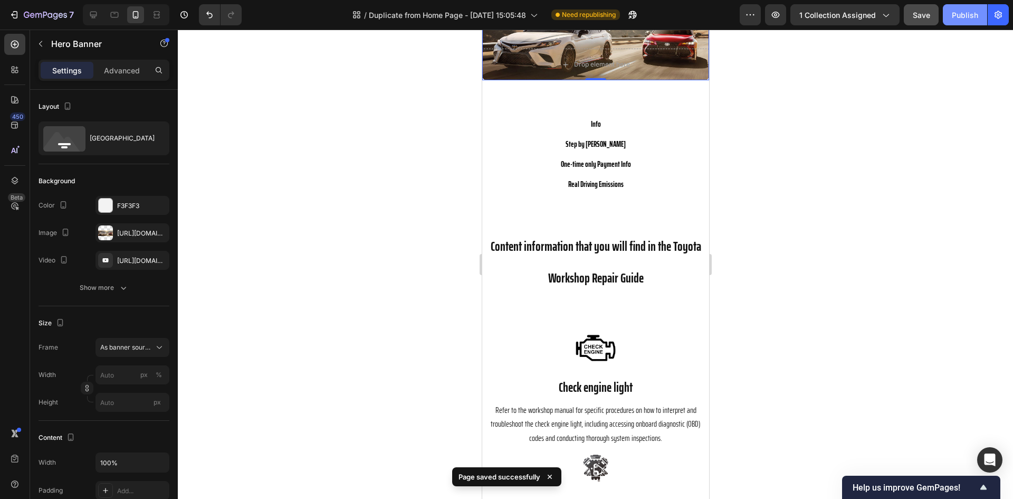
click at [966, 12] on div "Publish" at bounding box center [965, 14] width 26 height 11
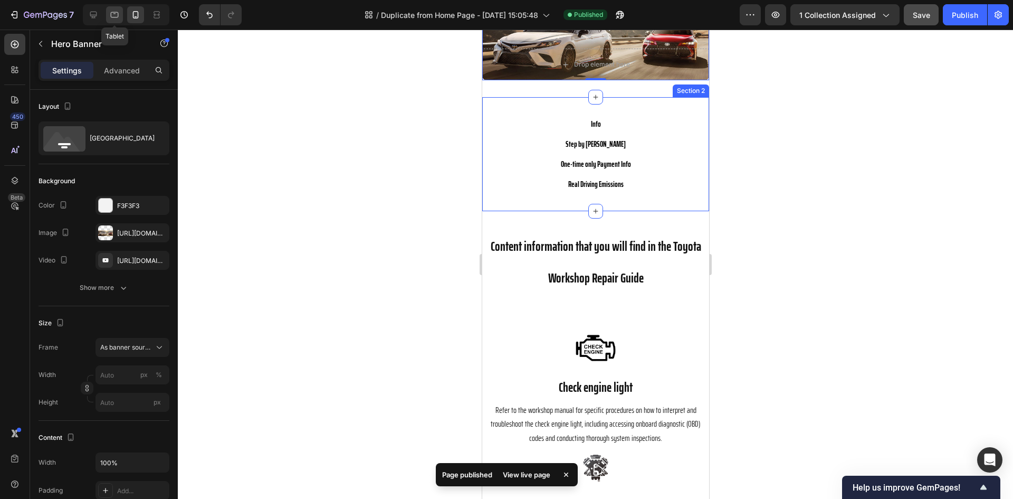
click at [120, 17] on icon at bounding box center [114, 14] width 11 height 11
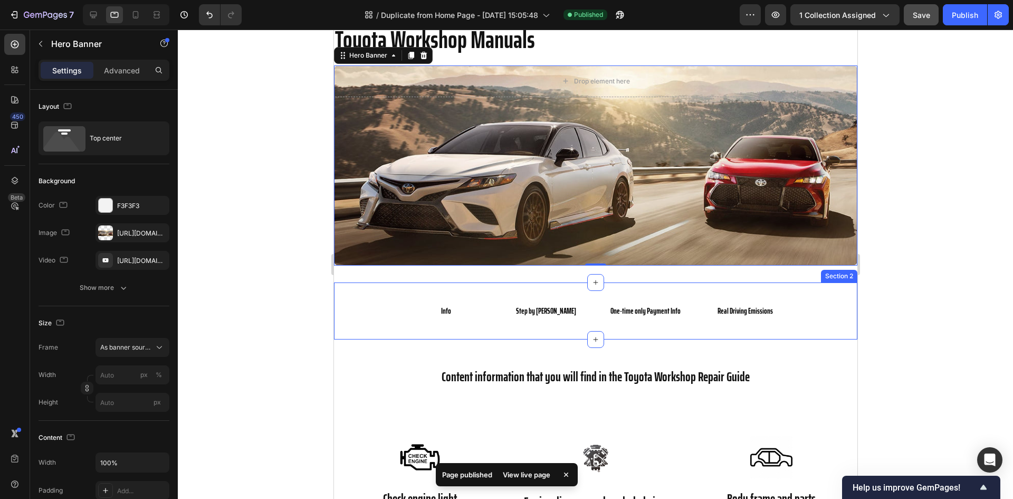
scroll to position [44, 0]
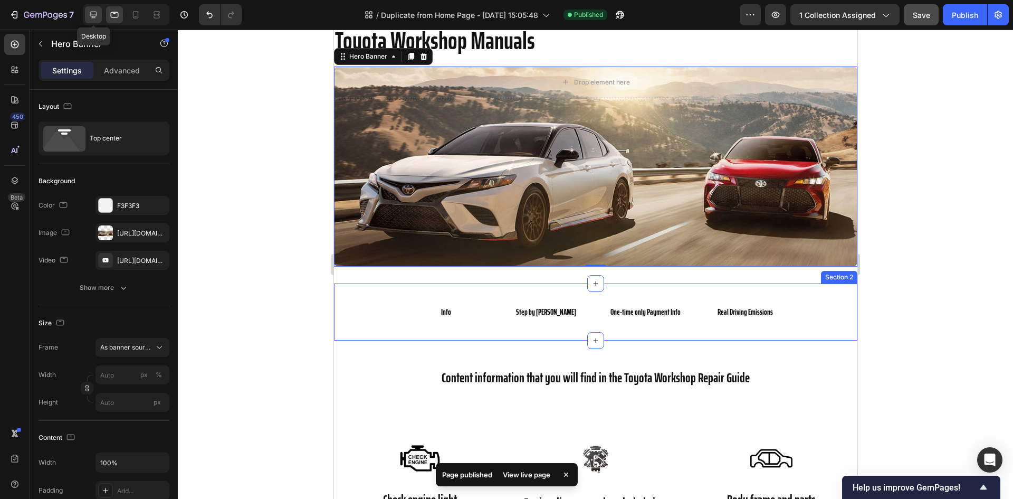
click at [101, 18] on div at bounding box center [93, 14] width 17 height 17
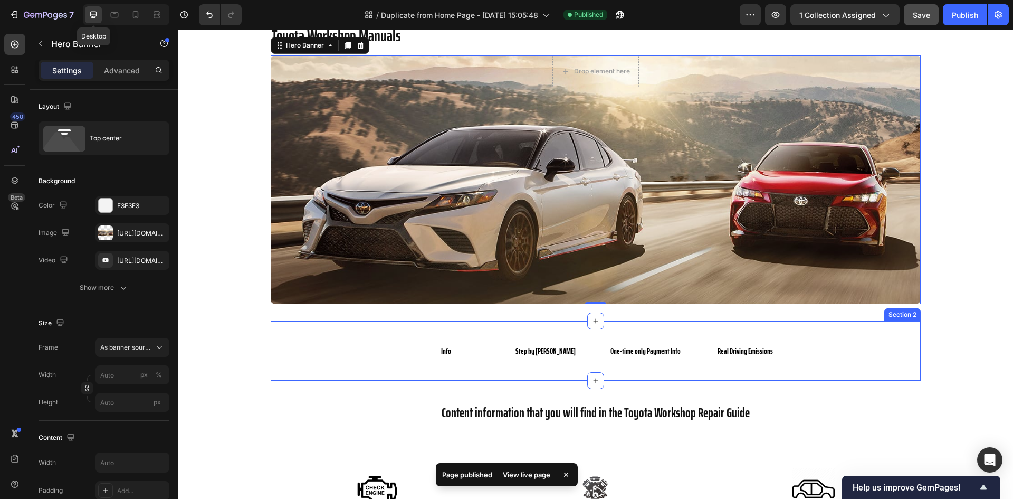
scroll to position [33, 0]
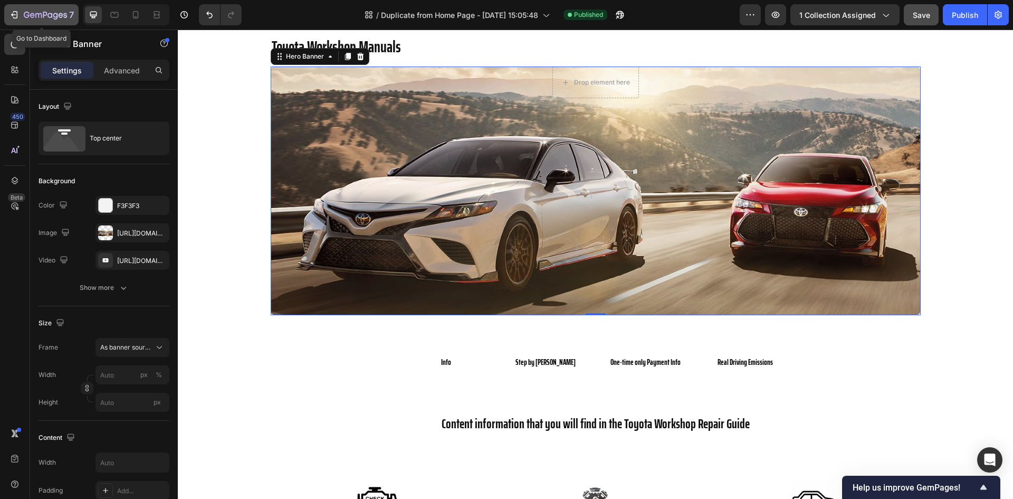
click at [46, 19] on icon "button" at bounding box center [45, 15] width 43 height 9
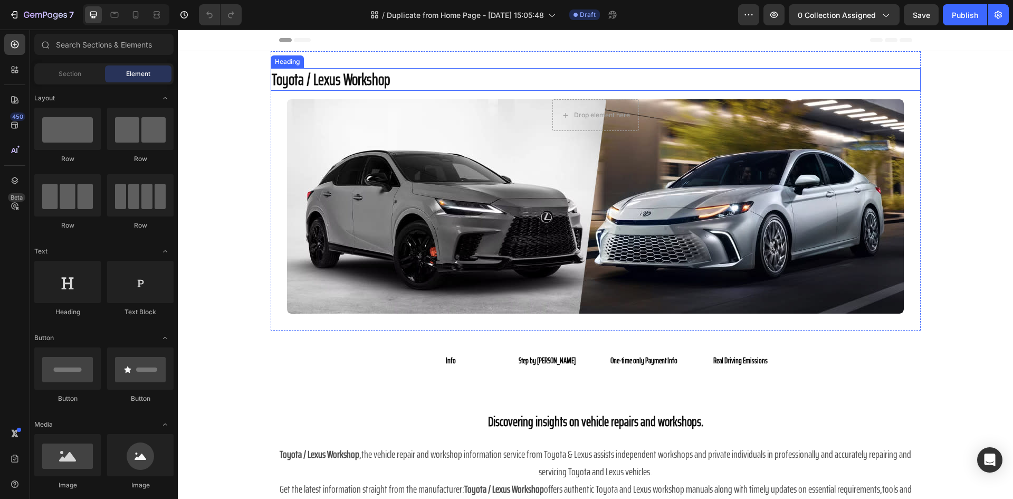
click at [304, 79] on h2 "Toyota / Lexus Workshop" at bounding box center [596, 79] width 650 height 23
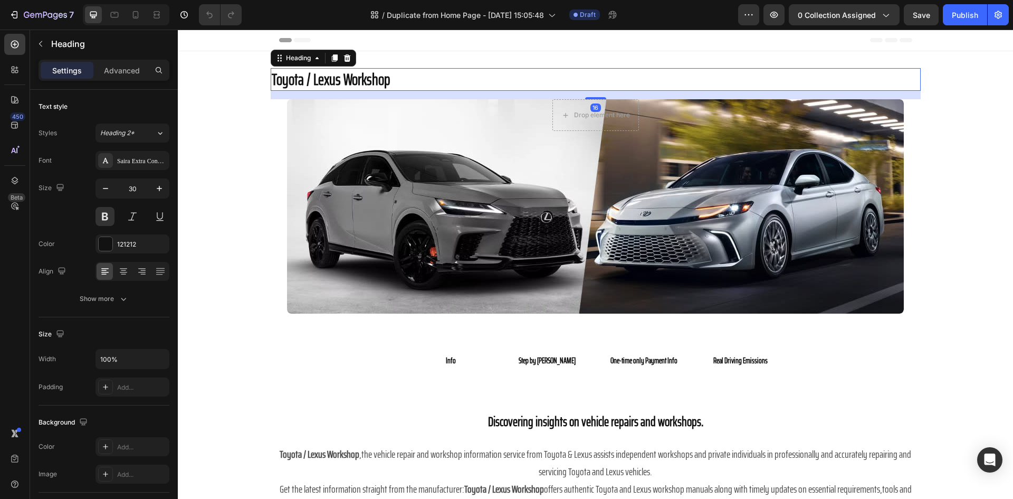
click at [307, 78] on h2 "Toyota / Lexus Workshop" at bounding box center [596, 79] width 650 height 23
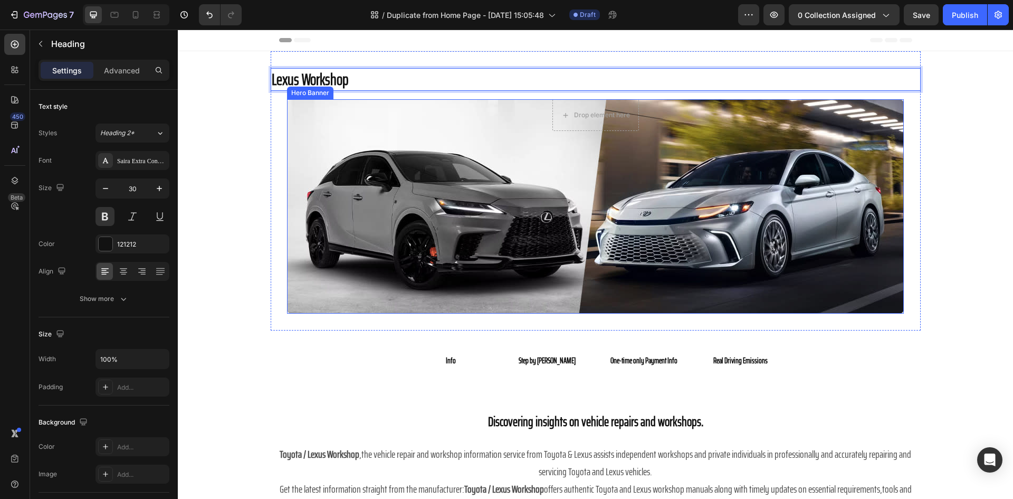
click at [518, 209] on div "Overlay" at bounding box center [595, 206] width 617 height 214
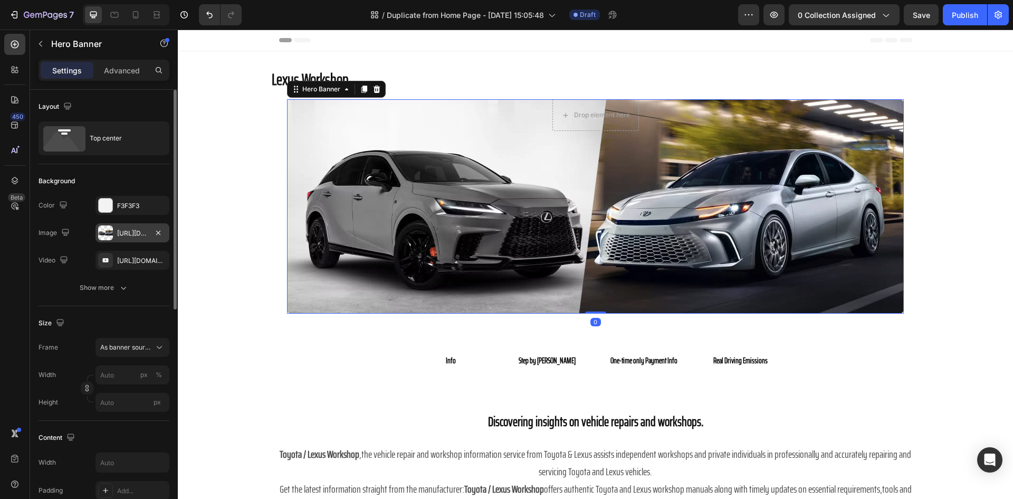
click at [127, 233] on div "[URL][DOMAIN_NAME]" at bounding box center [132, 232] width 31 height 9
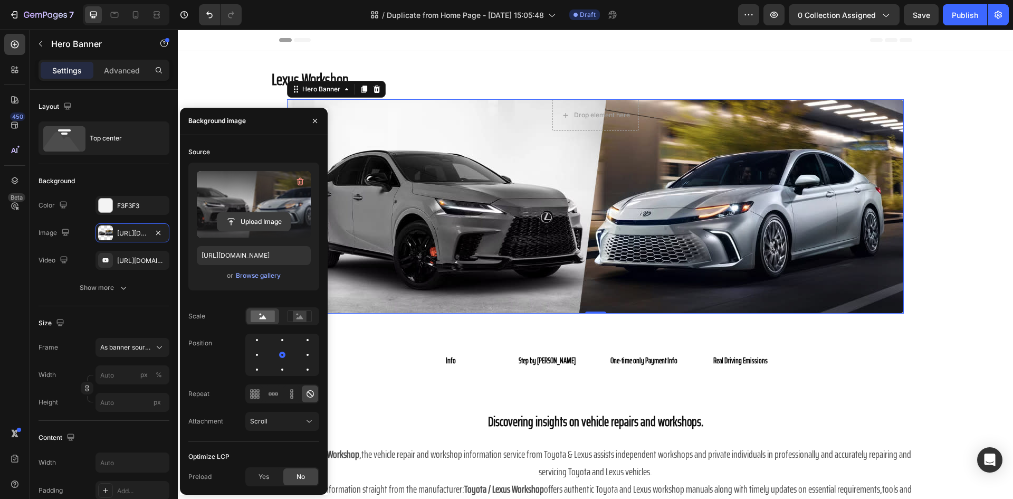
click at [261, 214] on input "file" at bounding box center [253, 222] width 73 height 18
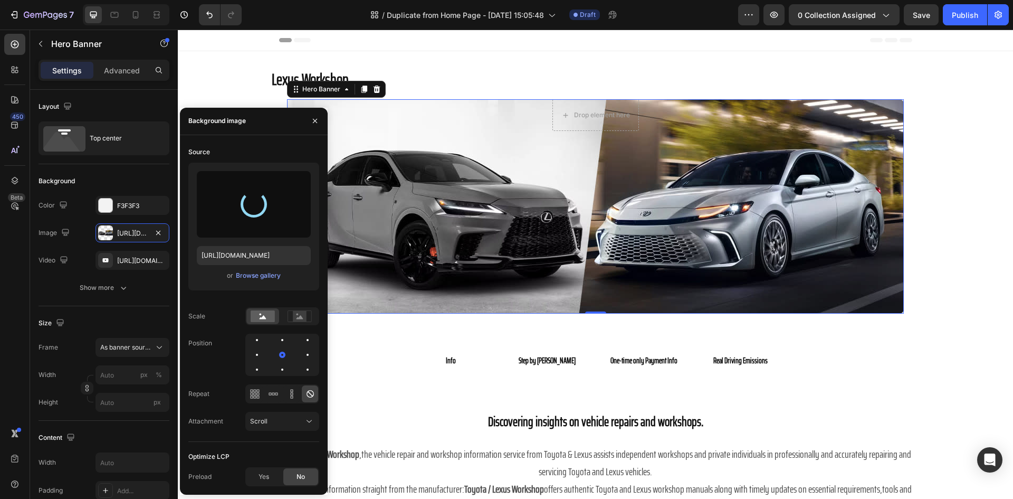
type input "https://cdn.shopify.com/s/files/1/0991/4738/3123/files/gempages_585715561506276…"
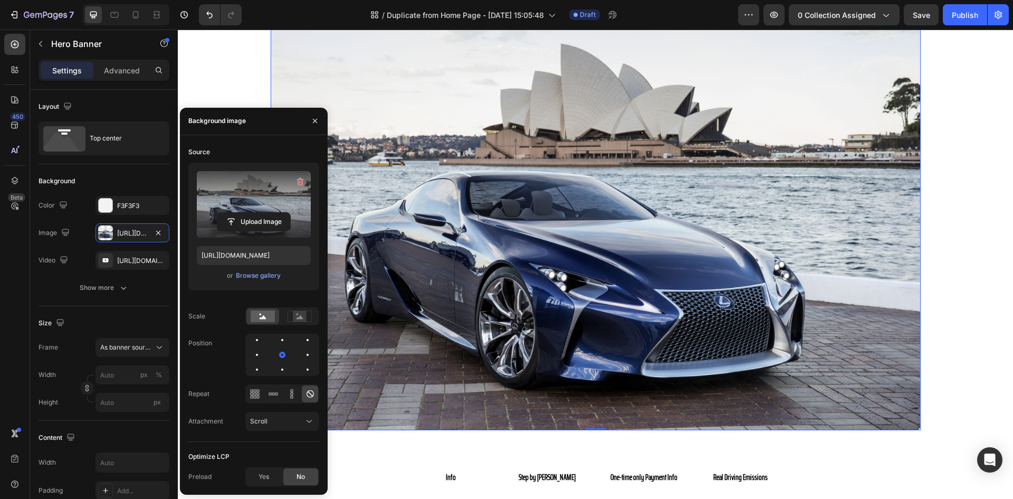
scroll to position [53, 0]
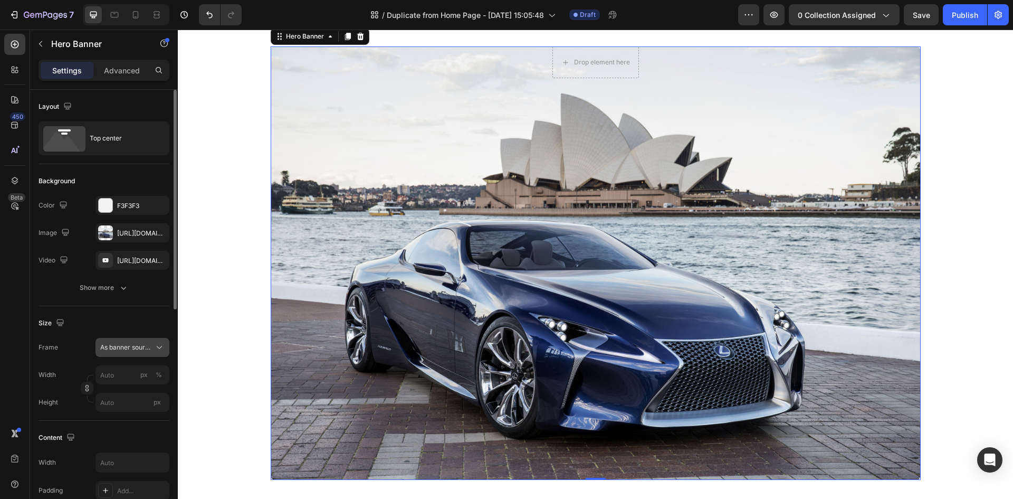
click at [130, 342] on span "As banner source" at bounding box center [126, 346] width 52 height 9
click at [131, 383] on div "Custom" at bounding box center [123, 391] width 84 height 19
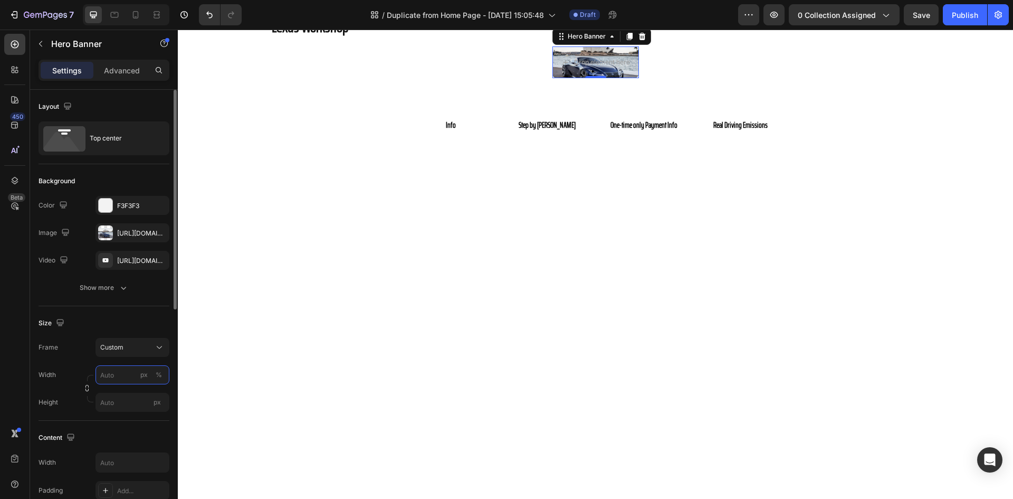
click at [130, 374] on input "px %" at bounding box center [132, 374] width 74 height 19
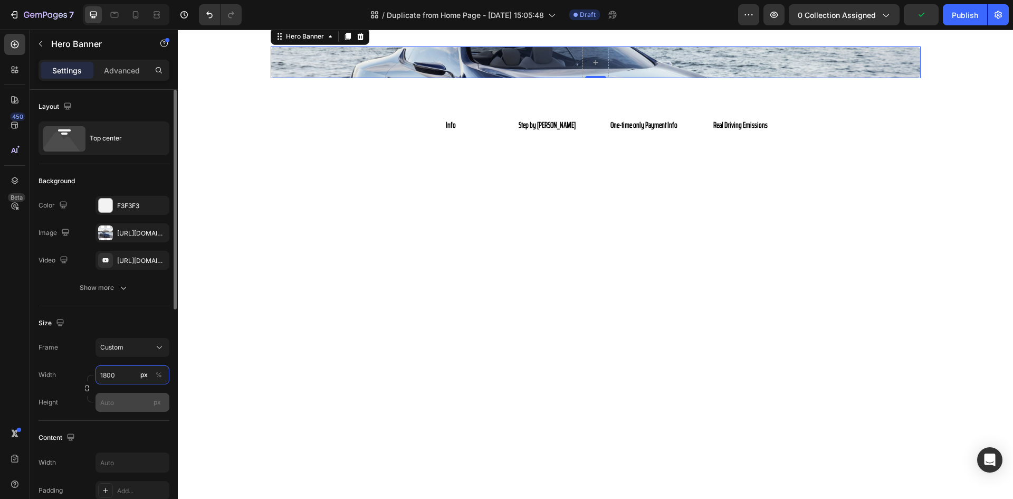
type input "1800"
click at [122, 404] on input "px" at bounding box center [132, 402] width 74 height 19
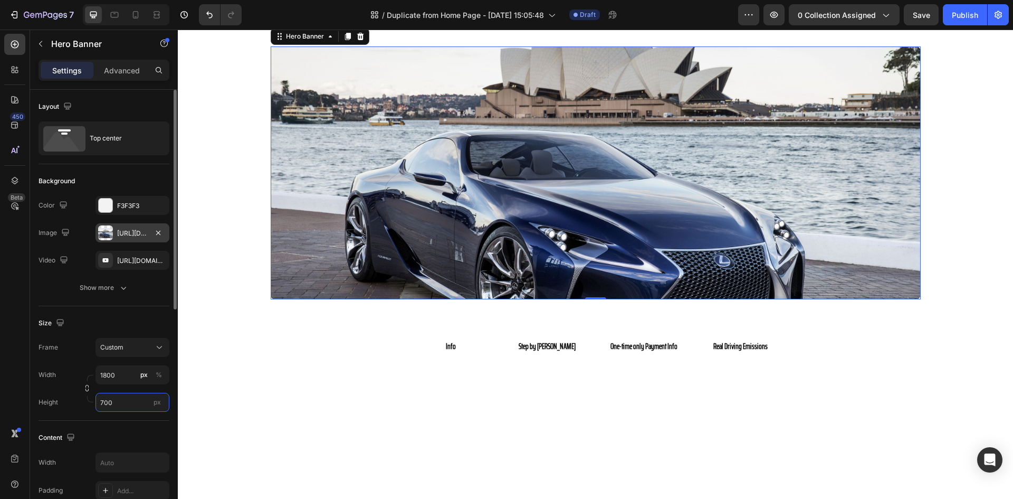
type input "700"
click at [126, 233] on div "https://cdn.shopify.com/s/files/1/0991/4738/3123/files/gempages_585715561506276…" at bounding box center [132, 232] width 31 height 9
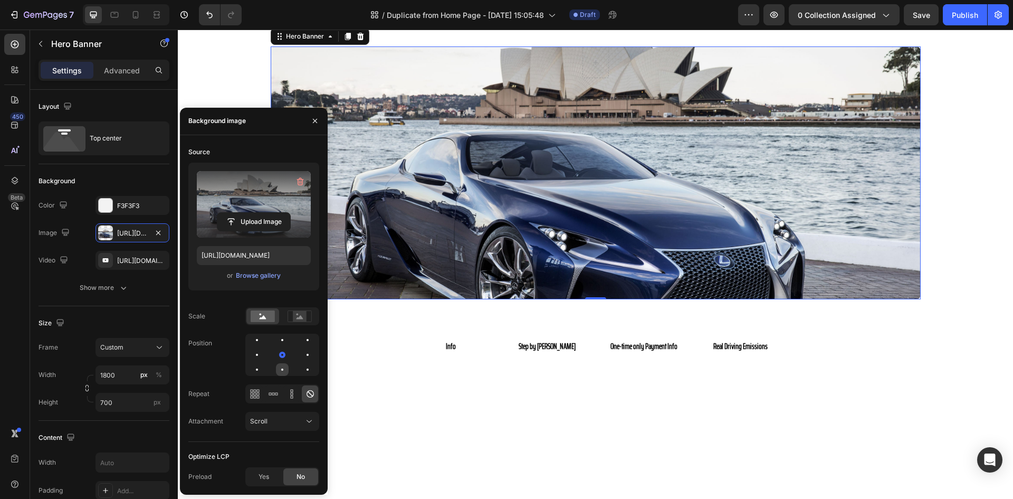
click at [282, 366] on div at bounding box center [282, 369] width 13 height 13
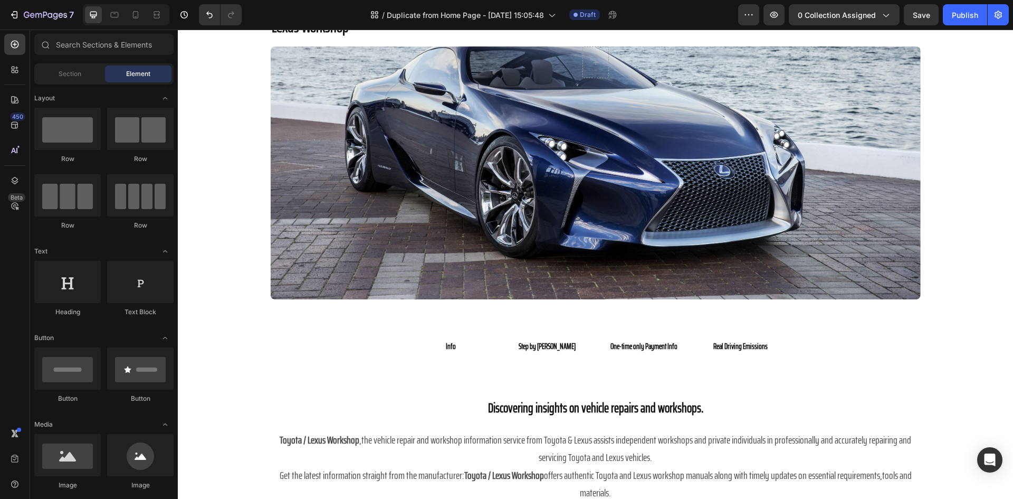
scroll to position [0, 0]
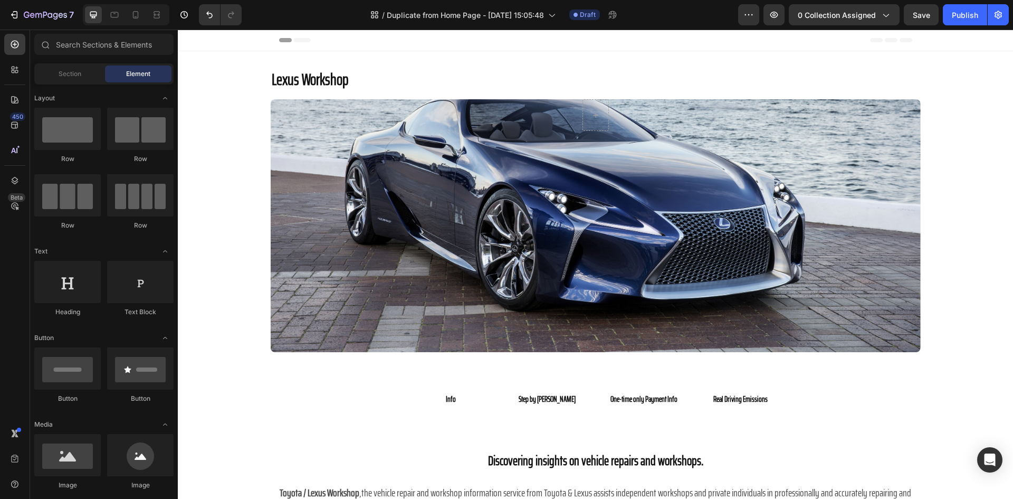
click at [435, 179] on div "Overlay" at bounding box center [596, 225] width 650 height 253
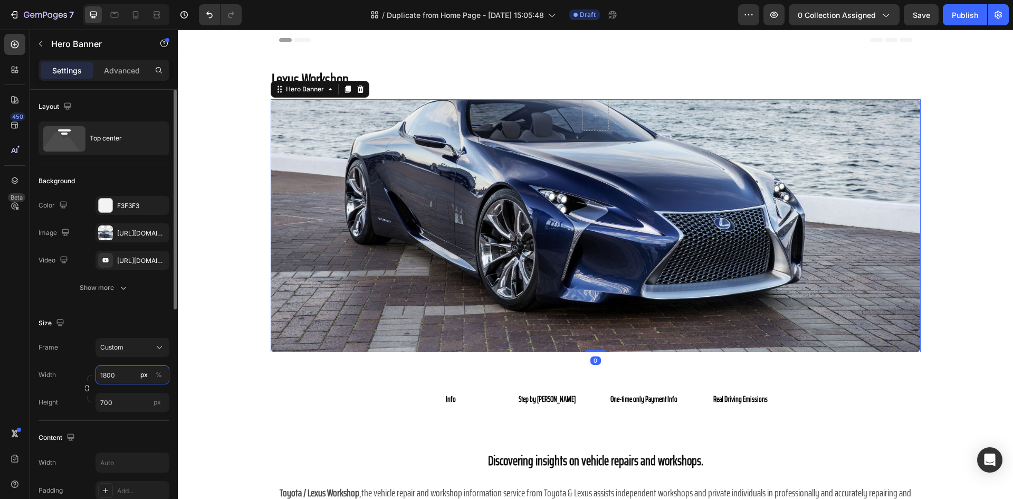
click at [126, 380] on input "1800" at bounding box center [132, 374] width 74 height 19
click at [82, 354] on div "Frame Custom" at bounding box center [104, 347] width 131 height 19
click at [116, 407] on input "700" at bounding box center [132, 402] width 74 height 19
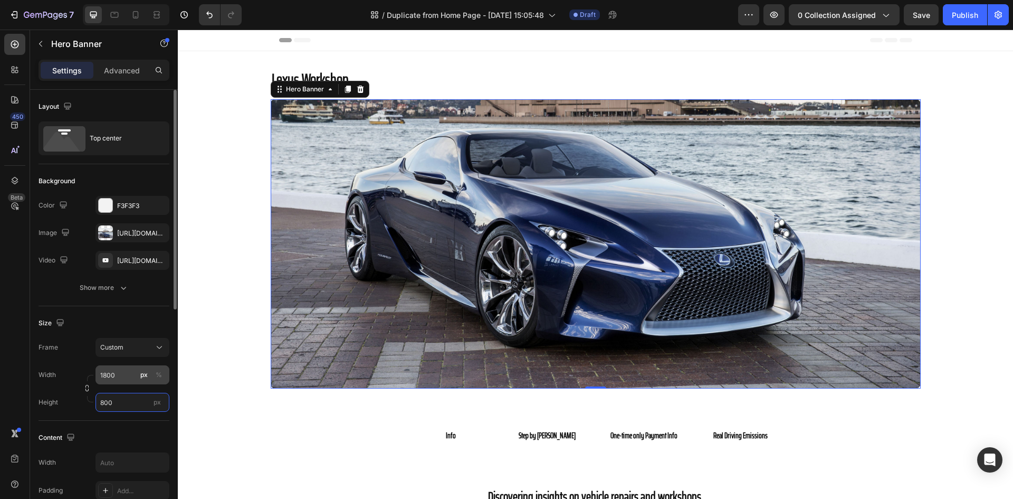
type input "800"
click at [120, 376] on input "1800" at bounding box center [132, 374] width 74 height 19
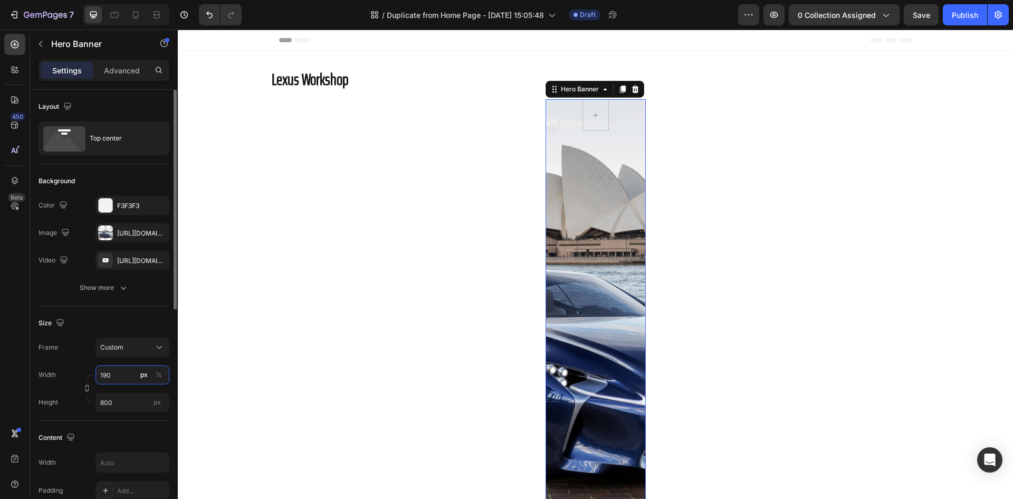
type input "1900"
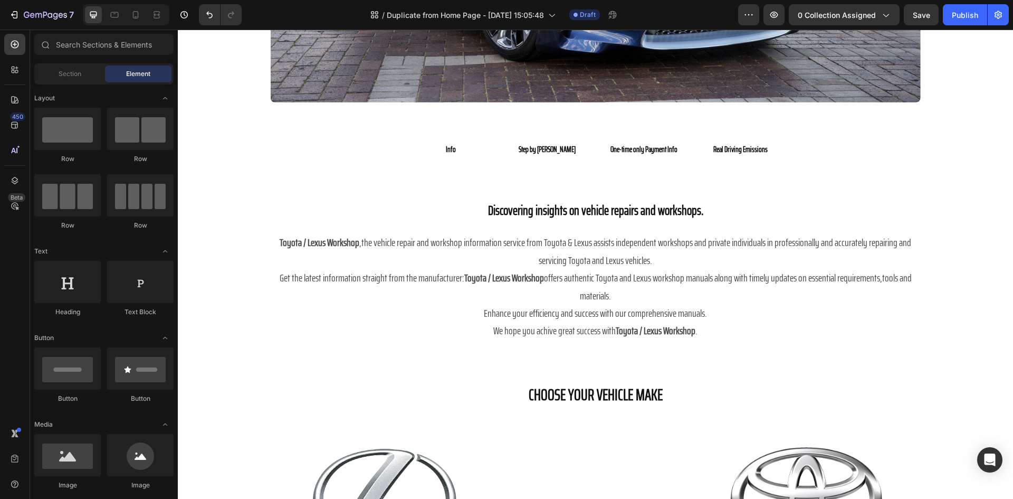
scroll to position [278, 0]
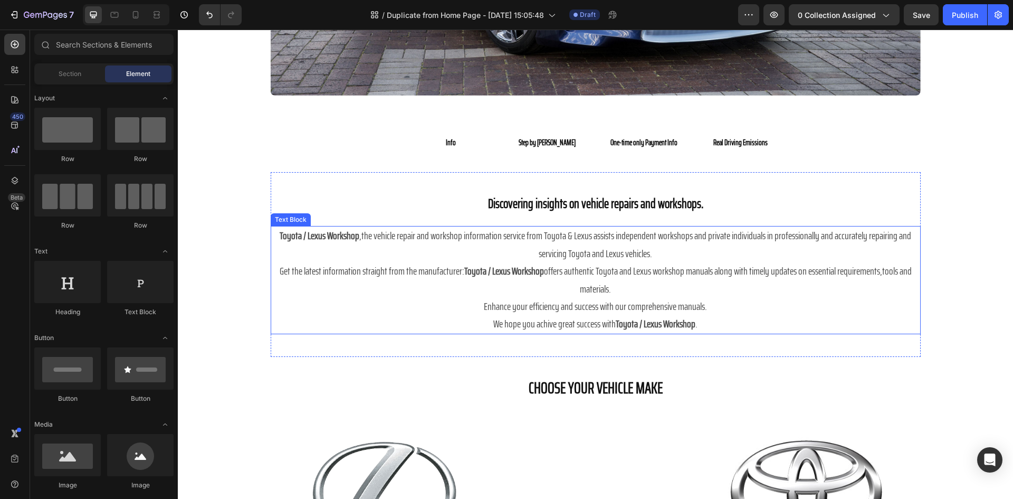
click at [293, 236] on strong "Toyota / Lexus Workshop" at bounding box center [320, 235] width 80 height 17
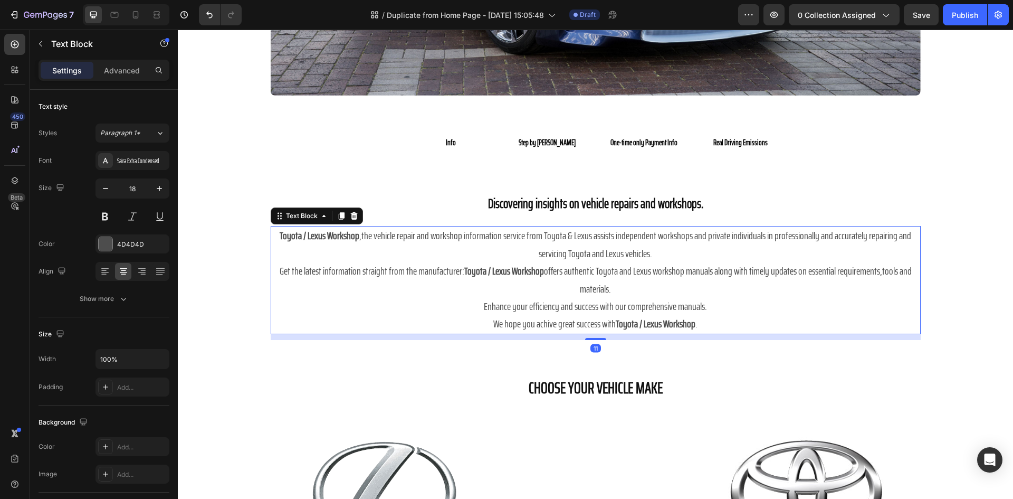
click at [300, 234] on strong "Toyota / Lexus Workshop" at bounding box center [320, 235] width 80 height 17
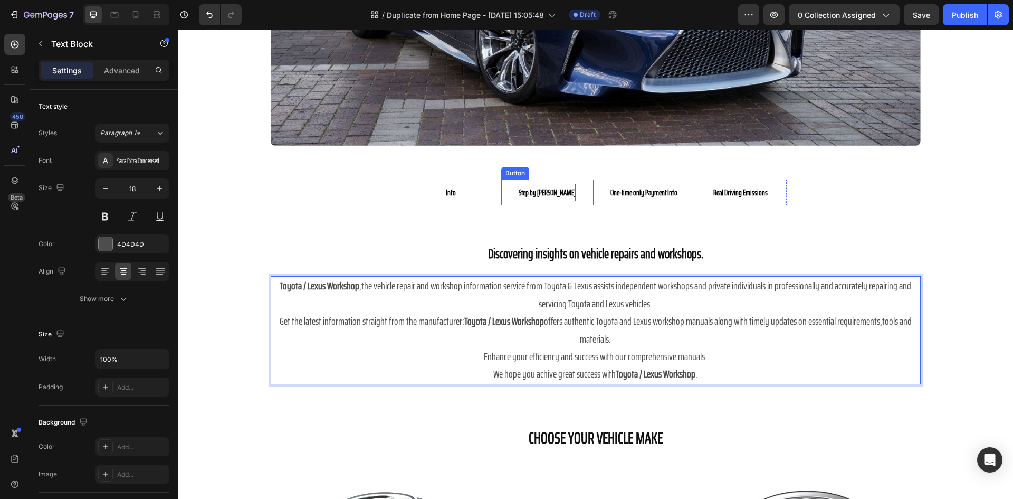
scroll to position [225, 0]
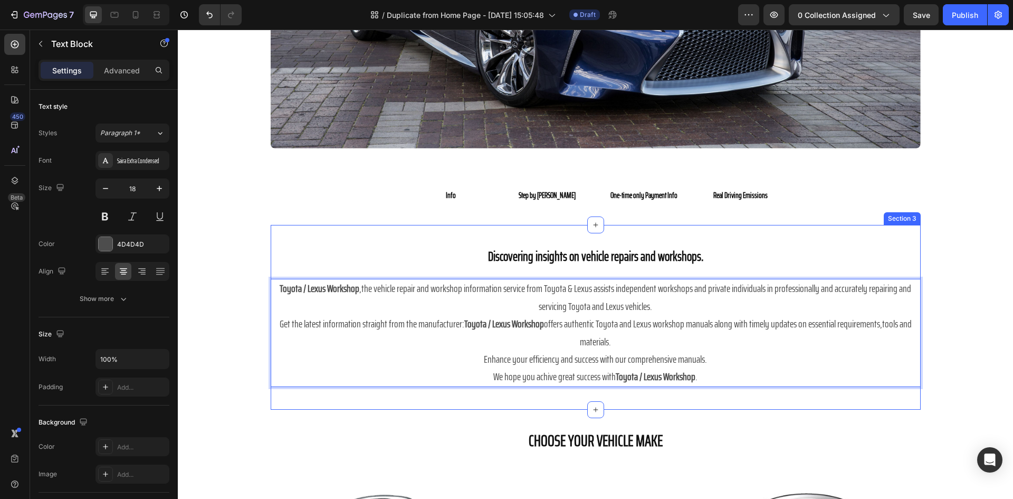
click at [673, 234] on div "Discovering insights on vehicle repairs and workshops. Heading Toyota / Lexus W…" at bounding box center [596, 317] width 650 height 185
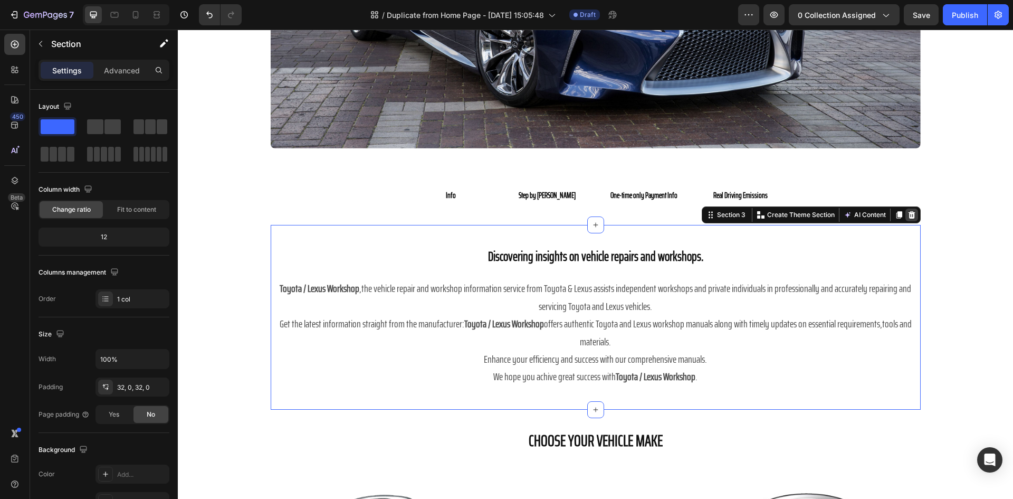
click at [908, 213] on icon at bounding box center [912, 215] width 8 height 8
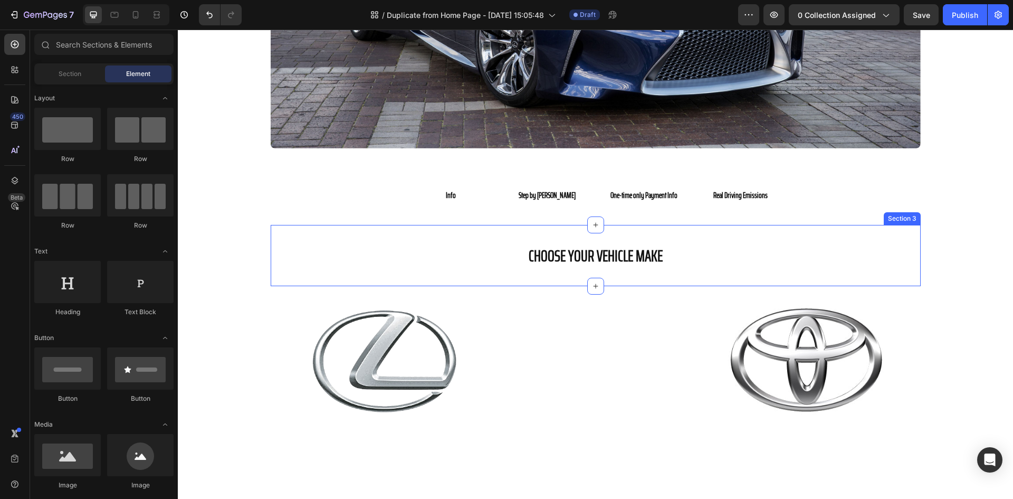
click at [737, 237] on div "CHOOSE YOUR VEHICLE MAKE Heading Section 3" at bounding box center [596, 255] width 650 height 61
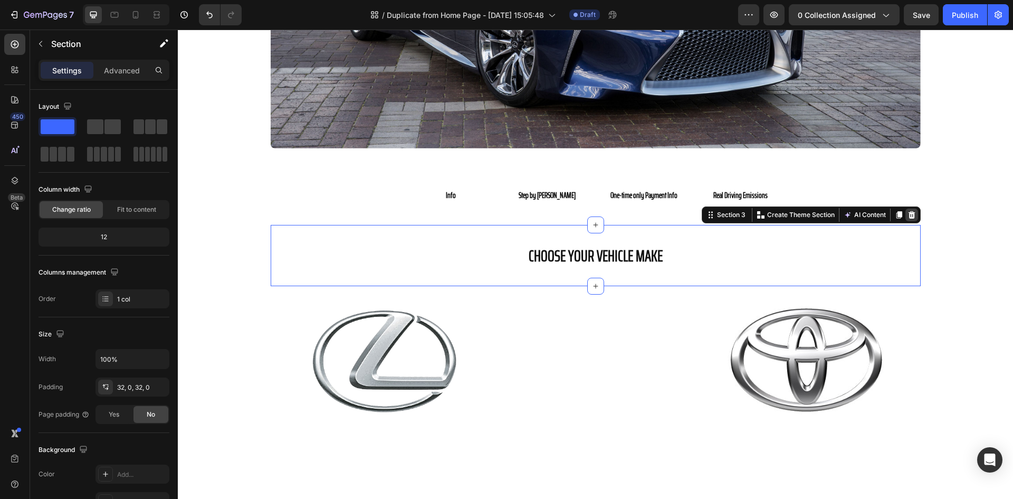
click at [910, 215] on icon at bounding box center [911, 214] width 7 height 7
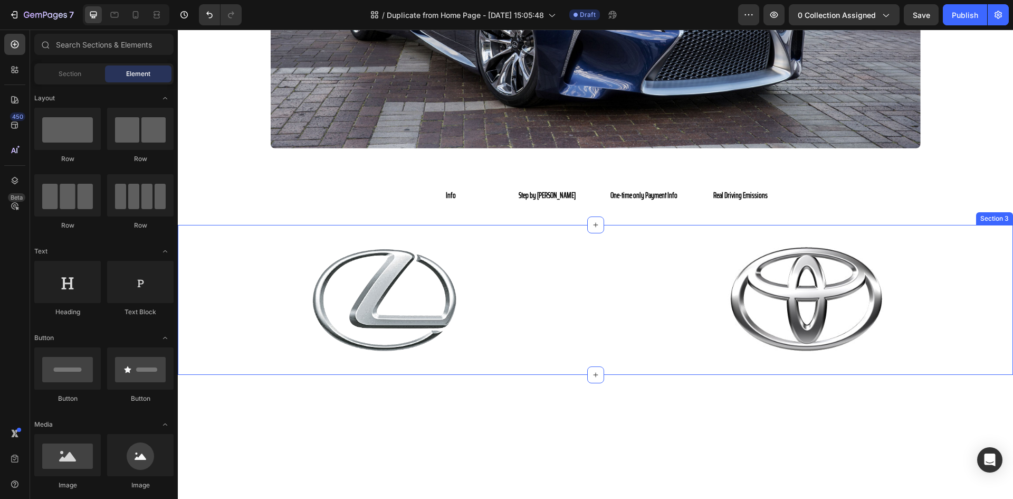
click at [709, 233] on div "Image Image Section 3" at bounding box center [595, 300] width 835 height 150
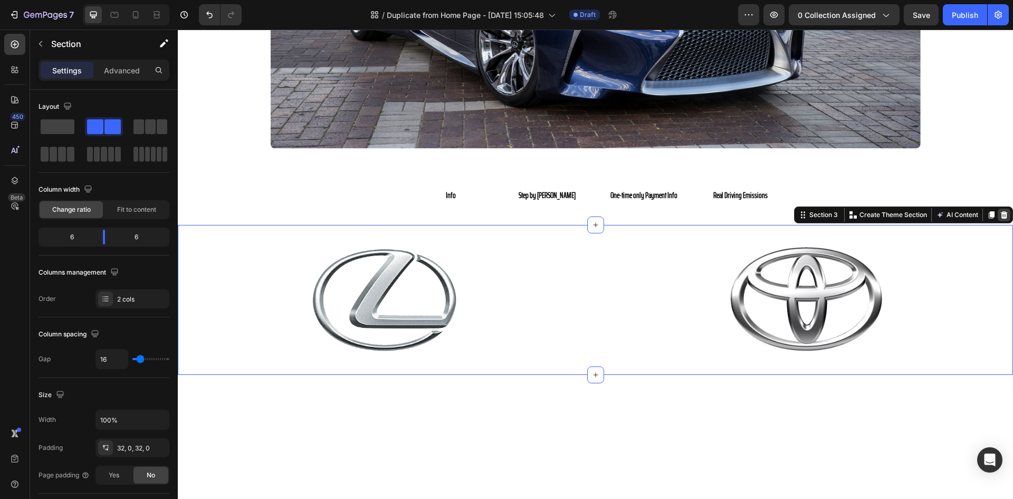
click at [1000, 212] on icon at bounding box center [1004, 215] width 8 height 8
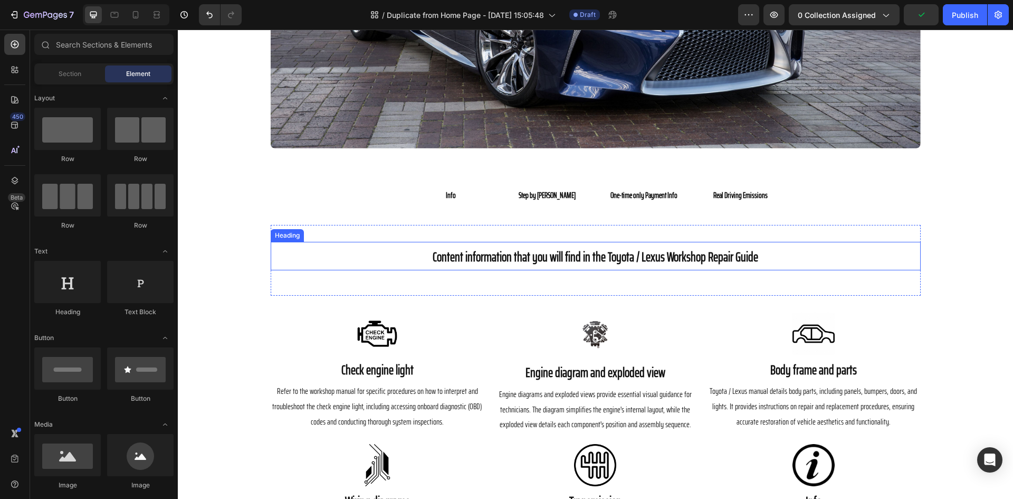
click at [633, 257] on span "Content information that you will find in the Toyota / Lexus Workshop Repair Gu…" at bounding box center [596, 256] width 326 height 21
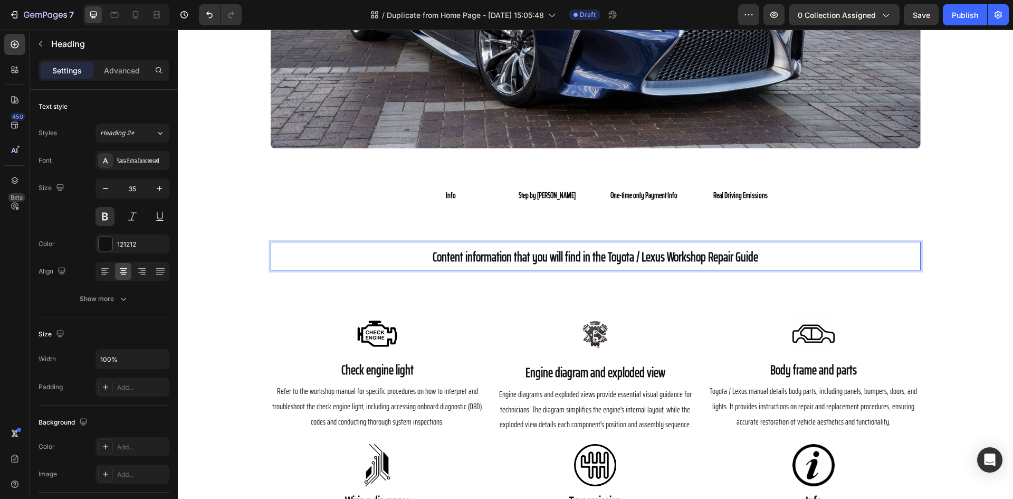
click at [634, 259] on span "Content information that you will find in the Toyota / Lexus Workshop Repair Gu…" at bounding box center [596, 256] width 326 height 21
click at [636, 259] on span "Content information that you will find in the Toyota / Lexus Workshop Repair Gu…" at bounding box center [596, 256] width 326 height 21
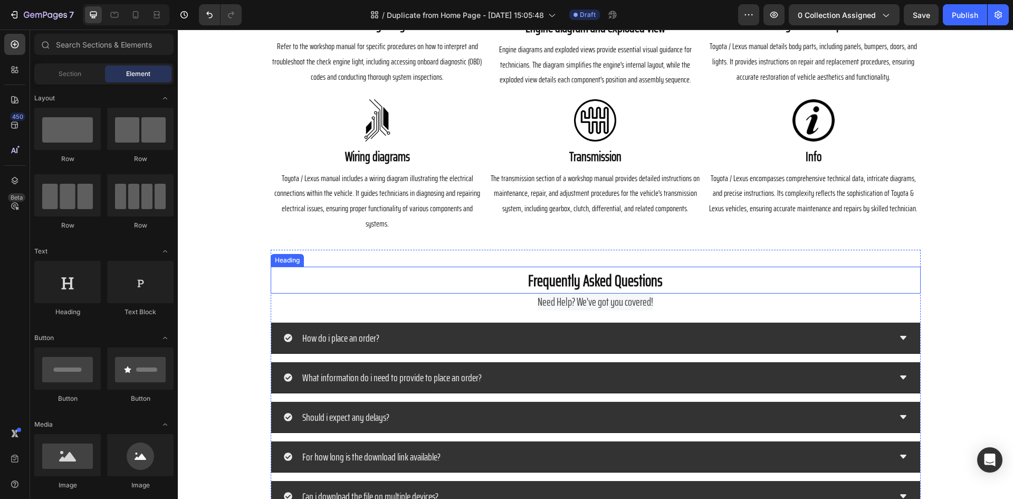
scroll to position [574, 0]
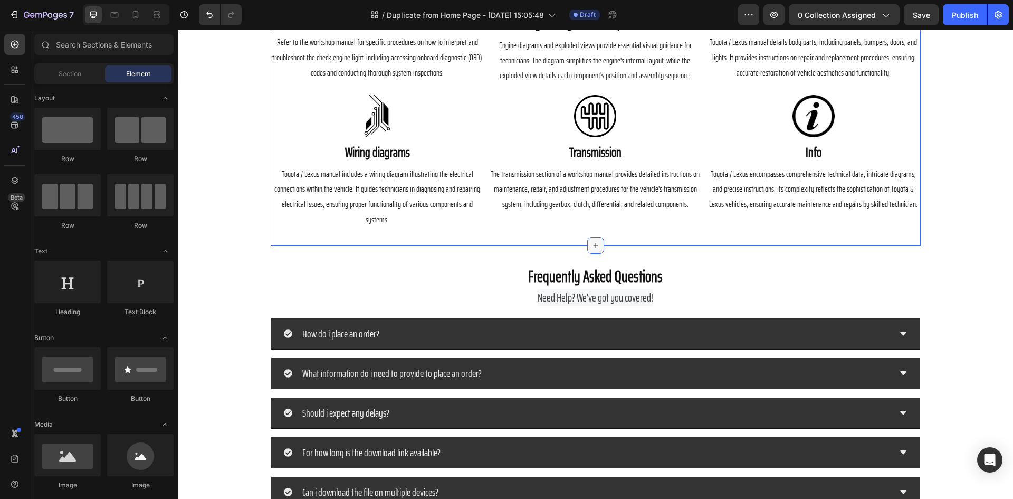
click at [589, 237] on div at bounding box center [595, 245] width 17 height 17
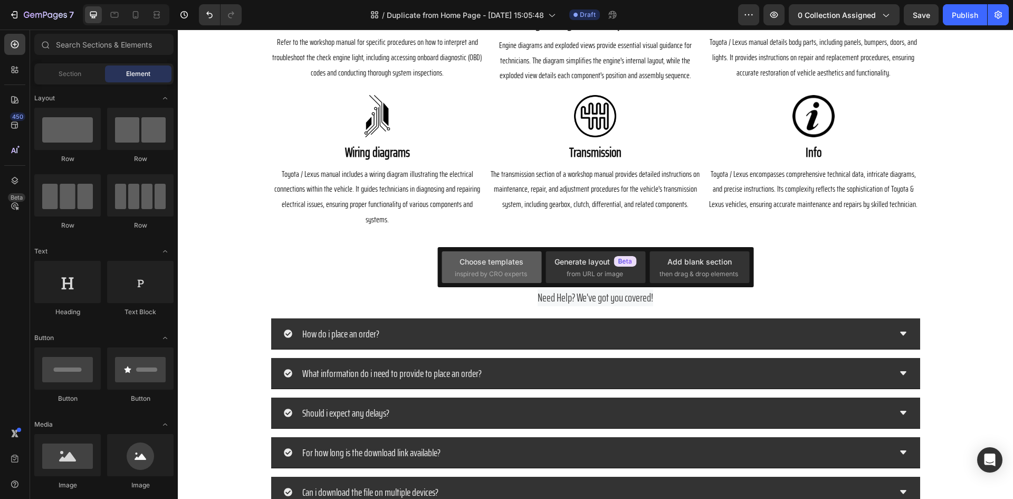
click at [511, 272] on span "inspired by CRO experts" at bounding box center [491, 273] width 72 height 9
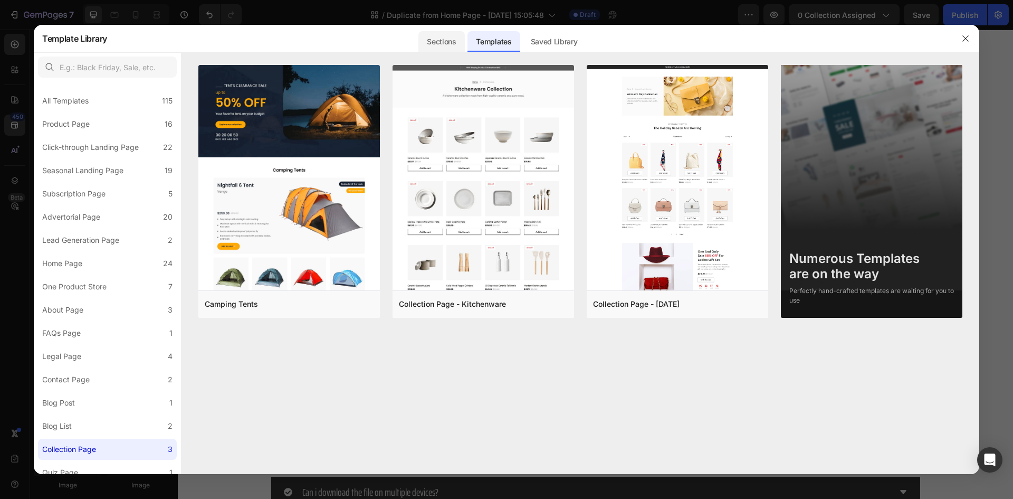
click at [444, 44] on div "Sections" at bounding box center [441, 41] width 46 height 21
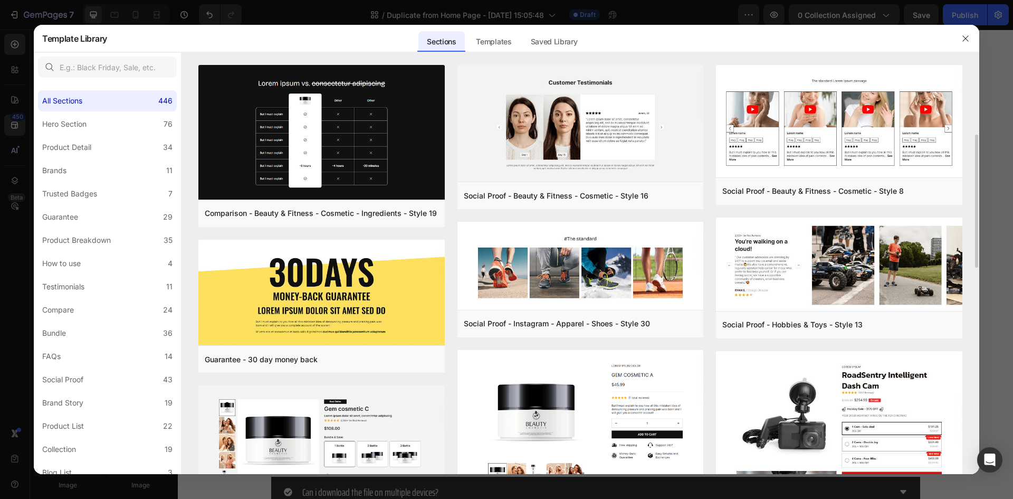
scroll to position [53, 0]
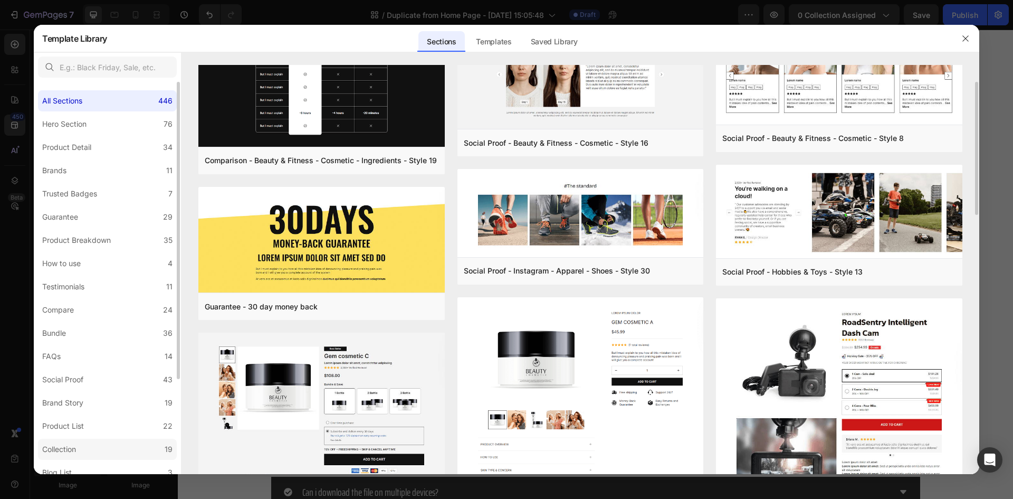
click at [97, 446] on label "Collection 19" at bounding box center [107, 448] width 139 height 21
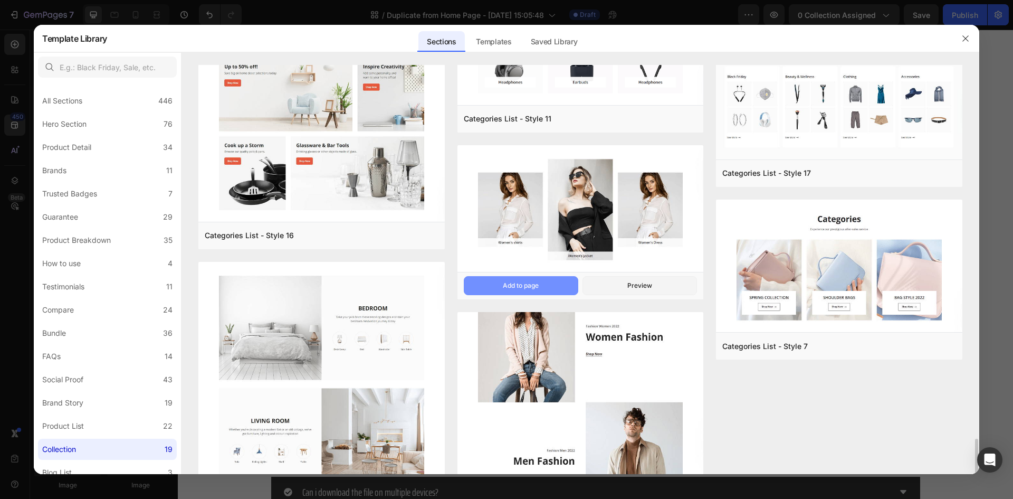
scroll to position [790, 0]
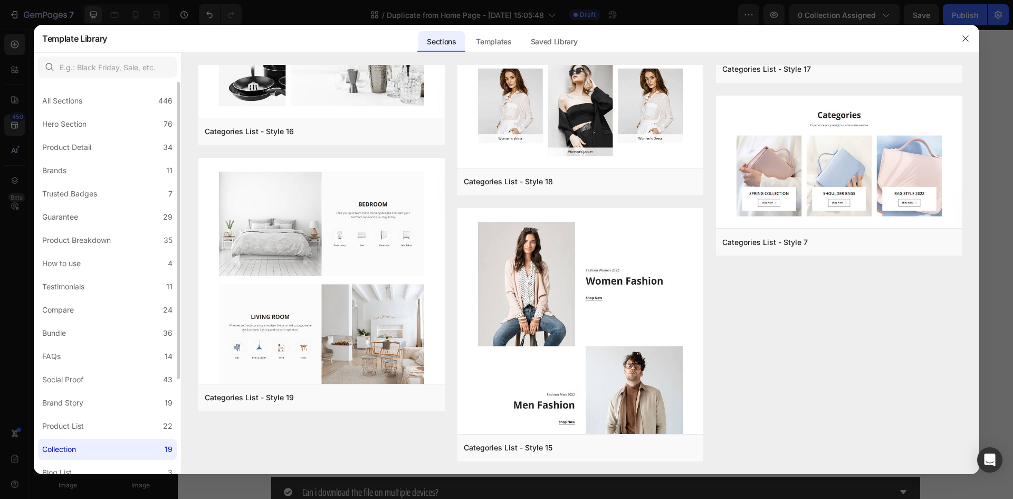
click at [59, 452] on div "Collection" at bounding box center [59, 449] width 34 height 13
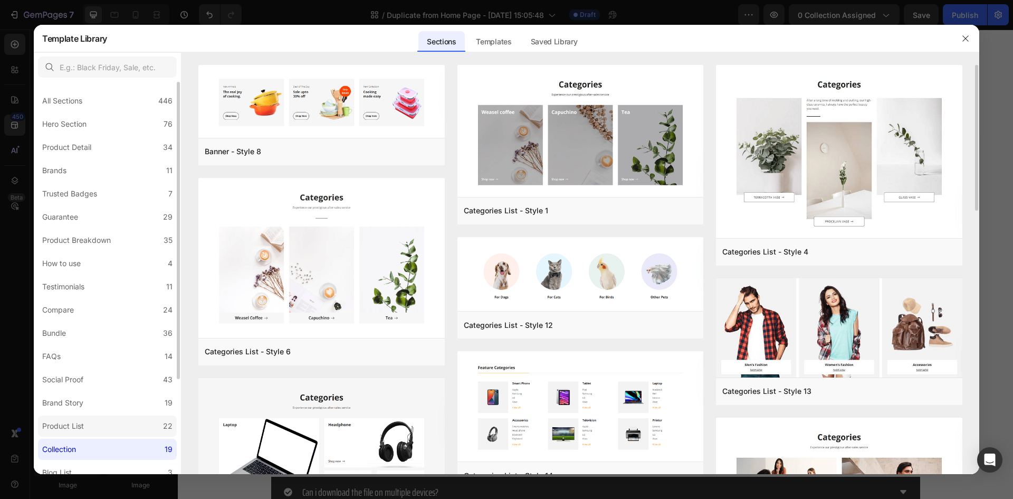
click at [78, 431] on div "Product List" at bounding box center [63, 425] width 42 height 13
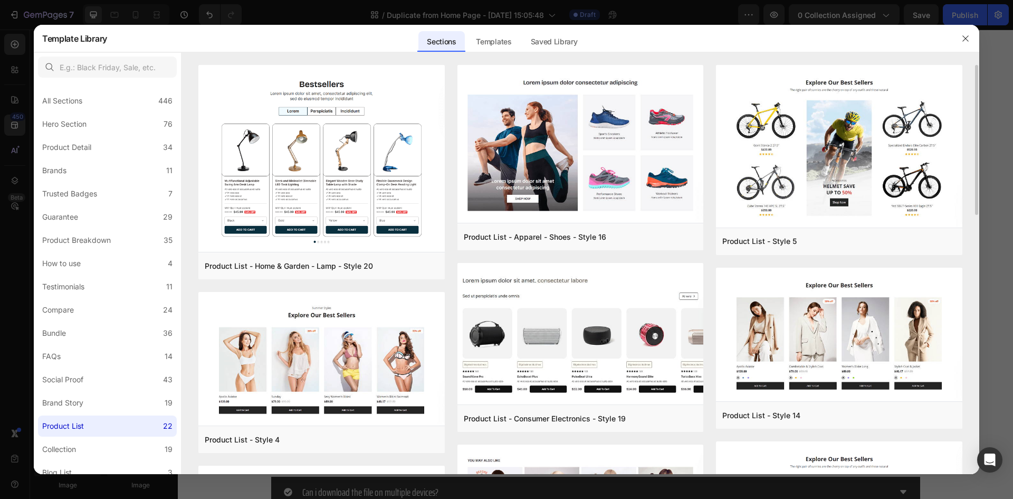
scroll to position [106, 0]
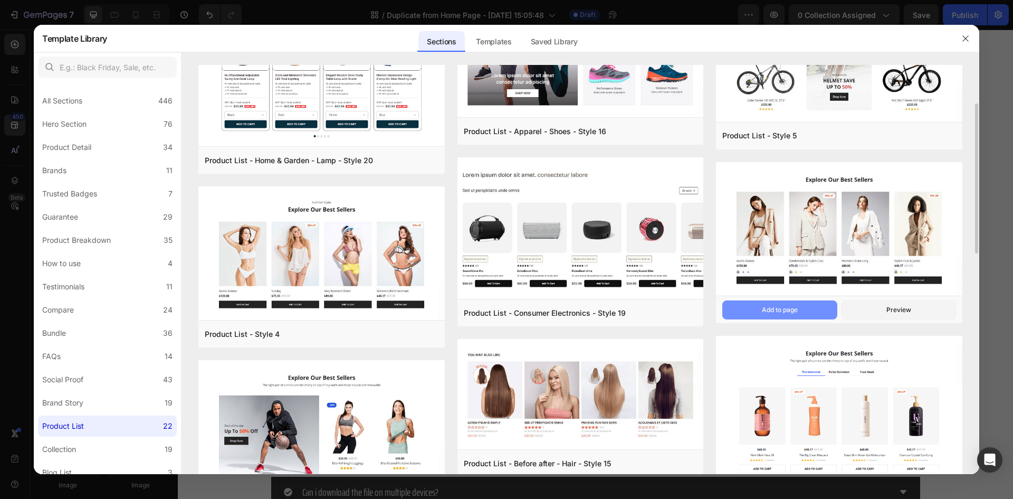
click at [798, 311] on div "Add to page" at bounding box center [780, 309] width 36 height 9
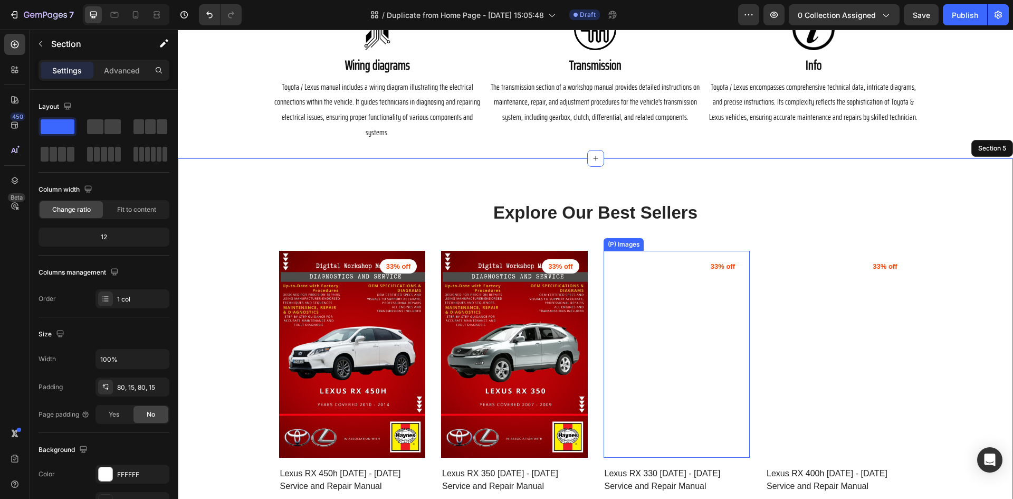
scroll to position [774, 0]
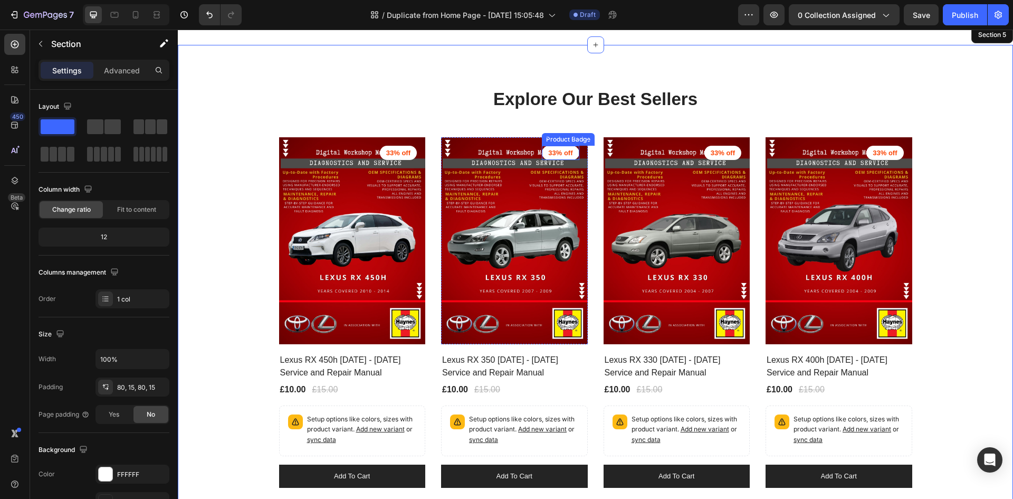
drag, startPoint x: 556, startPoint y: 138, endPoint x: 558, endPoint y: 133, distance: 5.9
click at [556, 146] on pre "33% off" at bounding box center [560, 153] width 37 height 15
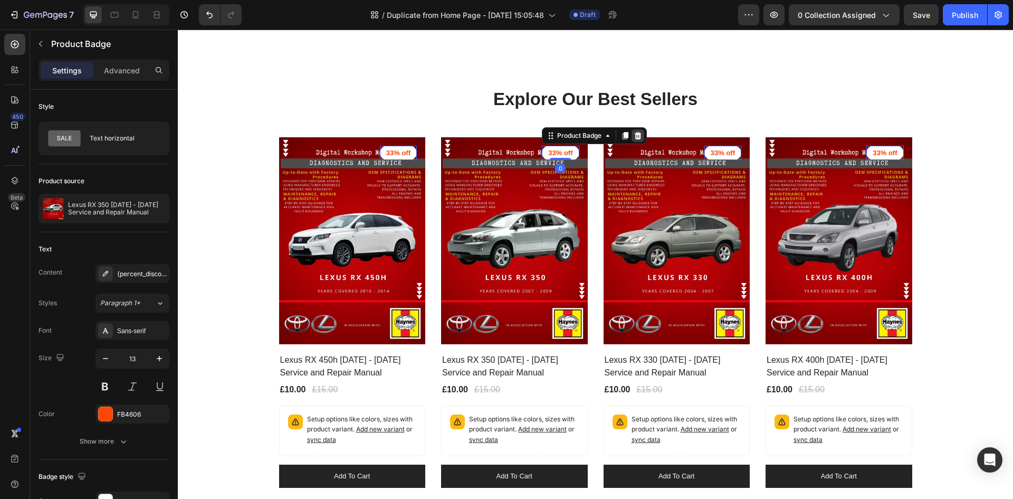
click at [634, 129] on div at bounding box center [638, 135] width 13 height 13
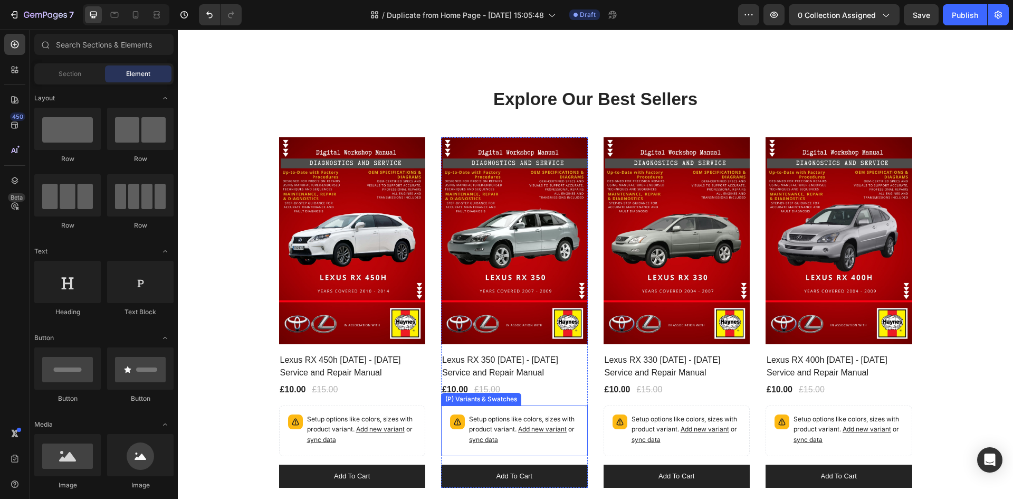
click at [512, 422] on p "Setup options like colors, sizes with product variant. Add new variant or sync …" at bounding box center [524, 429] width 110 height 31
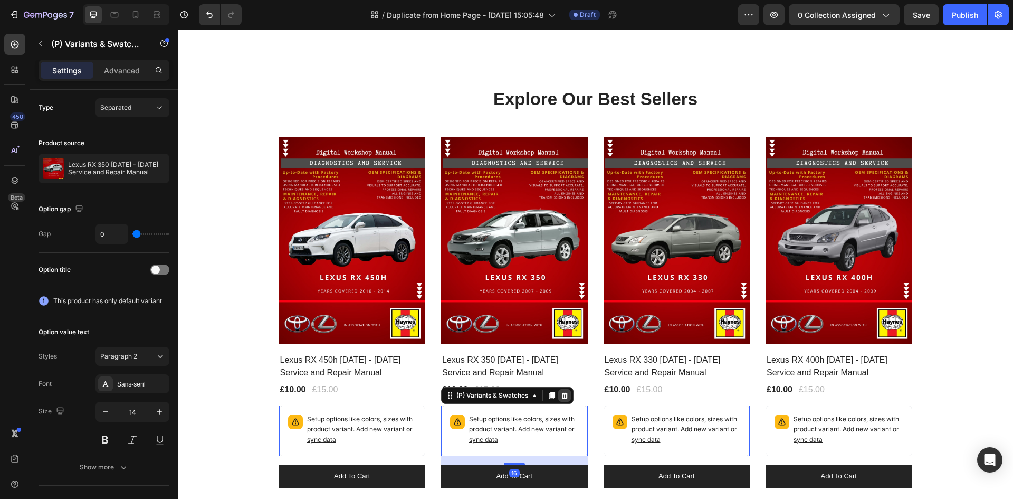
click at [561, 391] on icon at bounding box center [564, 394] width 7 height 7
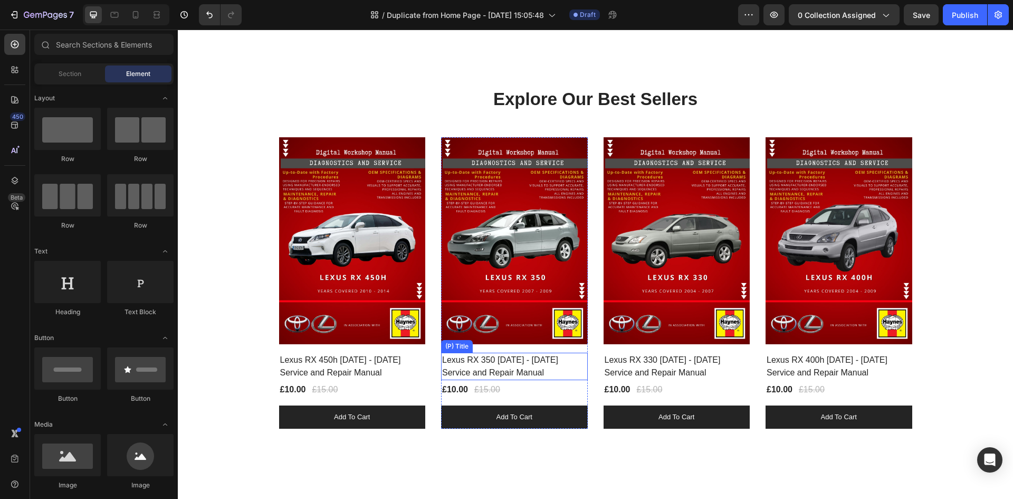
click at [530, 352] on h2 "Lexus RX 350 2007 - 2009 Service and Repair Manual" at bounding box center [514, 365] width 147 height 27
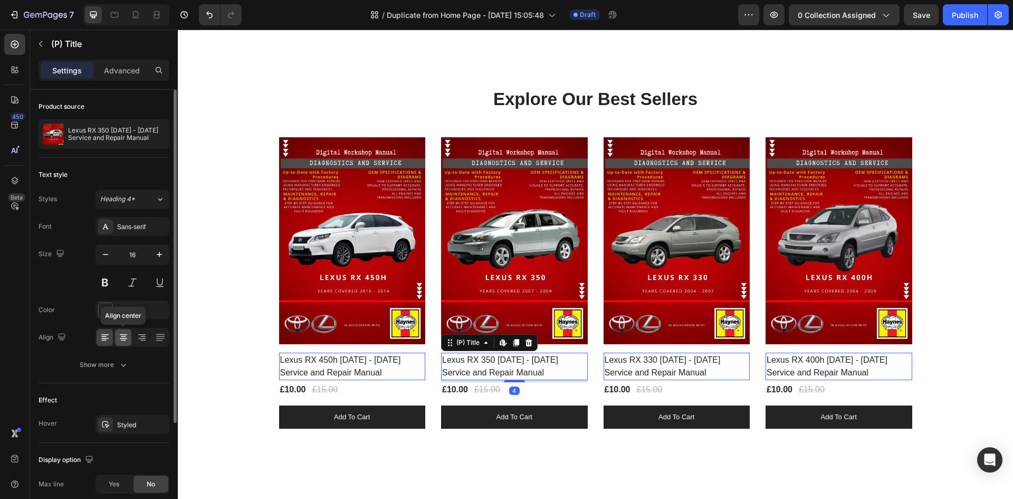
click at [125, 342] on div at bounding box center [123, 337] width 16 height 17
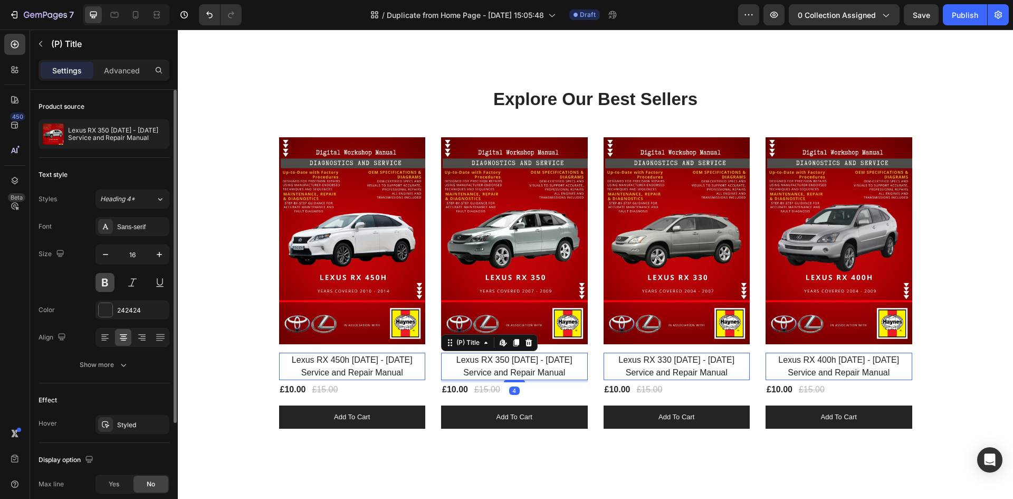
click at [99, 279] on button at bounding box center [104, 282] width 19 height 19
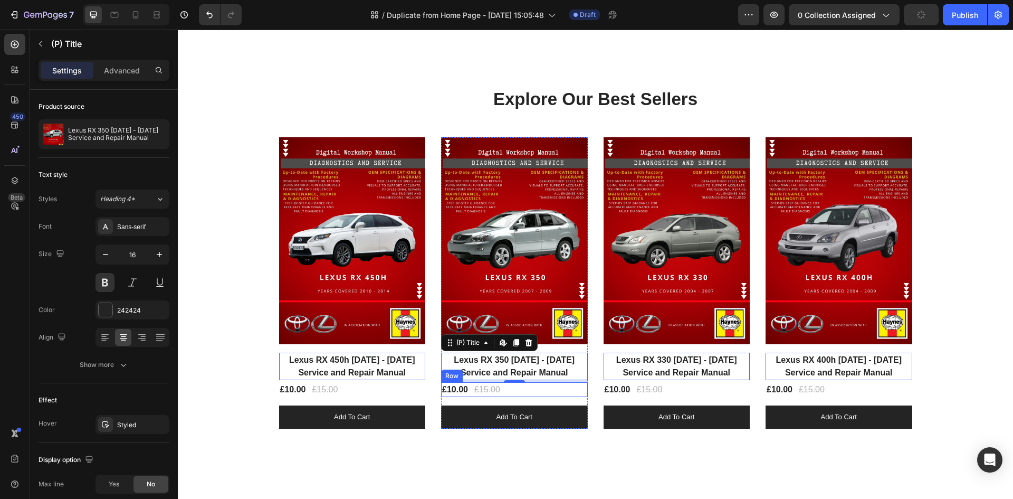
click at [522, 382] on div "£10.00 (P) Price (P) Price £15.00 (P) Price (P) Price Row" at bounding box center [514, 389] width 147 height 15
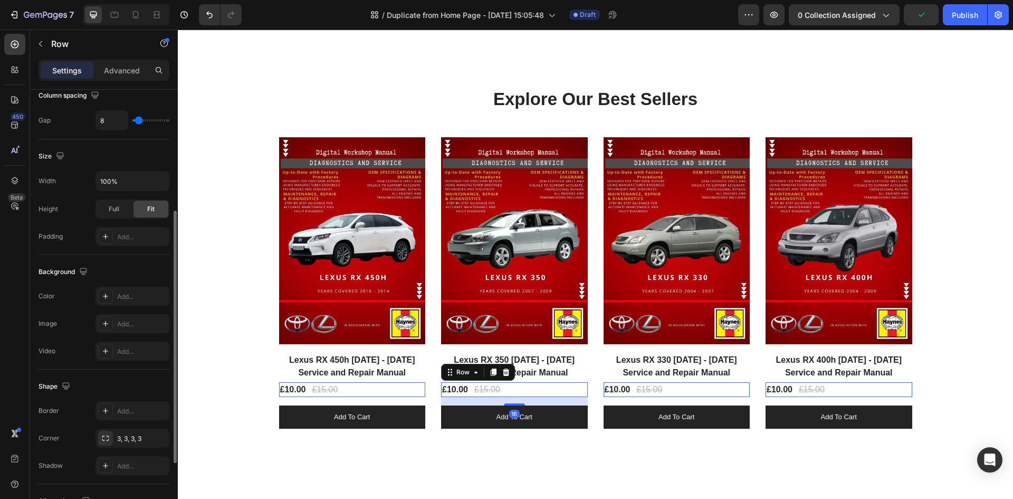
scroll to position [325, 0]
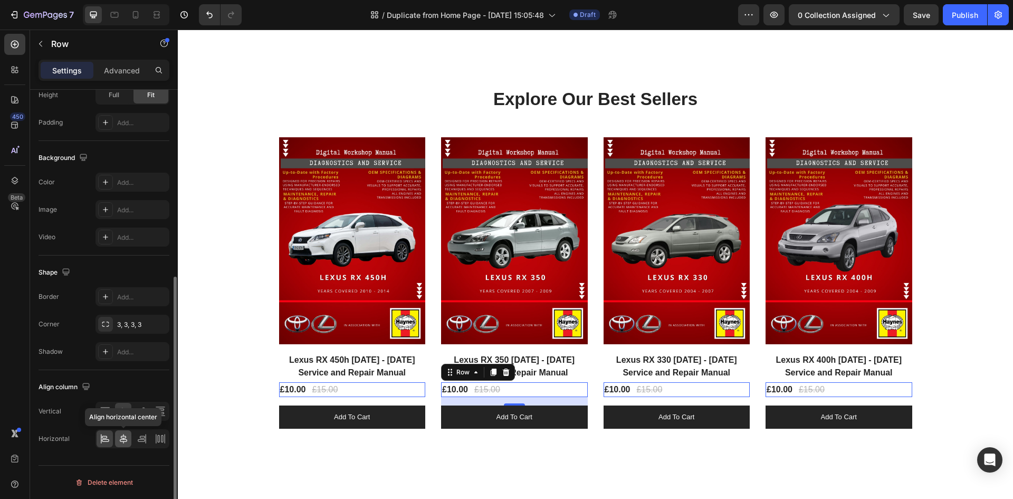
click at [122, 440] on icon at bounding box center [123, 438] width 11 height 11
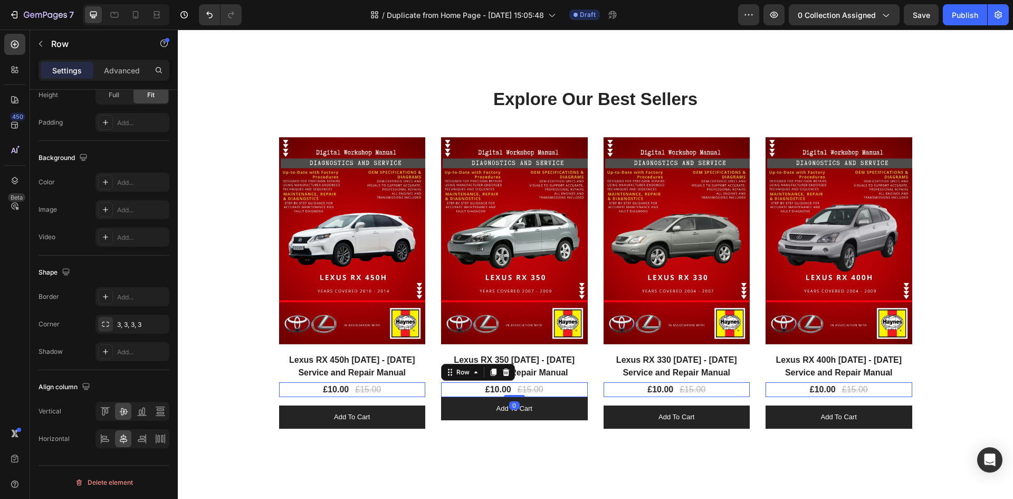
drag, startPoint x: 515, startPoint y: 388, endPoint x: 524, endPoint y: 377, distance: 14.3
click at [524, 382] on div "£10.00 (P) Price (P) Price £15.00 (P) Price (P) Price Row 0" at bounding box center [514, 389] width 147 height 15
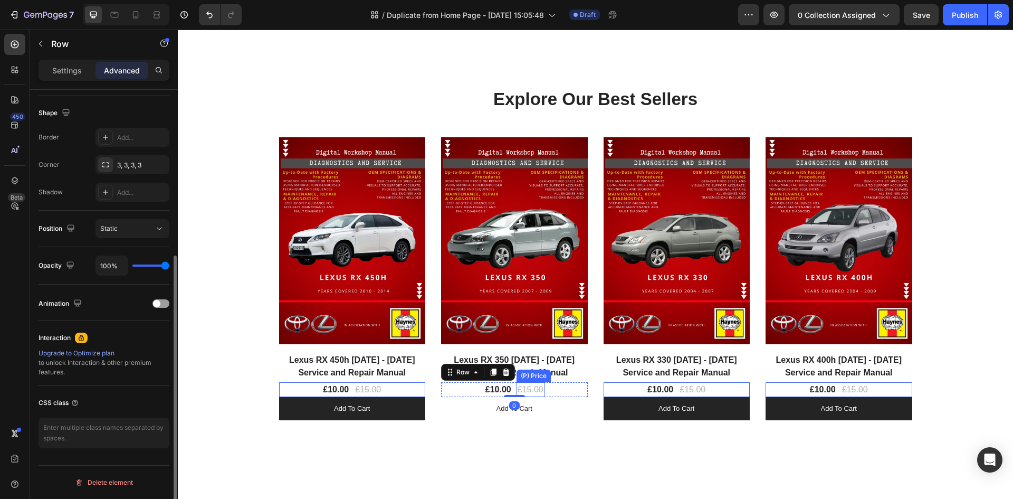
scroll to position [265, 0]
click at [549, 397] on button "Add to cart" at bounding box center [514, 408] width 147 height 23
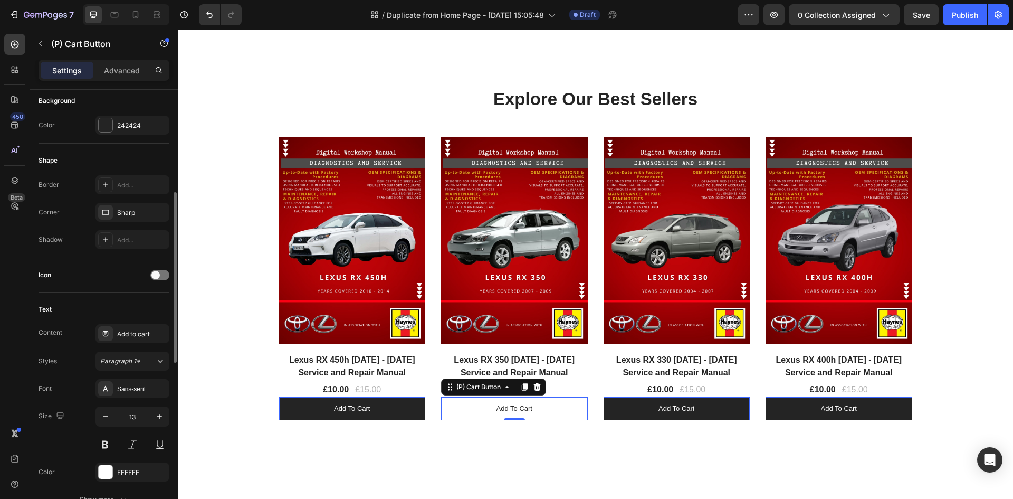
scroll to position [0, 0]
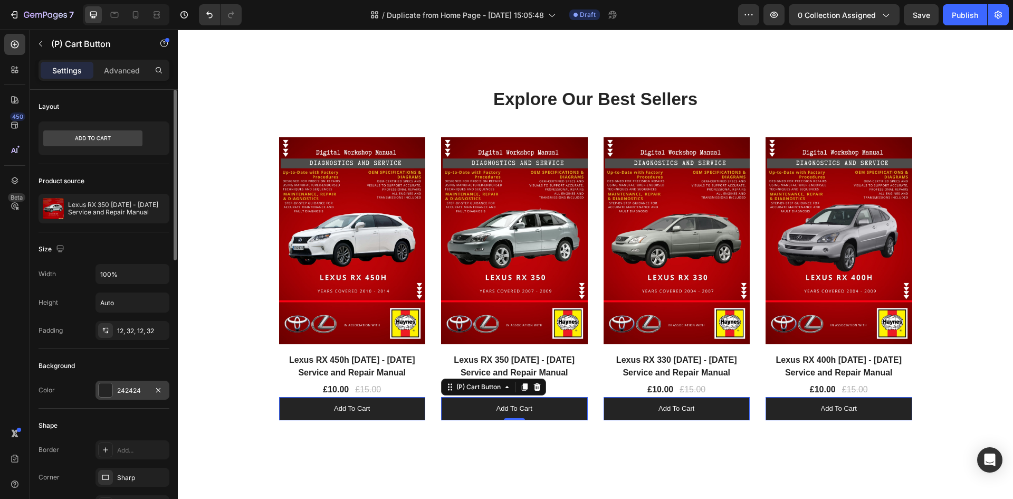
click at [110, 393] on div at bounding box center [106, 390] width 14 height 14
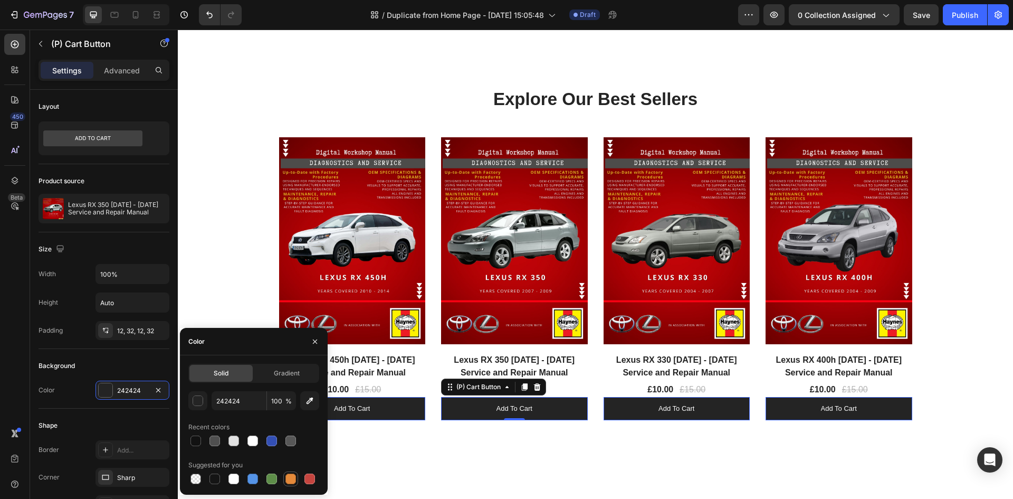
click at [289, 475] on div at bounding box center [290, 478] width 11 height 11
type input "E4893A"
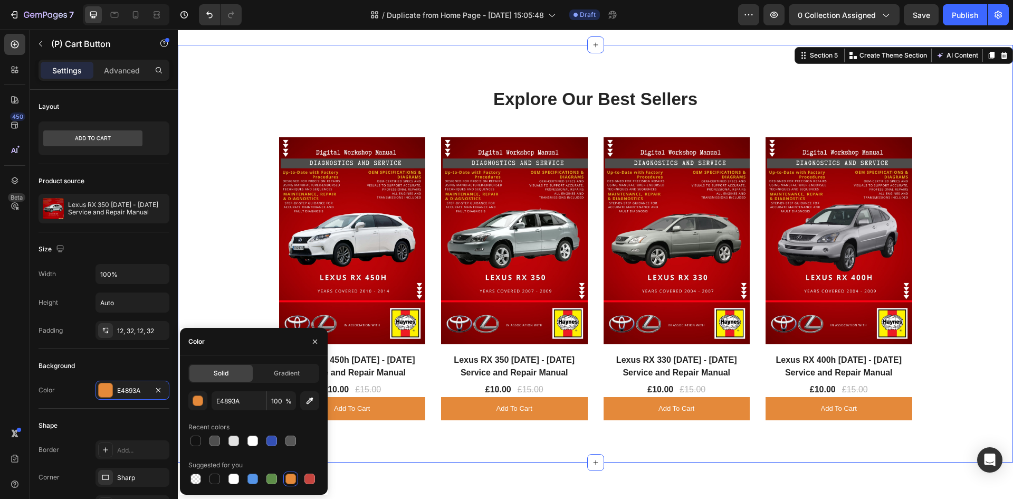
click at [219, 279] on div "Explore Our Best Sellers Heading Row (P) Images Row Lexus RX 450h 2010 - 2014 S…" at bounding box center [595, 253] width 819 height 333
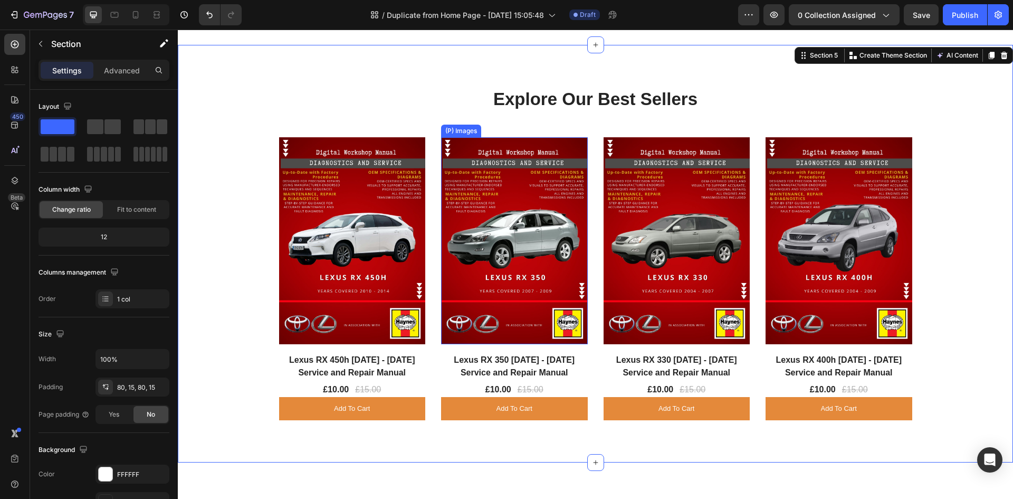
click at [444, 200] on img at bounding box center [514, 240] width 147 height 207
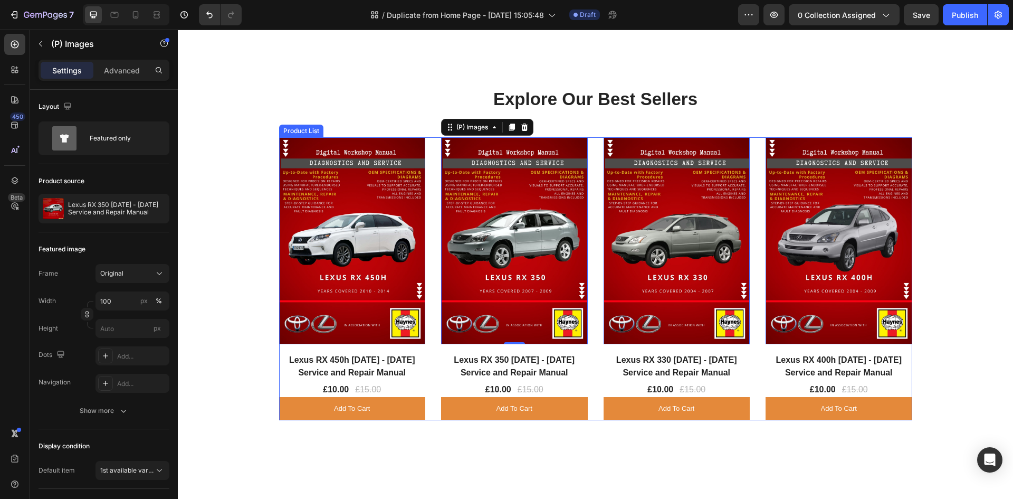
click at [433, 186] on div "(P) Images 0 Row Lexus RX 450h 2010 - 2014 Service and Repair Manual (P) Title …" at bounding box center [595, 278] width 633 height 283
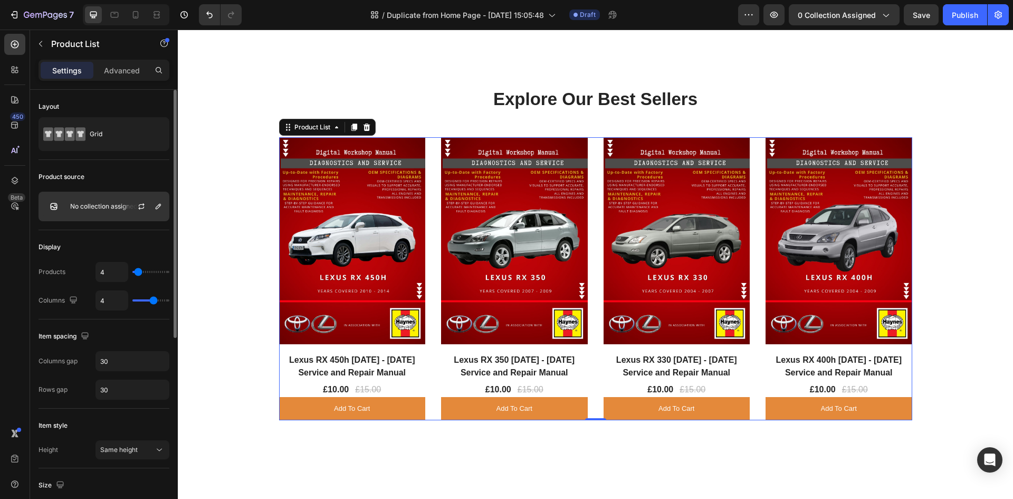
click at [110, 206] on p "No collection assigned" at bounding box center [103, 206] width 67 height 7
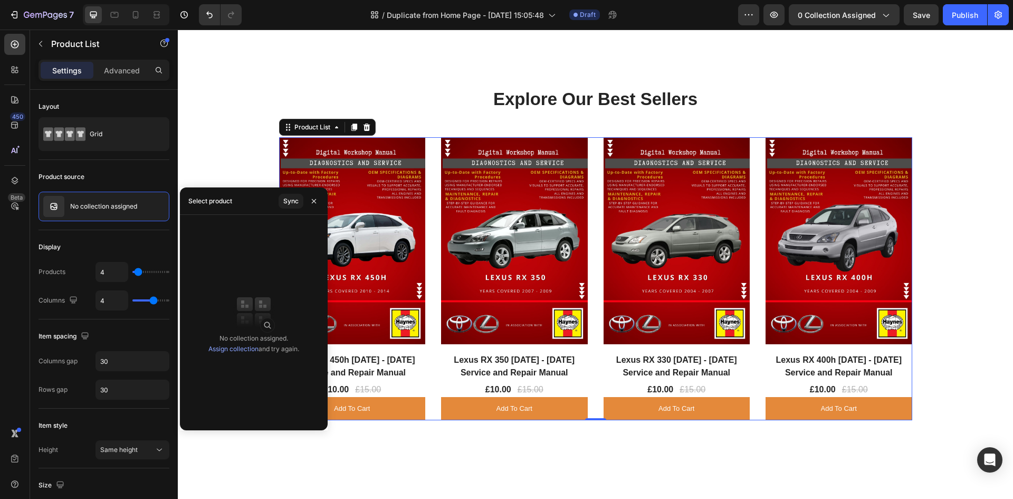
click at [222, 346] on link "Assign collection" at bounding box center [233, 349] width 50 height 8
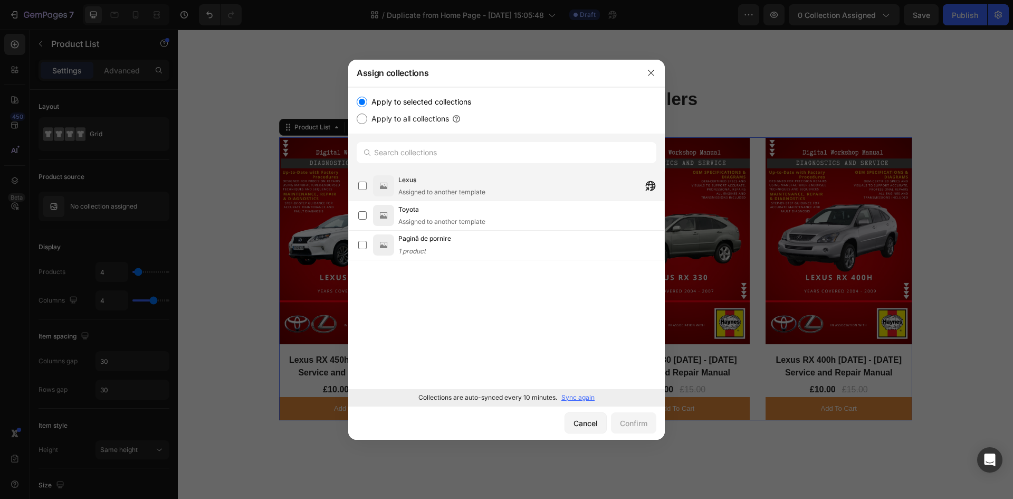
click at [396, 186] on div "Lexus Assigned to another template" at bounding box center [511, 186] width 306 height 22
click at [633, 422] on div "Confirm" at bounding box center [633, 422] width 27 height 11
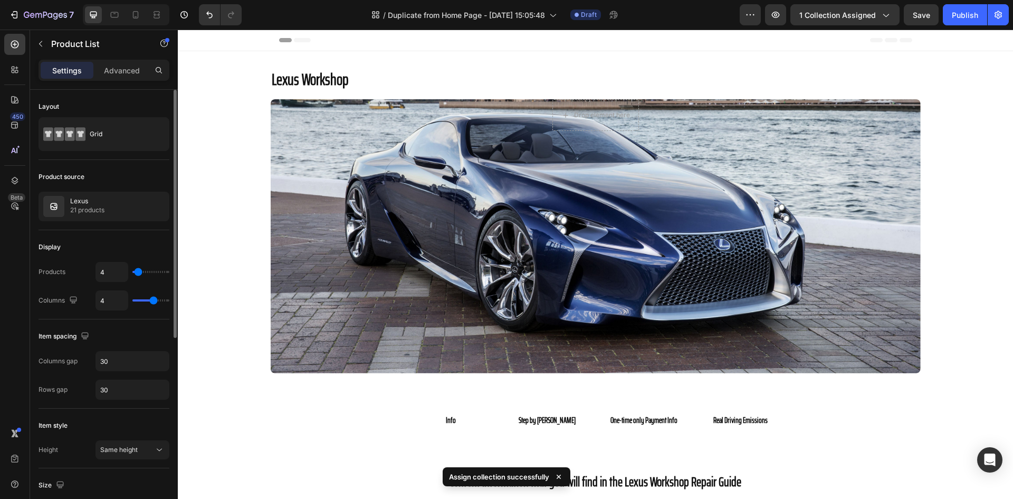
type input "5"
type input "6"
type input "7"
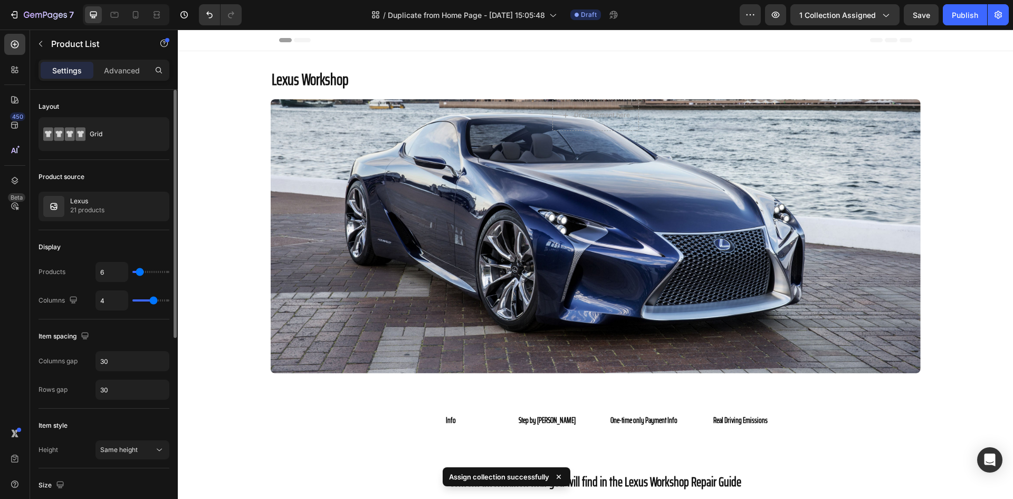
type input "7"
type input "9"
type input "11"
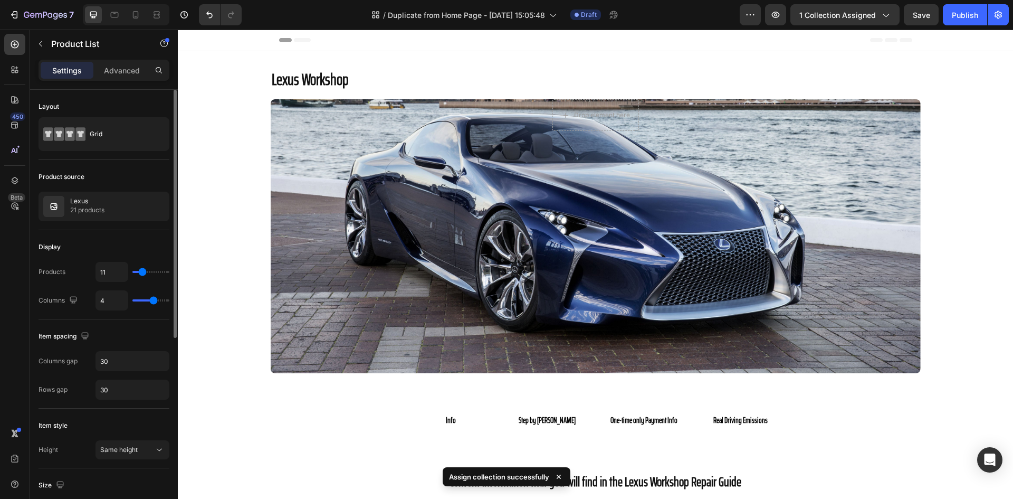
type input "14"
type input "15"
type input "16"
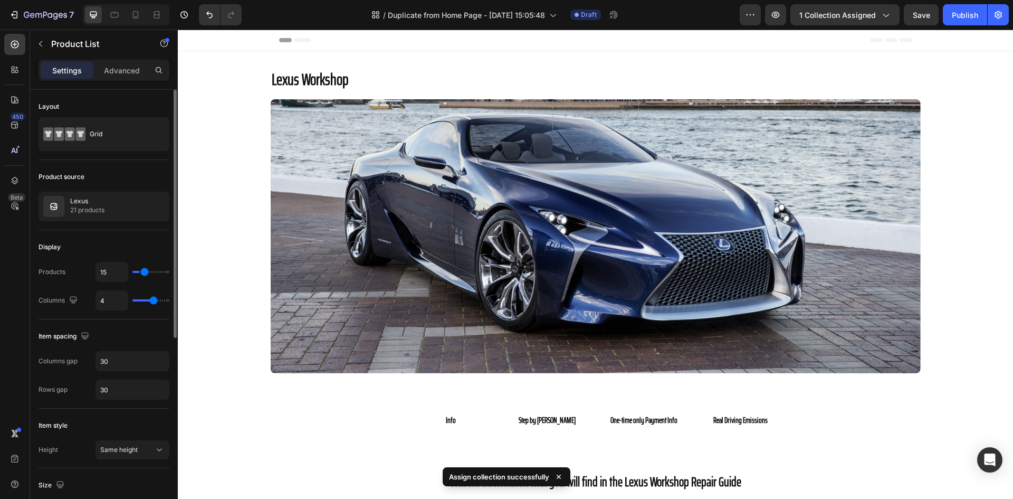
type input "16"
type input "17"
type input "18"
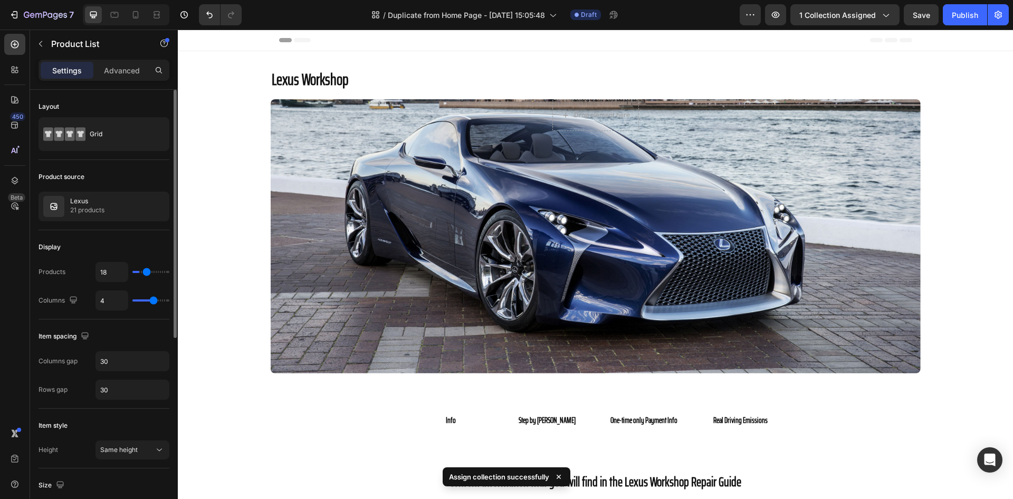
type input "19"
type input "20"
type input "22"
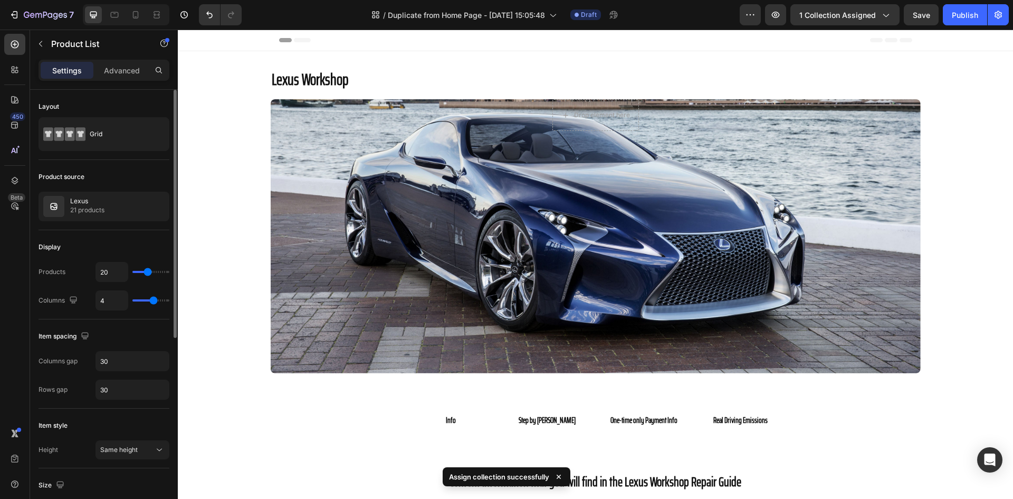
type input "22"
type input "23"
type input "24"
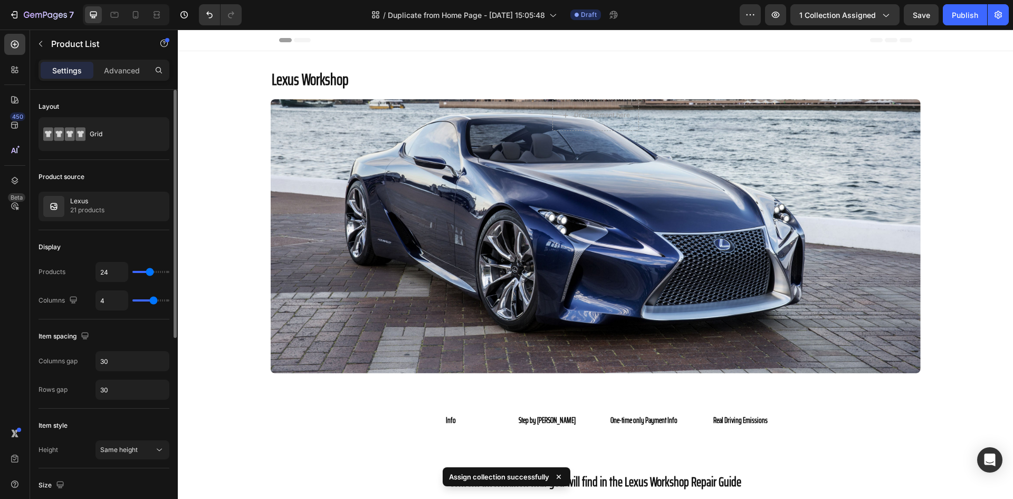
type input "25"
type input "26"
type input "27"
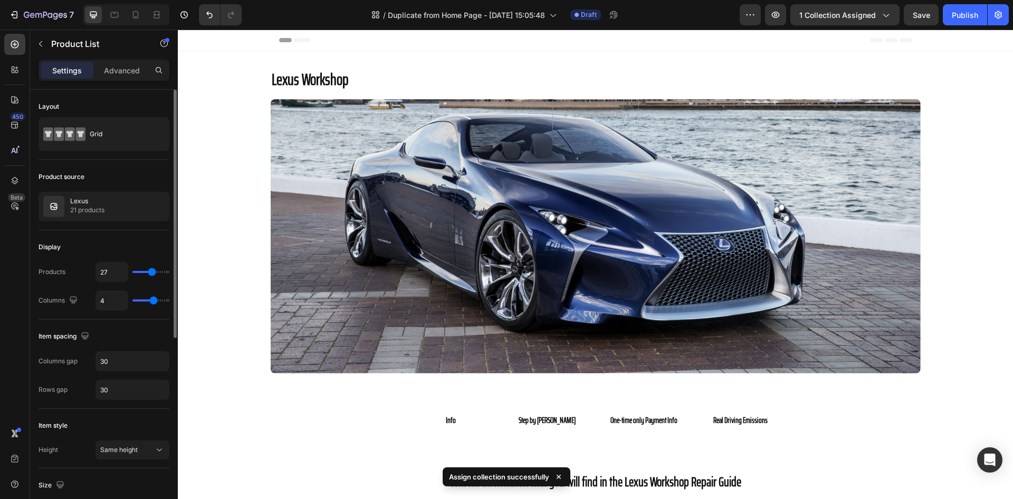
drag, startPoint x: 138, startPoint y: 270, endPoint x: 152, endPoint y: 271, distance: 13.8
type input "27"
click at [152, 271] on input "range" at bounding box center [150, 272] width 37 height 2
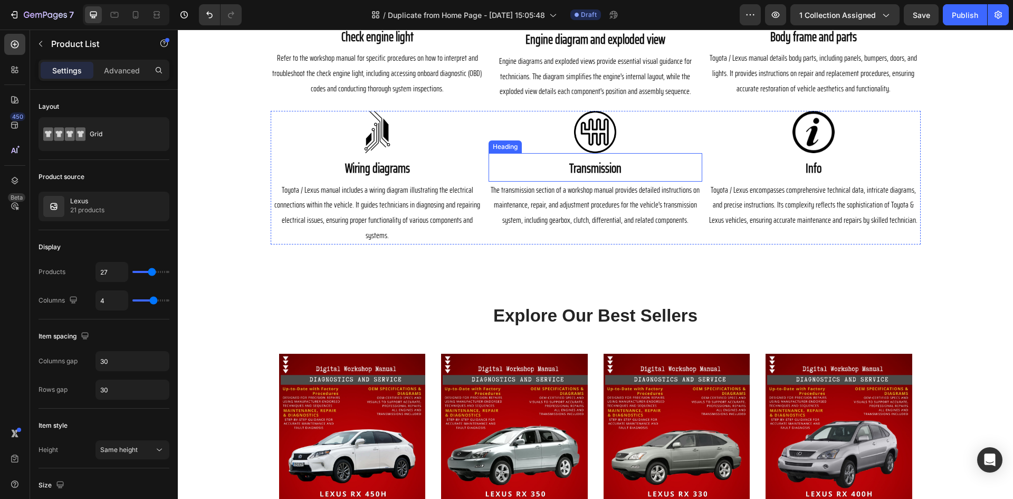
scroll to position [580, 0]
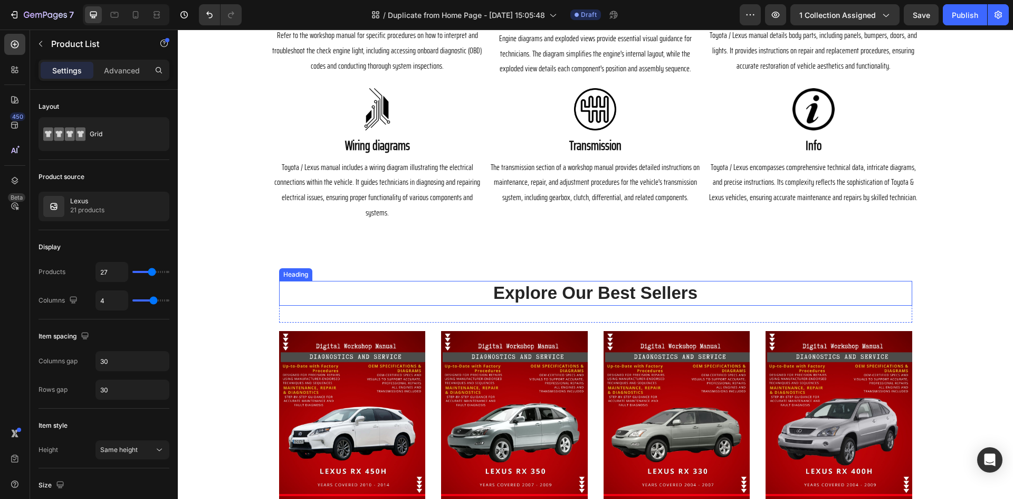
click at [599, 282] on p "Explore Our Best Sellers" at bounding box center [595, 293] width 631 height 23
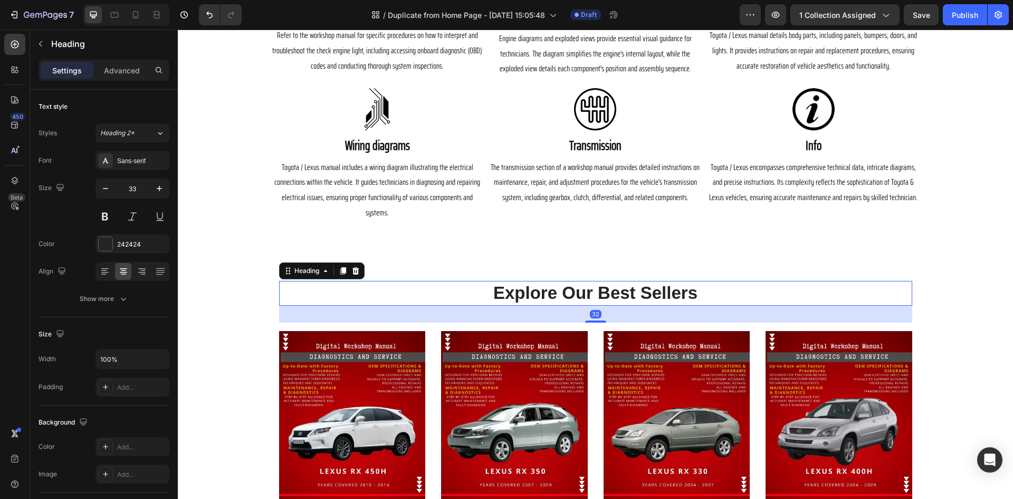
click at [626, 282] on p "Explore Our Best Sellers" at bounding box center [595, 293] width 631 height 23
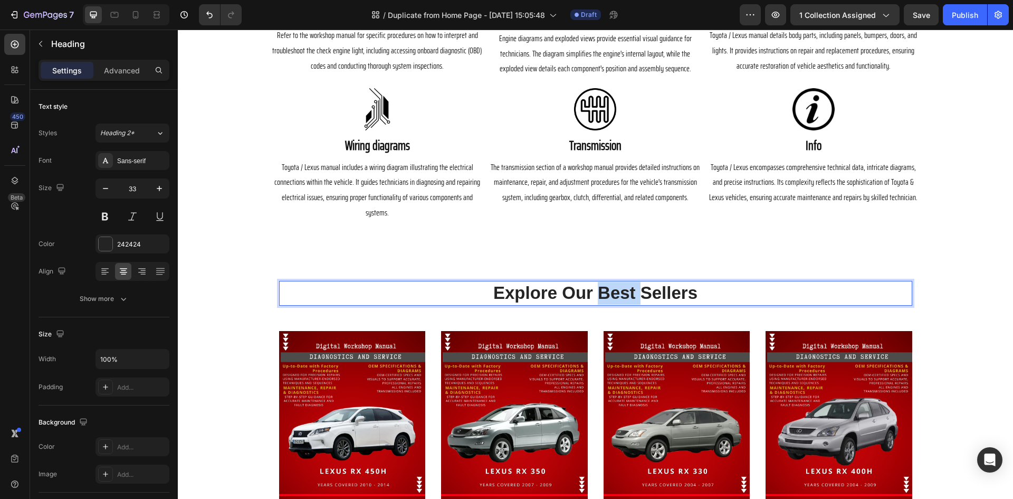
click at [626, 282] on p "Explore Our Best Sellers" at bounding box center [595, 293] width 631 height 23
click at [598, 283] on p "Choose your model car from the list below" at bounding box center [595, 293] width 631 height 23
click at [610, 282] on p "Choose your model car from the list below" at bounding box center [595, 293] width 631 height 23
click at [567, 282] on p "Choose your car model from the list below" at bounding box center [595, 293] width 631 height 23
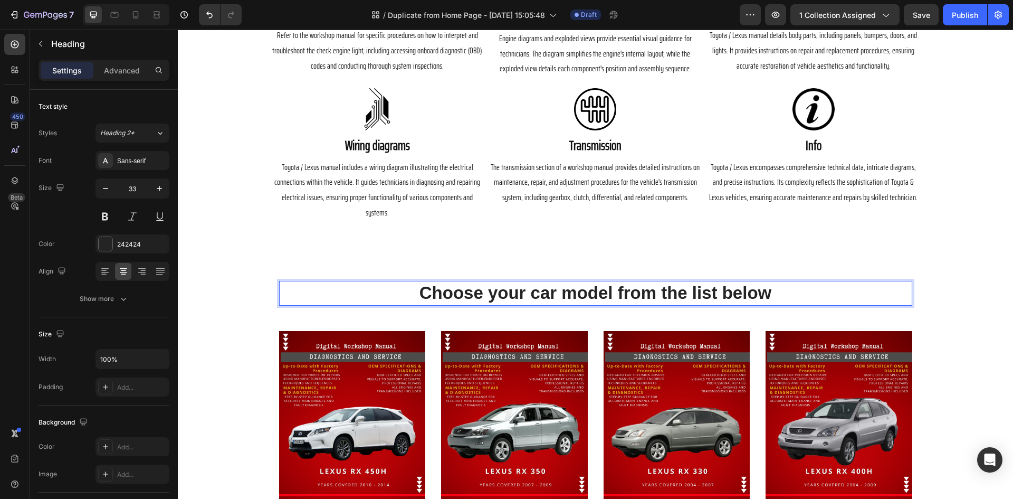
click at [428, 282] on p "Choose your car model from the list below" at bounding box center [595, 293] width 631 height 23
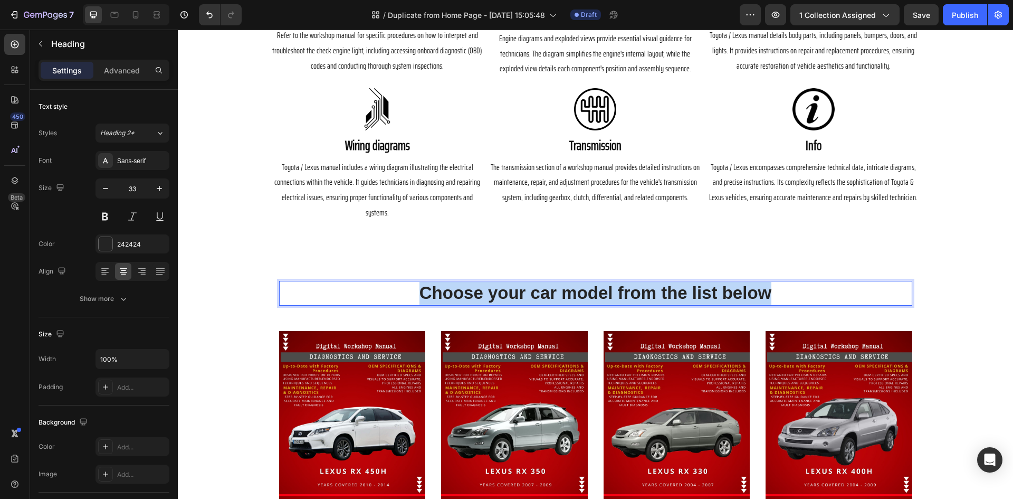
click at [428, 282] on p "Choose your car model from the list below" at bounding box center [595, 293] width 631 height 23
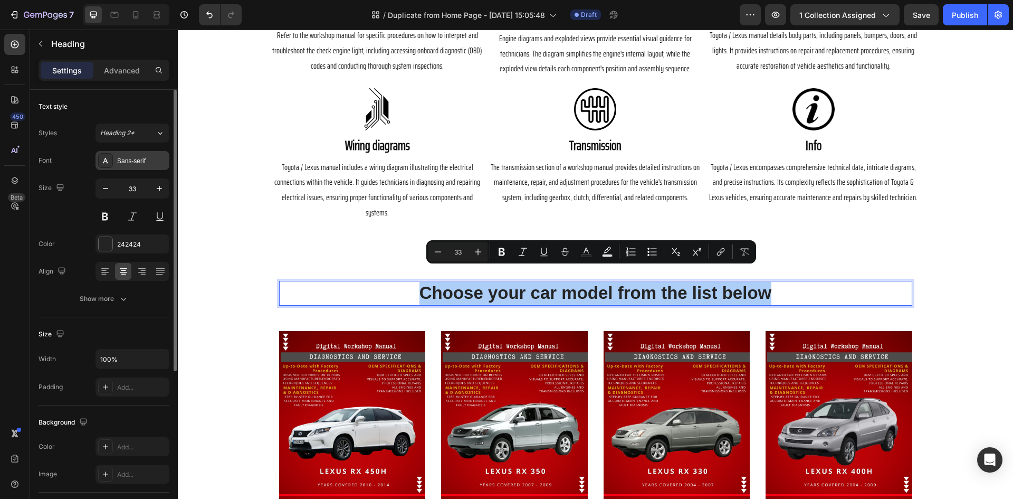
click at [138, 161] on div "Sans-serif" at bounding box center [142, 160] width 50 height 9
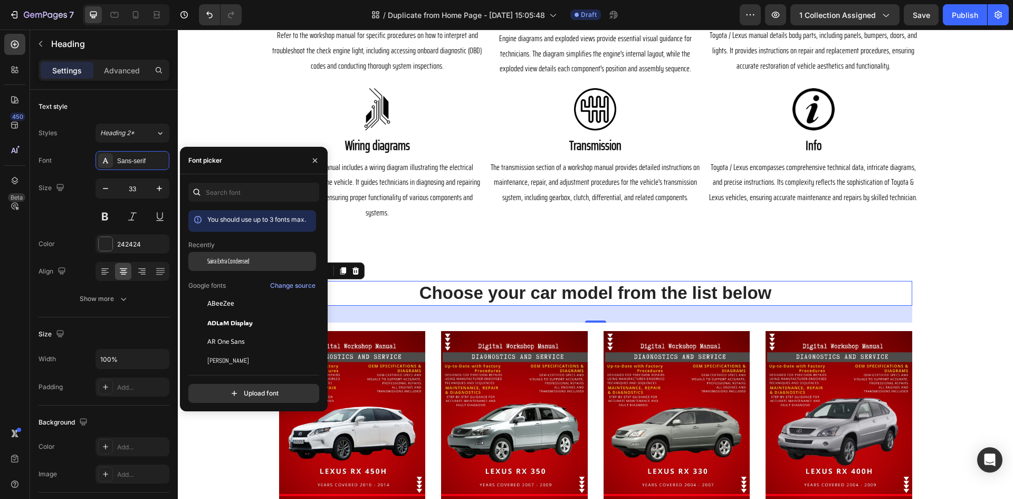
click at [232, 259] on span "Saira Extra Condensed" at bounding box center [228, 260] width 42 height 9
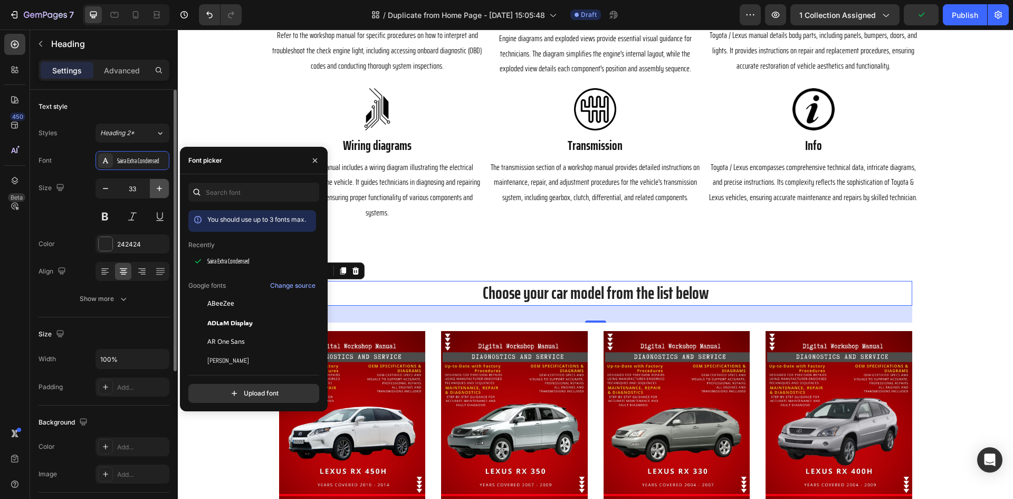
click at [163, 189] on icon "button" at bounding box center [159, 188] width 11 height 11
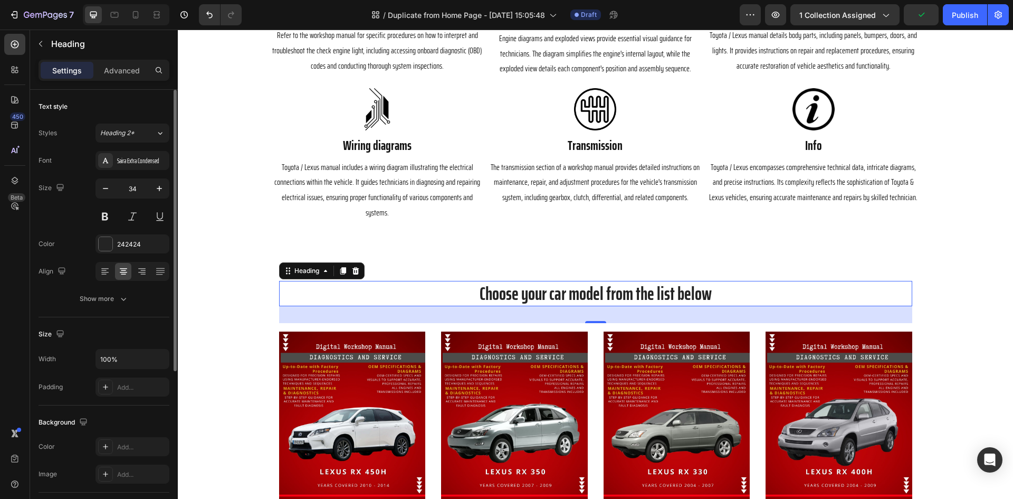
type input "35"
click at [106, 220] on button at bounding box center [104, 216] width 19 height 19
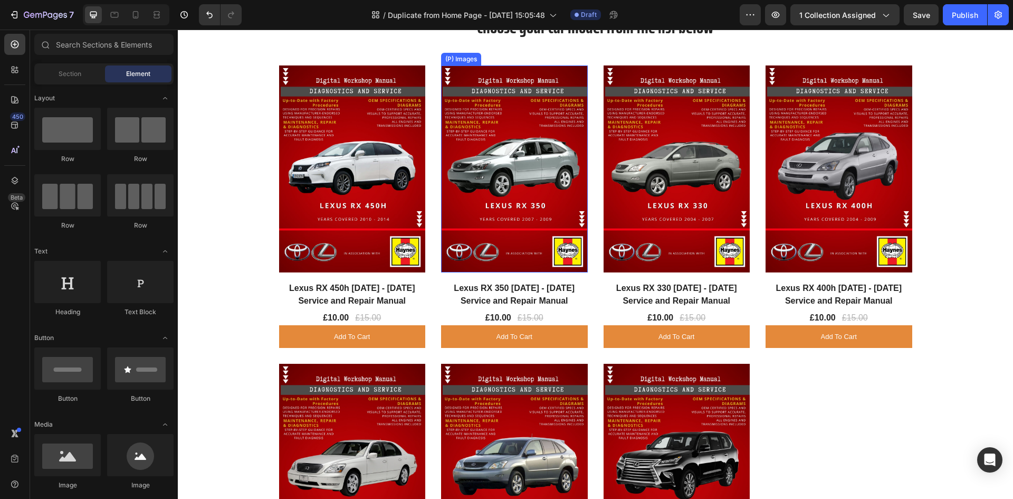
scroll to position [848, 0]
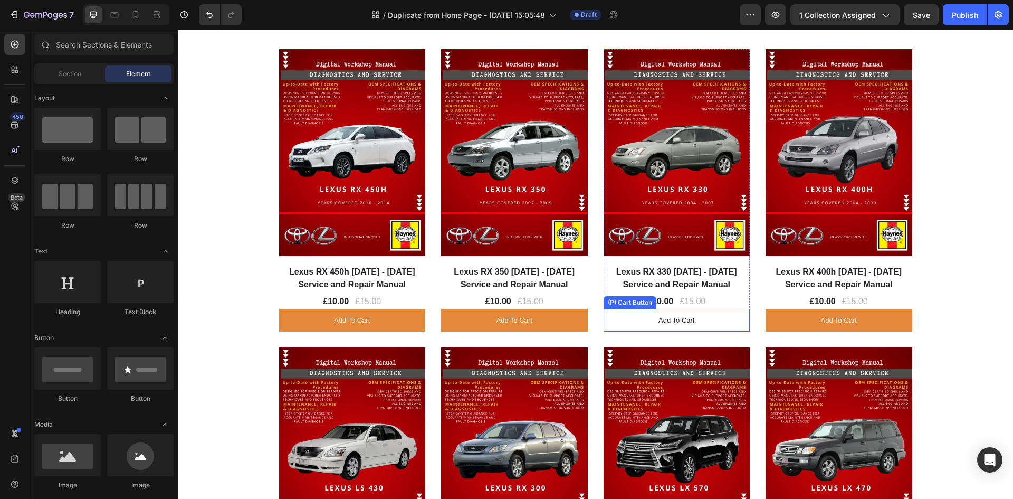
click at [713, 318] on button "Add to cart" at bounding box center [677, 320] width 147 height 23
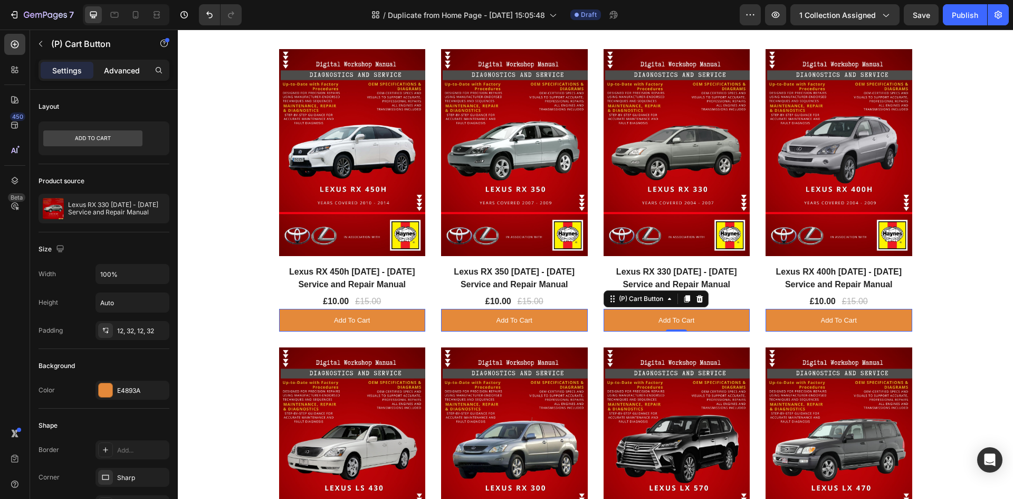
click at [125, 72] on p "Advanced" at bounding box center [122, 70] width 36 height 11
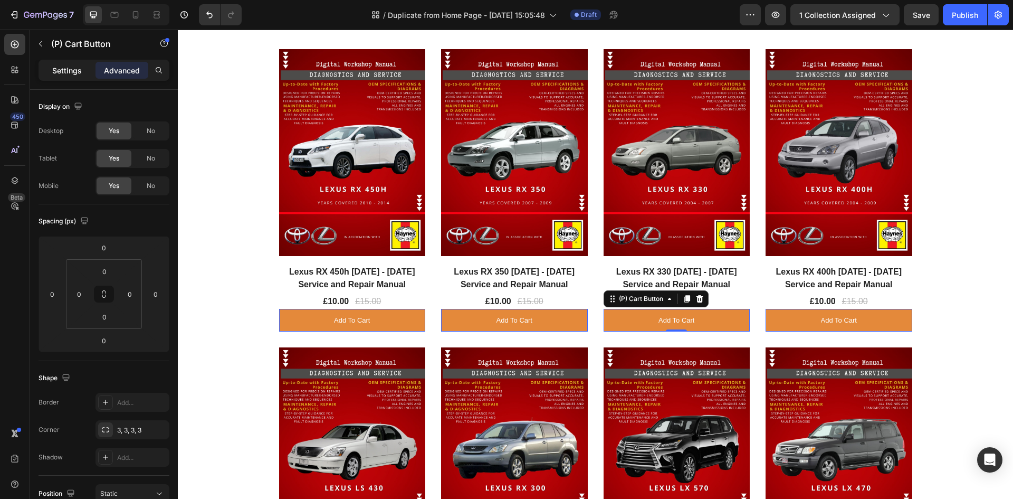
click at [63, 73] on p "Settings" at bounding box center [67, 70] width 30 height 11
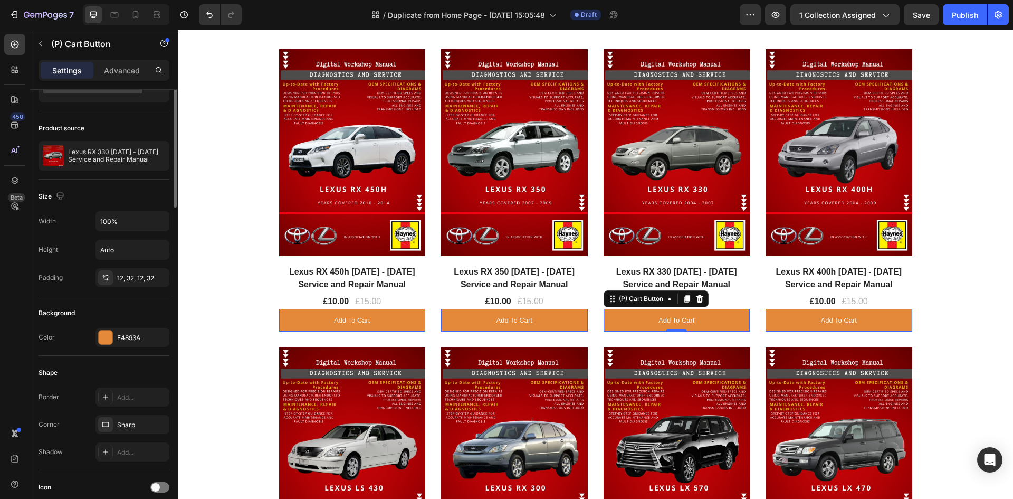
scroll to position [0, 0]
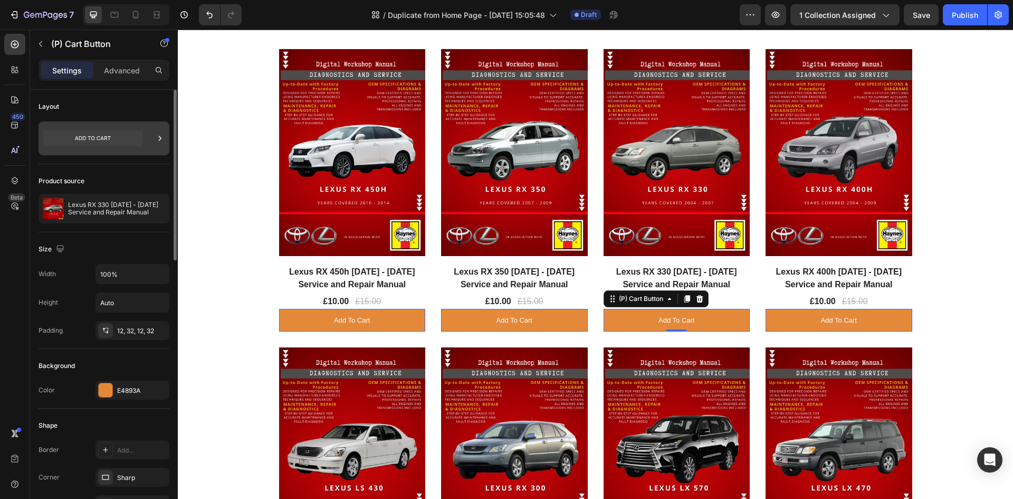
click at [113, 137] on icon at bounding box center [92, 138] width 99 height 16
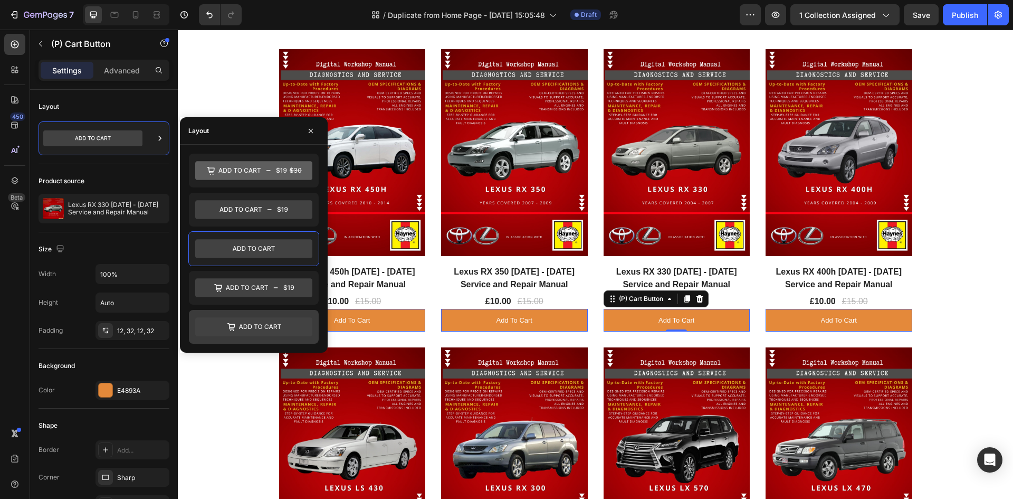
click at [279, 320] on icon at bounding box center [253, 326] width 117 height 19
click at [273, 255] on icon at bounding box center [253, 248] width 117 height 19
click at [237, 330] on icon at bounding box center [253, 326] width 117 height 19
click at [251, 254] on icon at bounding box center [253, 248] width 117 height 19
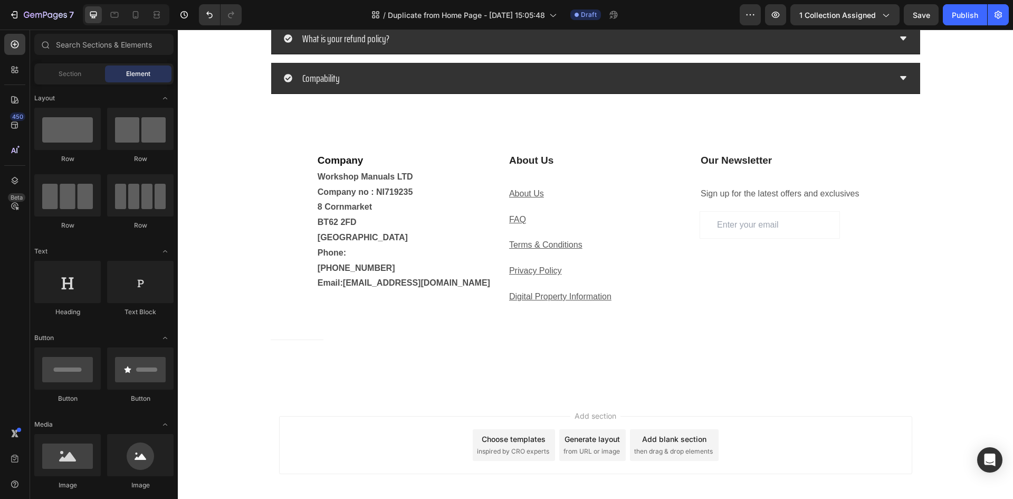
scroll to position [2985, 0]
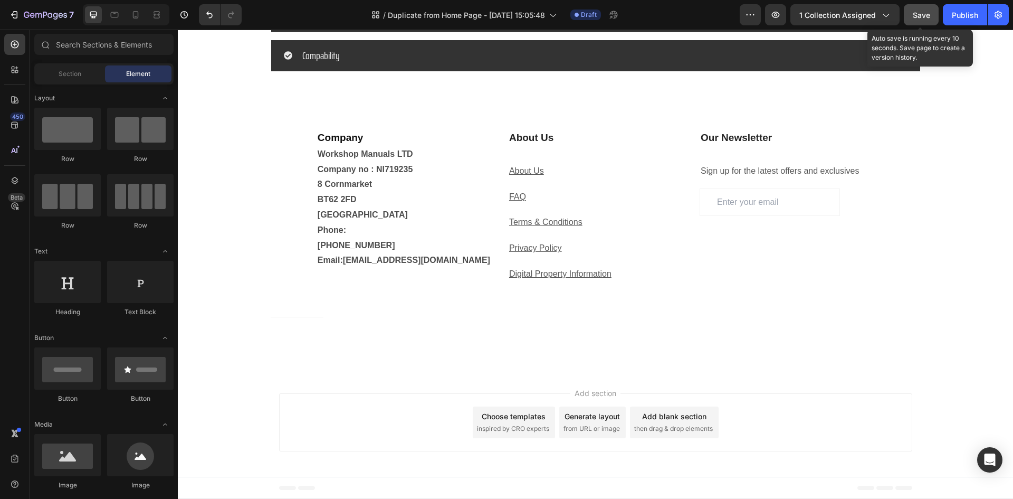
click at [924, 19] on span "Save" at bounding box center [921, 15] width 17 height 9
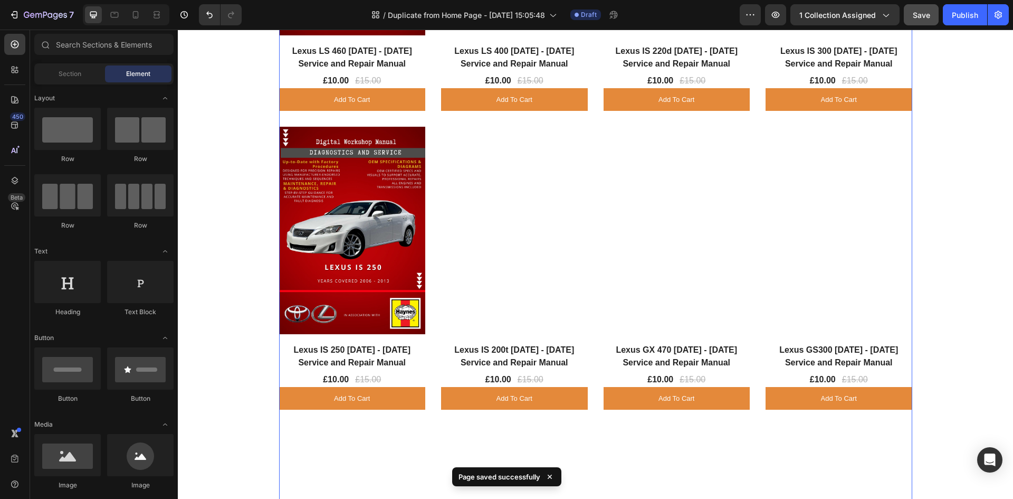
scroll to position [1350, 0]
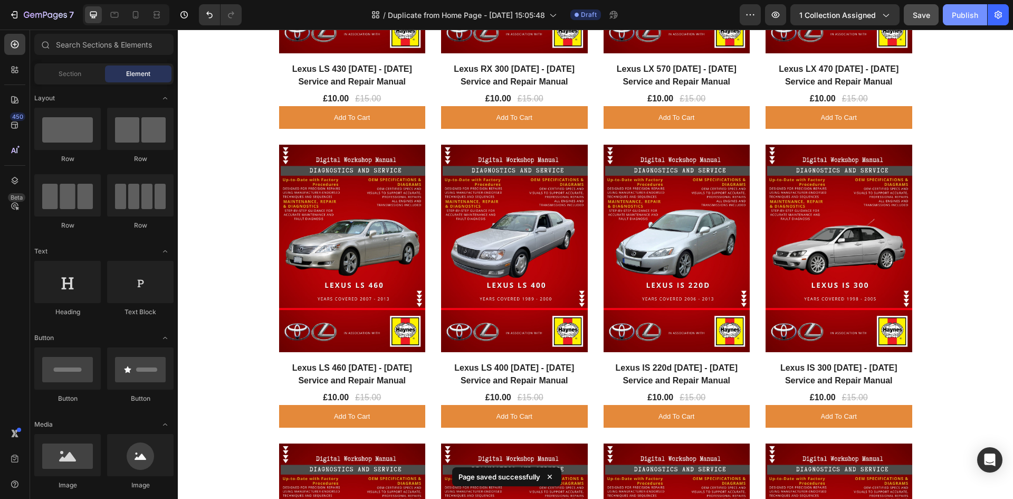
click at [960, 19] on div "Publish" at bounding box center [965, 14] width 26 height 11
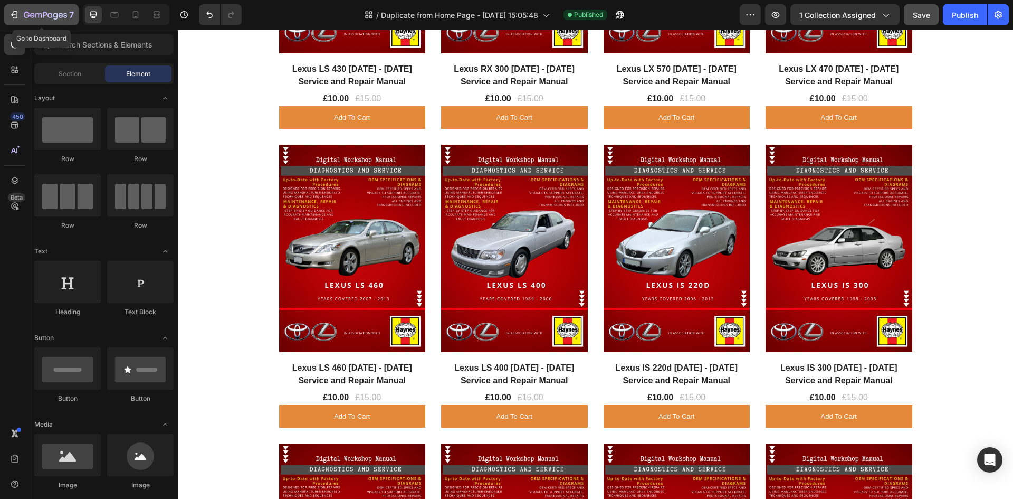
click at [39, 12] on icon "button" at bounding box center [45, 15] width 43 height 9
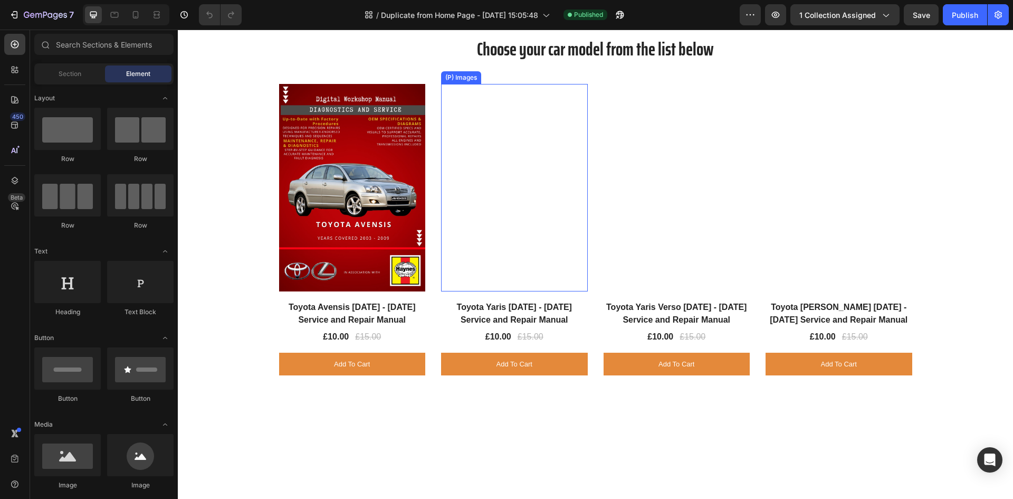
scroll to position [791, 0]
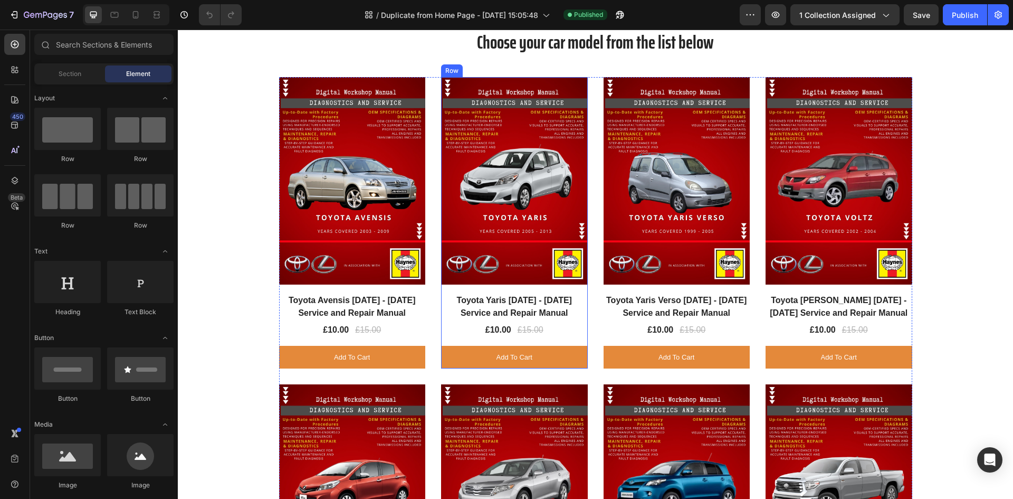
click at [509, 341] on div "(P) Images Row Toyota Yaris 2005 - 2013 Service and Repair Manual (P) Title £10…" at bounding box center [514, 222] width 147 height 291
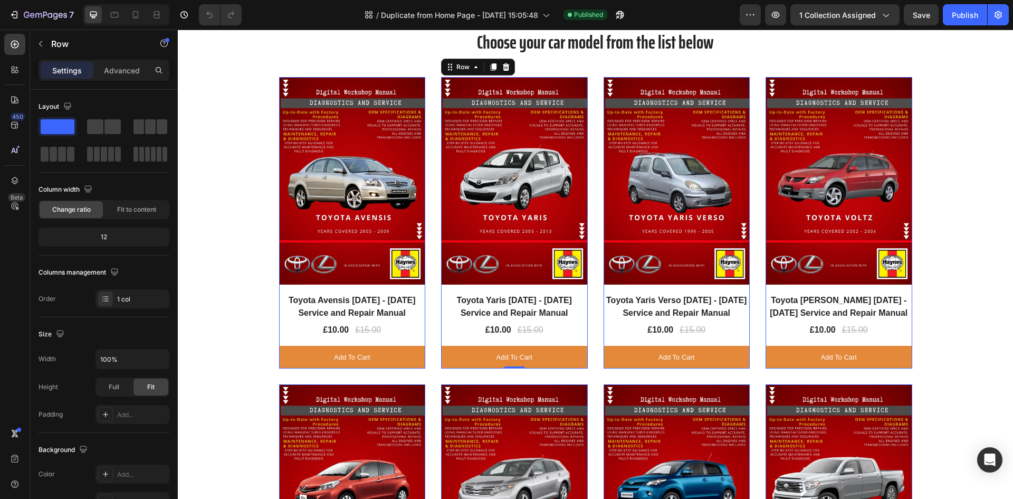
click at [731, 340] on div "(P) Images Row Toyota Yaris Verso 1999 - 2005 Service and Repair Manual (P) Tit…" at bounding box center [677, 222] width 147 height 291
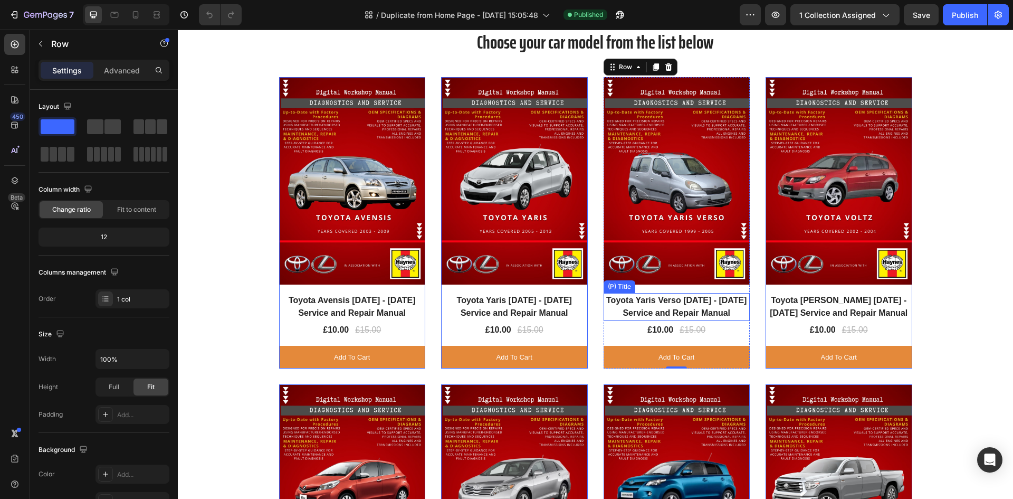
click at [605, 301] on h2 "Toyota Yaris Verso 1999 - 2005 Service and Repair Manual" at bounding box center [677, 306] width 147 height 27
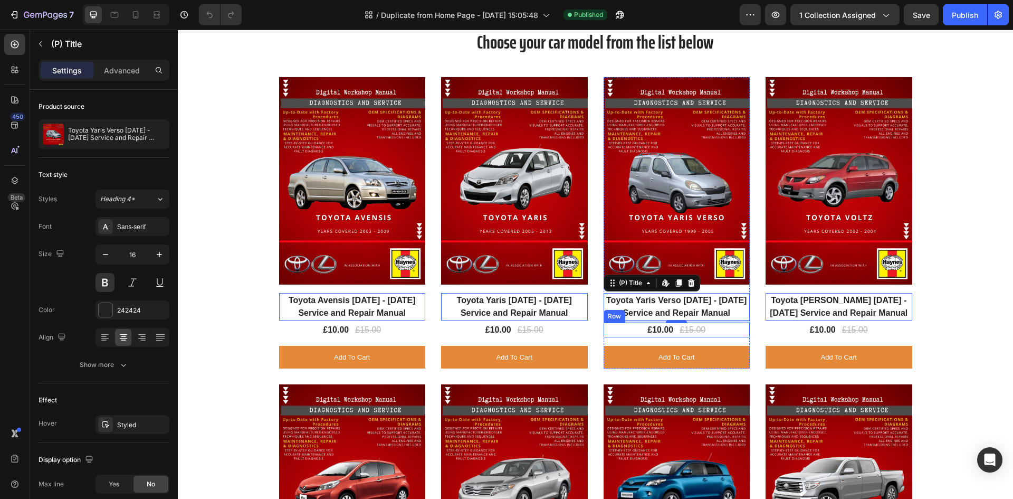
click at [625, 337] on div "£10.00 (P) Price (P) Price £15.00 (P) Price (P) Price Row" at bounding box center [677, 329] width 147 height 15
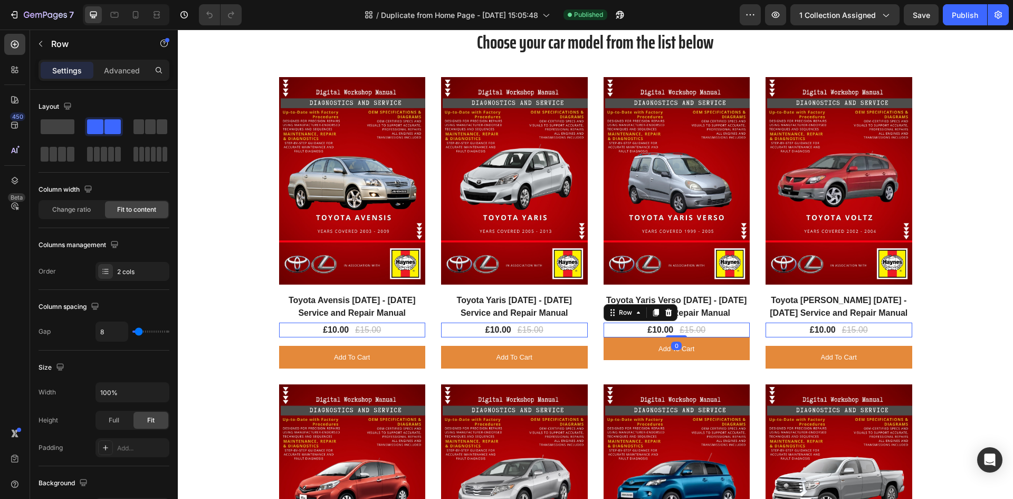
drag, startPoint x: 681, startPoint y: 344, endPoint x: 694, endPoint y: 332, distance: 17.6
click at [694, 332] on div "£10.00 (P) Price (P) Price £15.00 (P) Price (P) Price Row 0" at bounding box center [677, 329] width 147 height 15
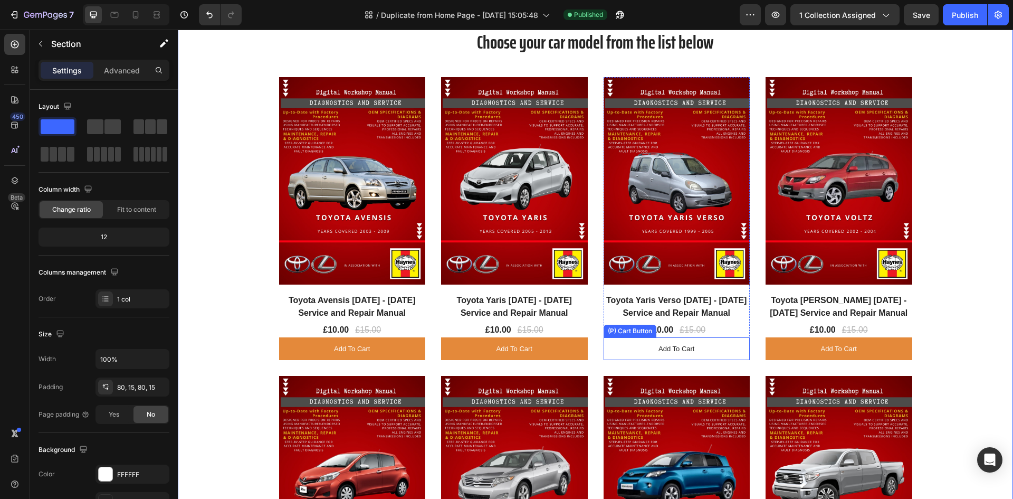
click at [638, 348] on button "Add to cart" at bounding box center [677, 348] width 147 height 23
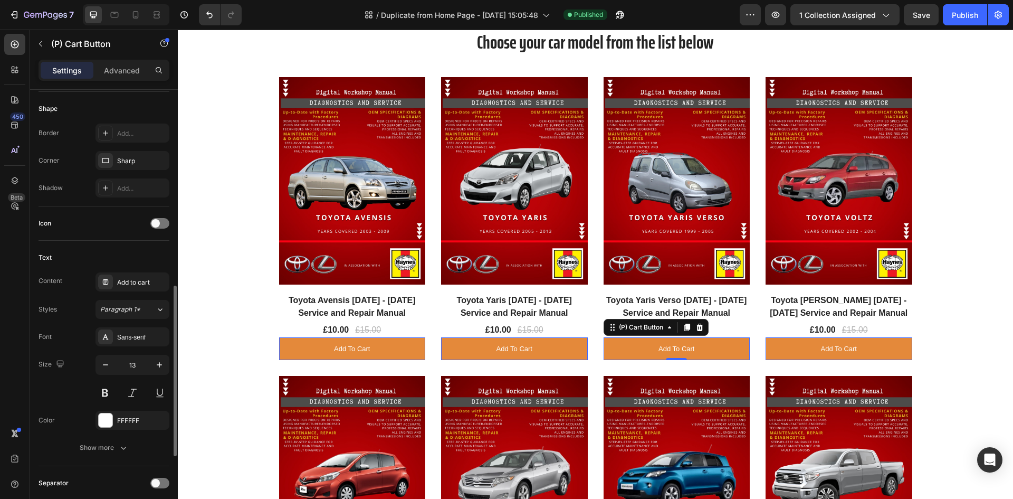
scroll to position [369, 0]
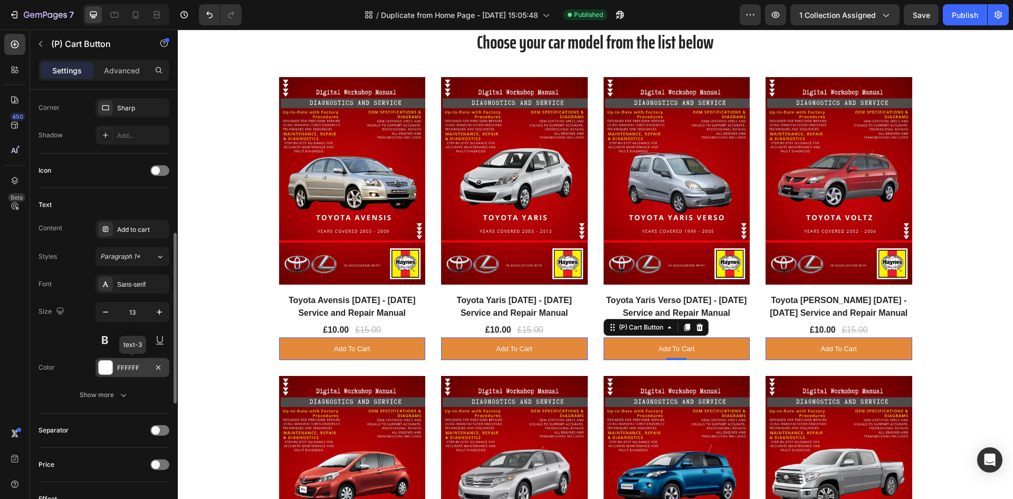
click at [138, 369] on div "FFFFFF" at bounding box center [132, 367] width 31 height 9
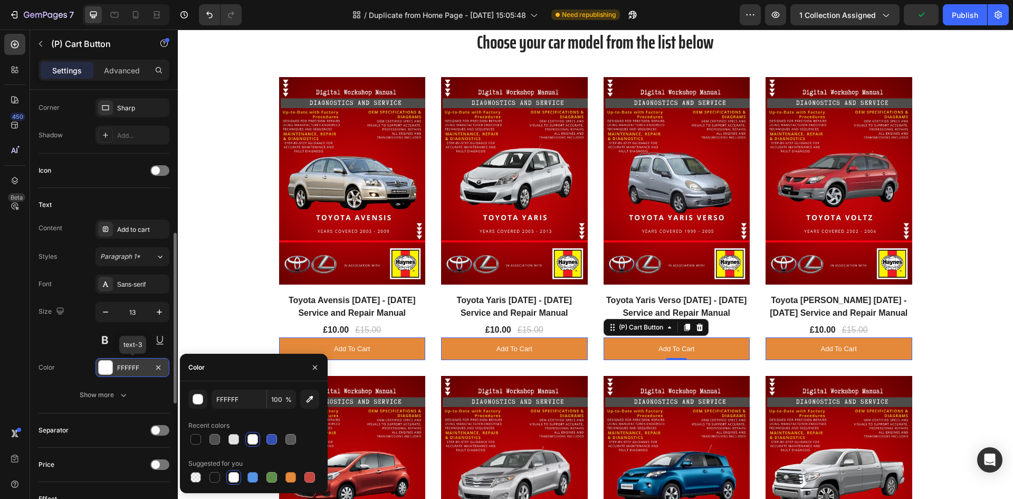
click at [138, 369] on div "FFFFFF" at bounding box center [132, 367] width 31 height 9
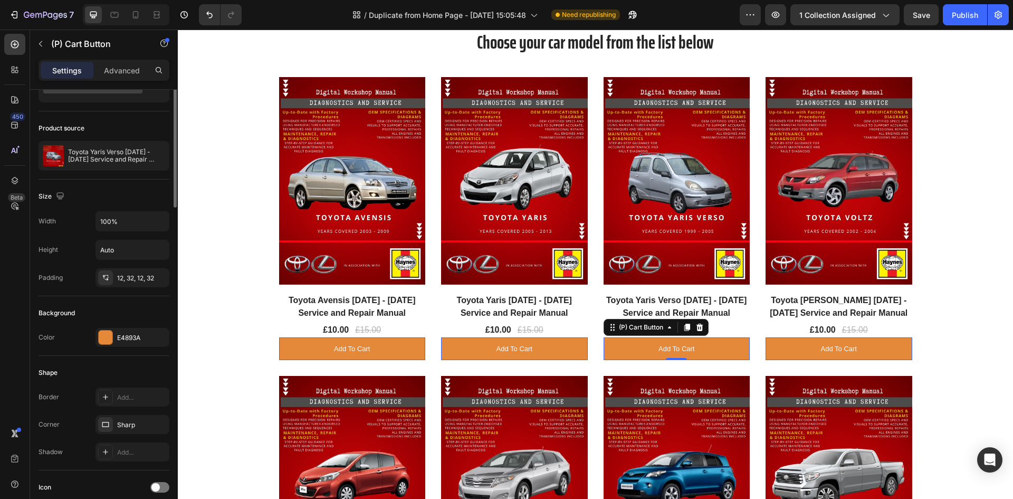
scroll to position [0, 0]
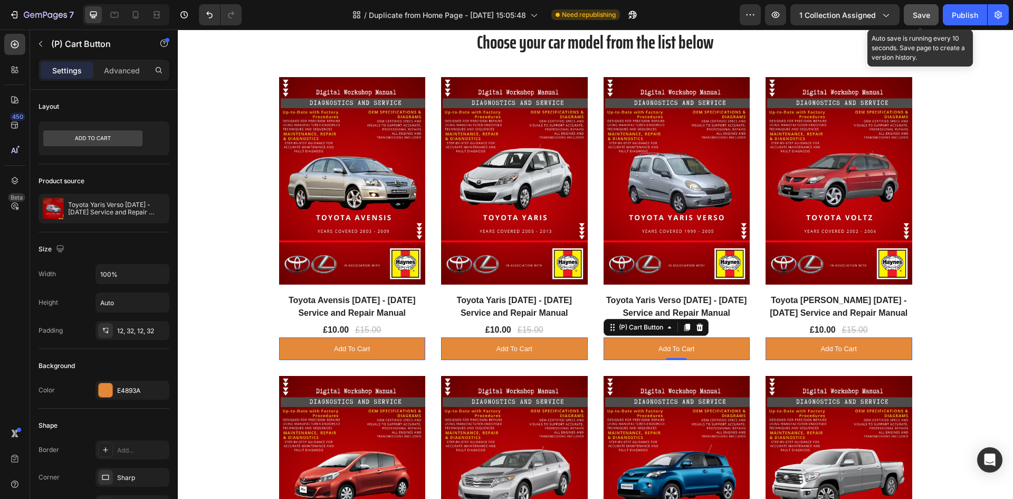
click at [923, 19] on span "Save" at bounding box center [921, 15] width 17 height 9
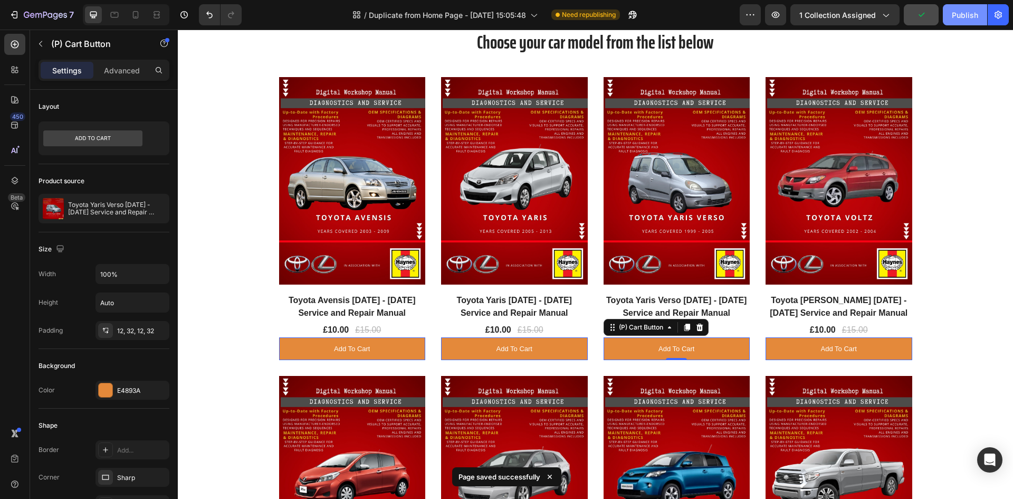
click at [963, 17] on div "Publish" at bounding box center [965, 14] width 26 height 11
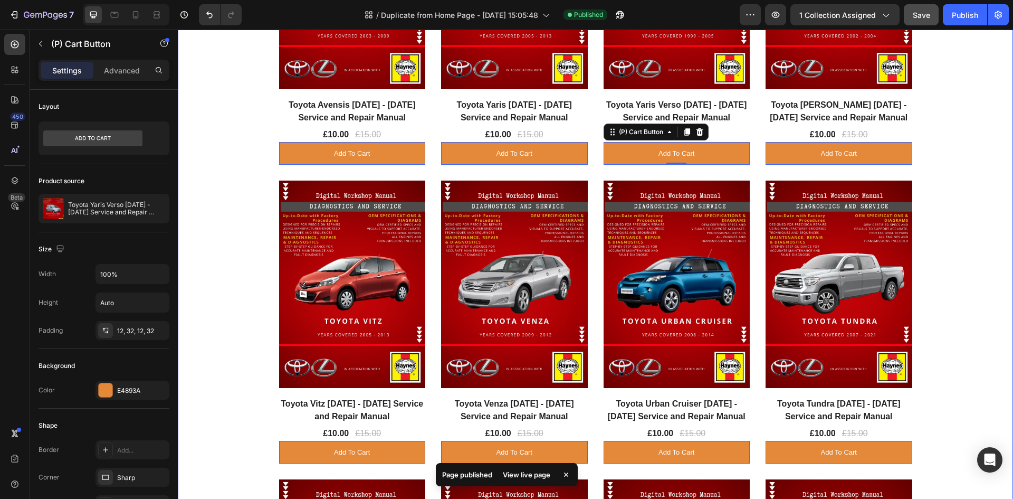
scroll to position [1002, 0]
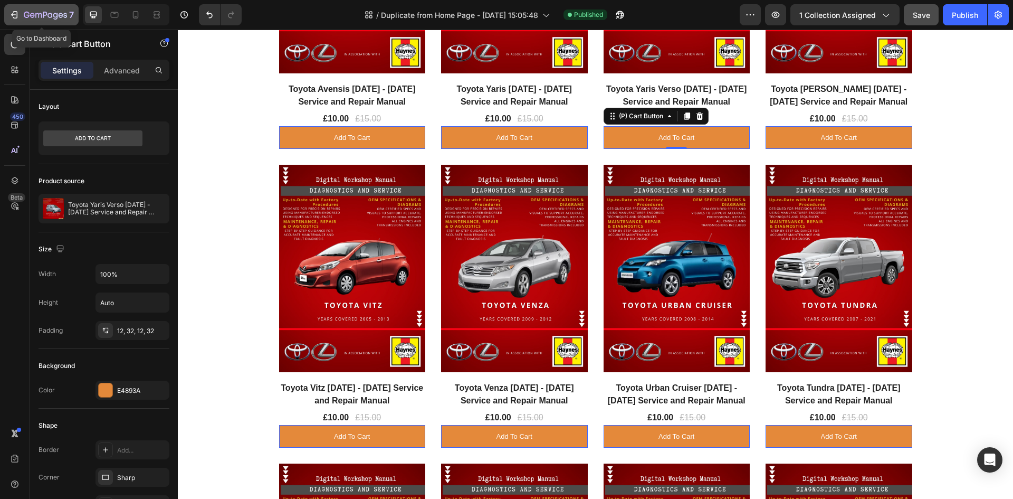
click at [56, 13] on icon "button" at bounding box center [45, 15] width 43 height 9
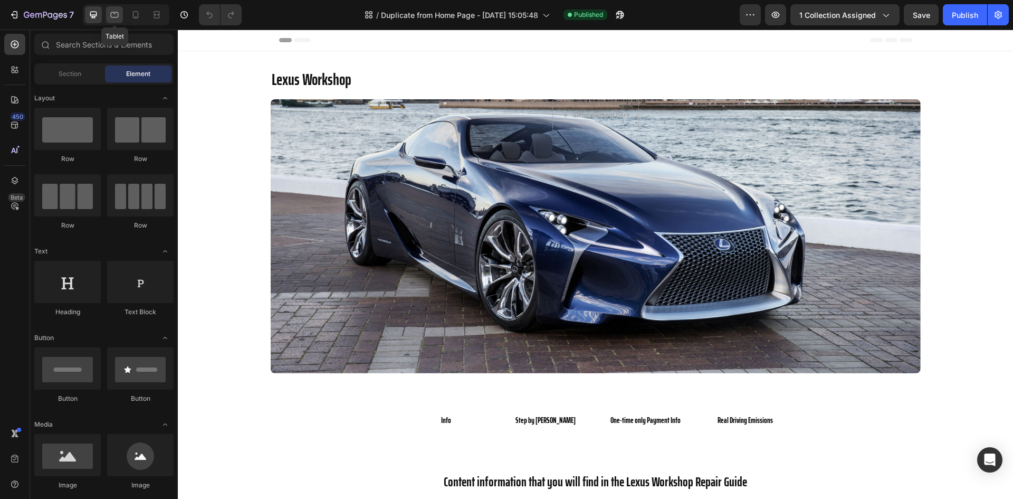
click at [108, 11] on div at bounding box center [114, 14] width 17 height 17
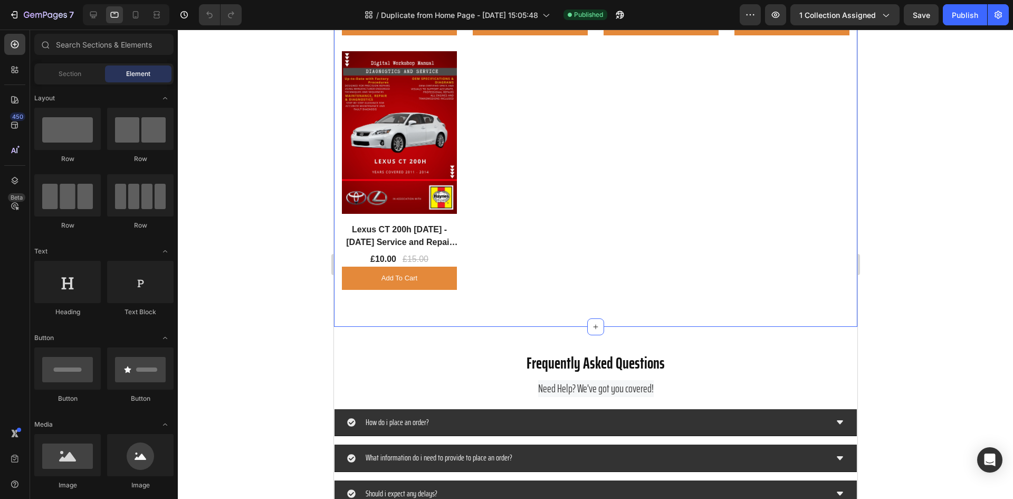
scroll to position [2427, 0]
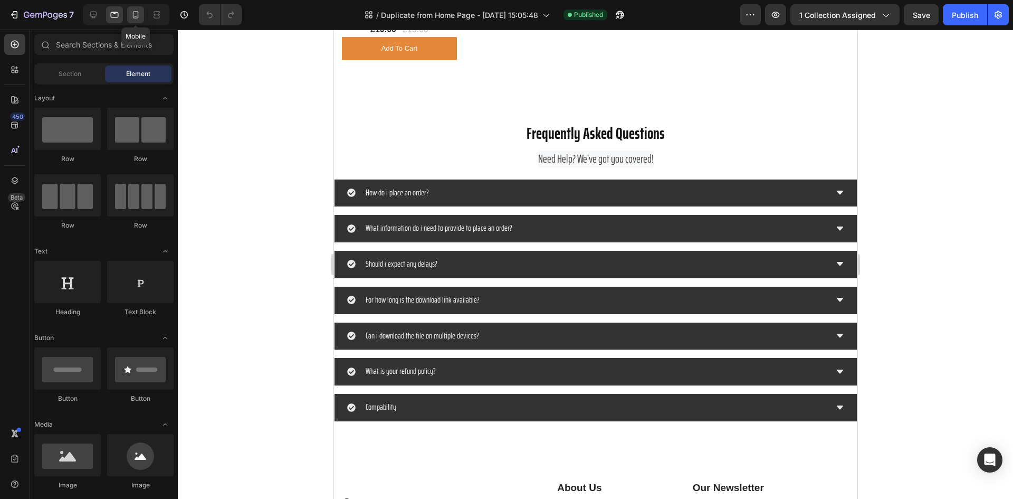
click at [132, 9] on icon at bounding box center [135, 14] width 11 height 11
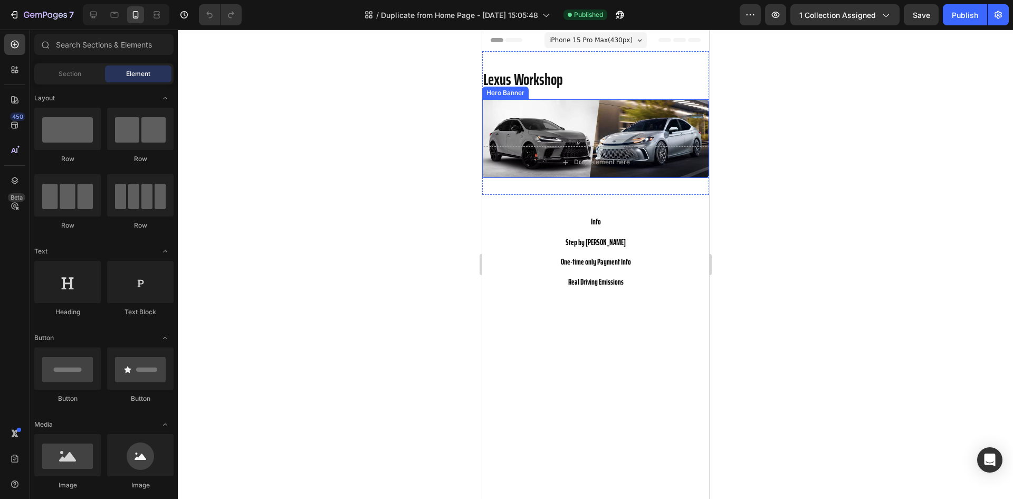
click at [530, 110] on div "Overlay" at bounding box center [595, 138] width 227 height 79
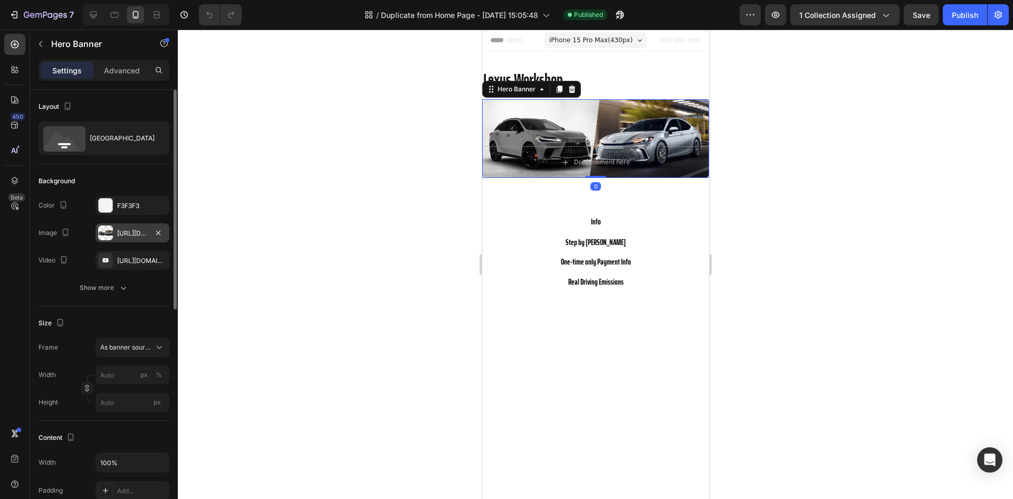
click at [117, 241] on div "[URL][DOMAIN_NAME]" at bounding box center [132, 232] width 74 height 19
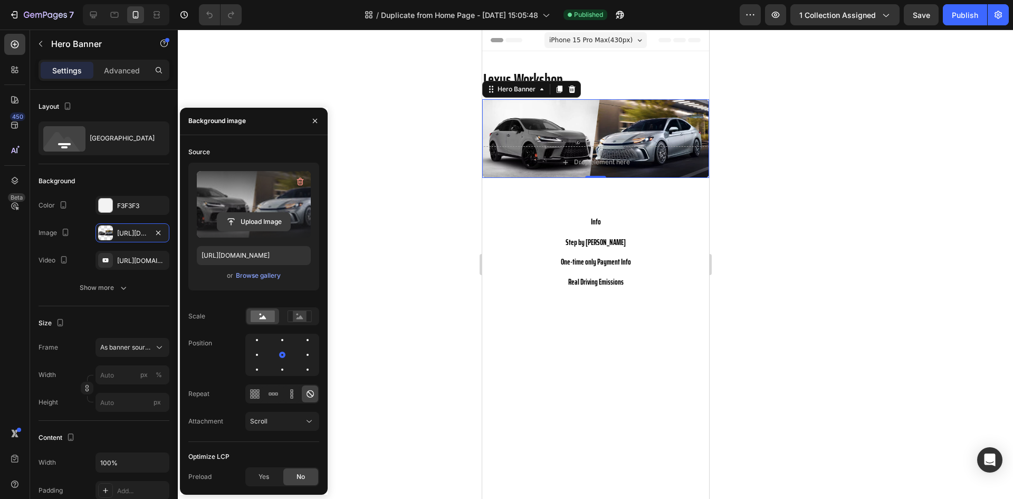
click at [269, 220] on input "file" at bounding box center [253, 222] width 73 height 18
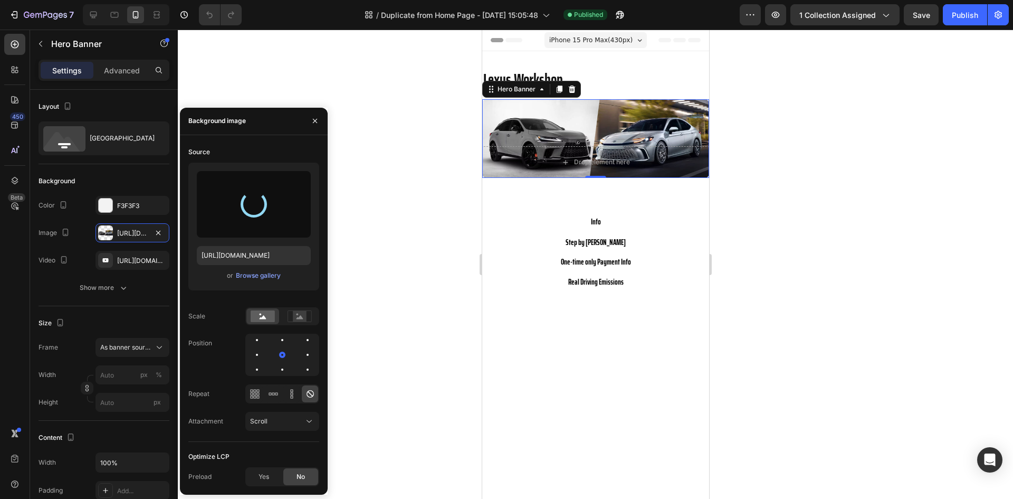
type input "[URL][DOMAIN_NAME]"
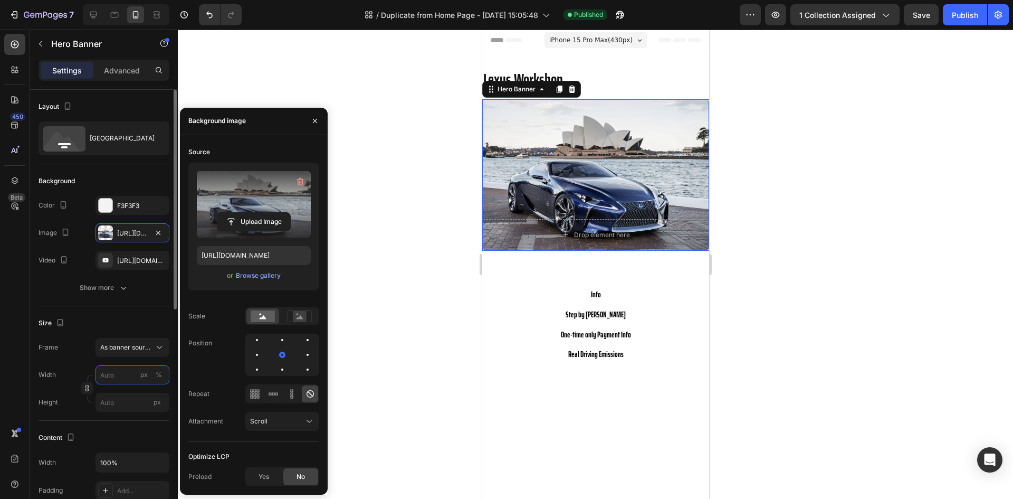
click at [131, 371] on input "px %" at bounding box center [132, 374] width 74 height 19
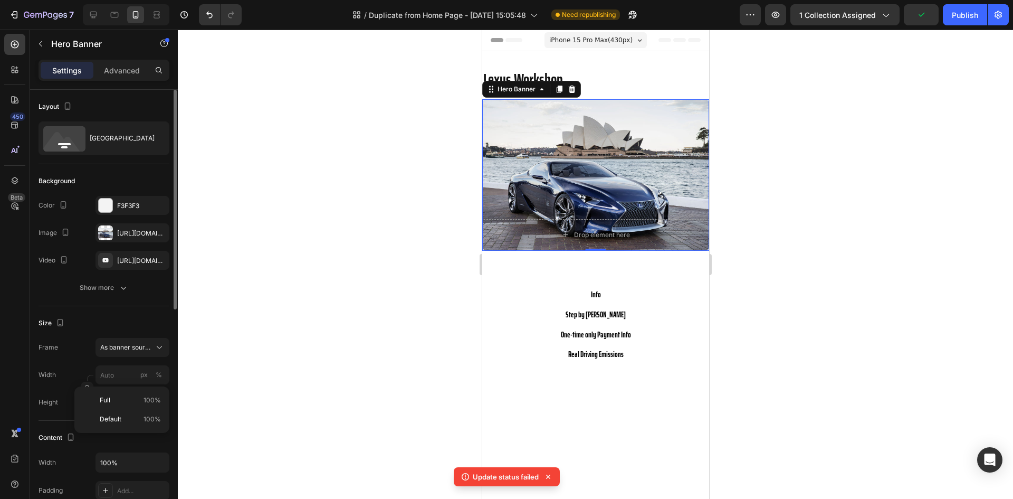
click at [77, 362] on div "Frame As banner source Width px % Height px" at bounding box center [104, 375] width 131 height 74
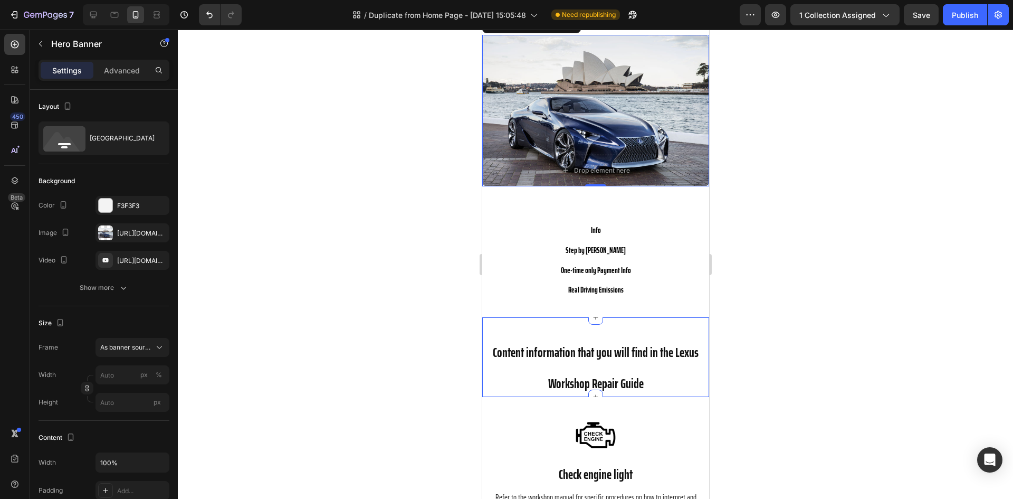
scroll to position [53, 0]
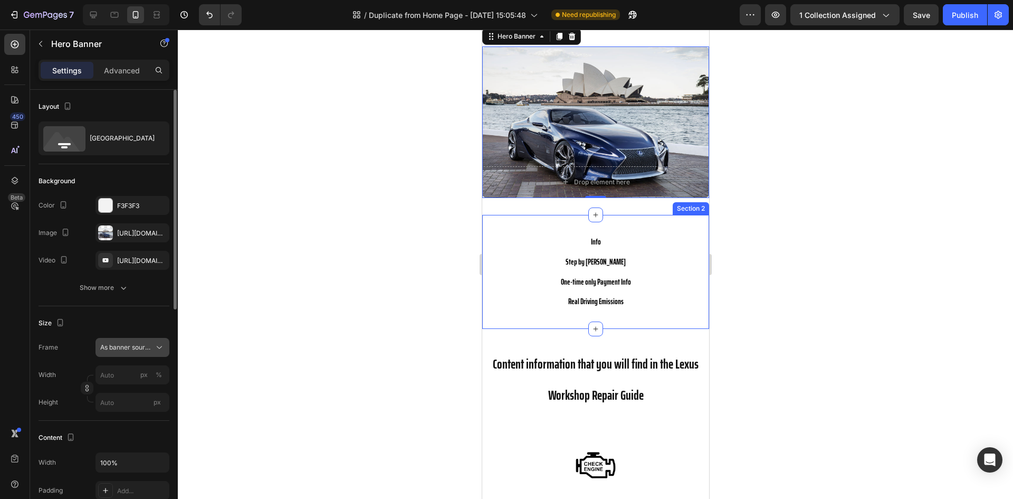
drag, startPoint x: 121, startPoint y: 340, endPoint x: 121, endPoint y: 346, distance: 5.8
click at [121, 340] on button "As banner source" at bounding box center [132, 347] width 74 height 19
click at [127, 396] on div "Custom" at bounding box center [130, 391] width 61 height 9
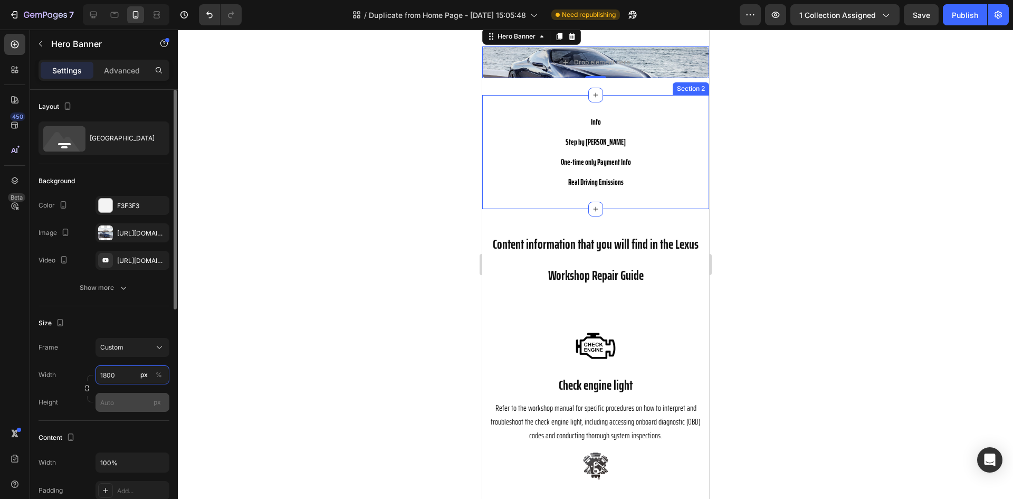
type input "1800"
click at [120, 395] on input "px" at bounding box center [132, 402] width 74 height 19
type input "6"
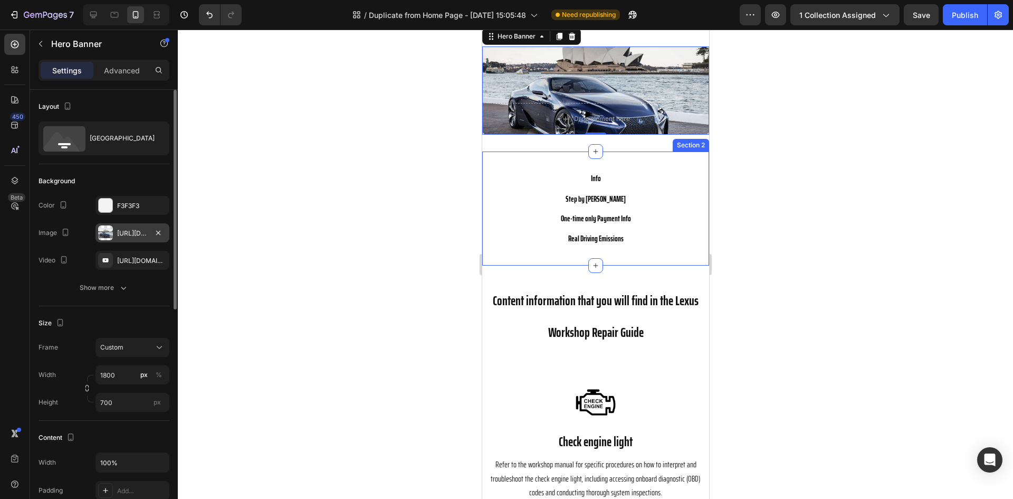
click at [125, 231] on div "[URL][DOMAIN_NAME]" at bounding box center [132, 232] width 31 height 9
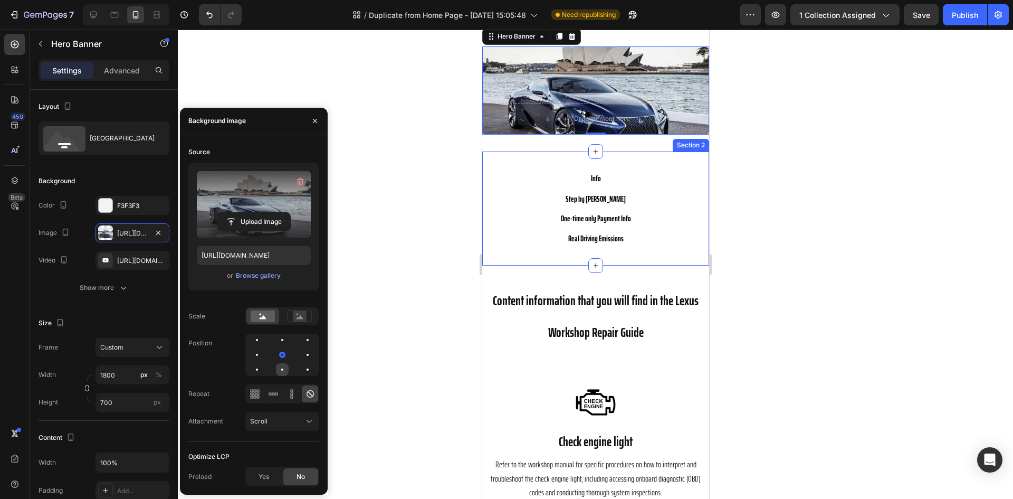
click at [280, 369] on div at bounding box center [282, 369] width 13 height 13
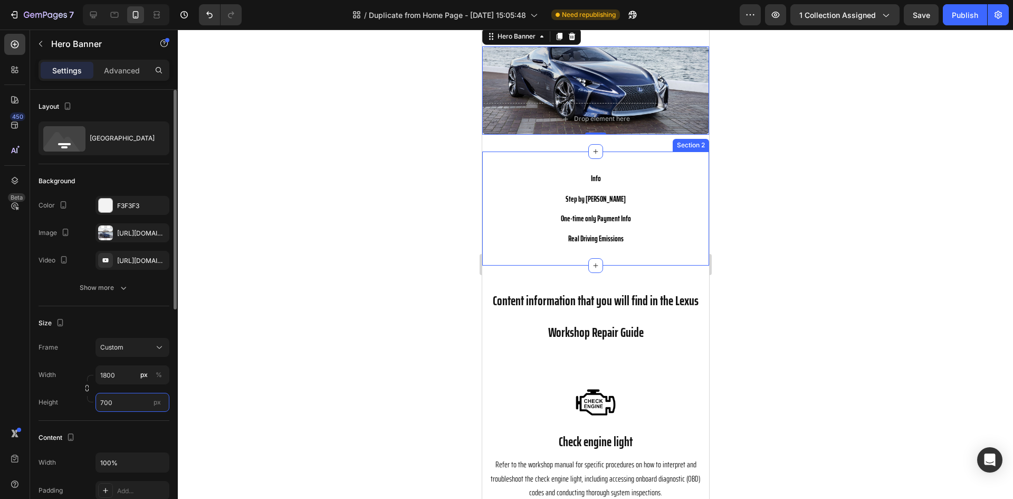
click at [130, 402] on input "700" at bounding box center [132, 402] width 74 height 19
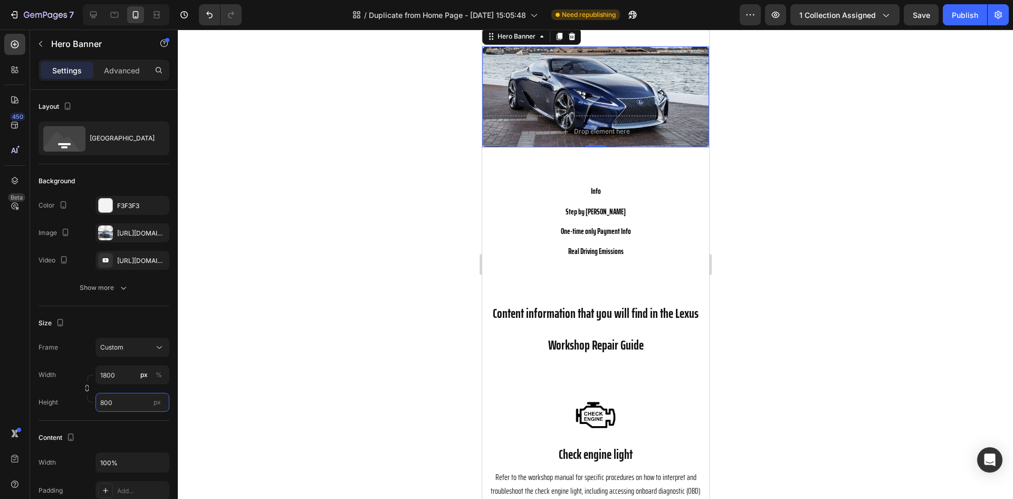
type input "800"
click at [833, 202] on div at bounding box center [595, 264] width 835 height 469
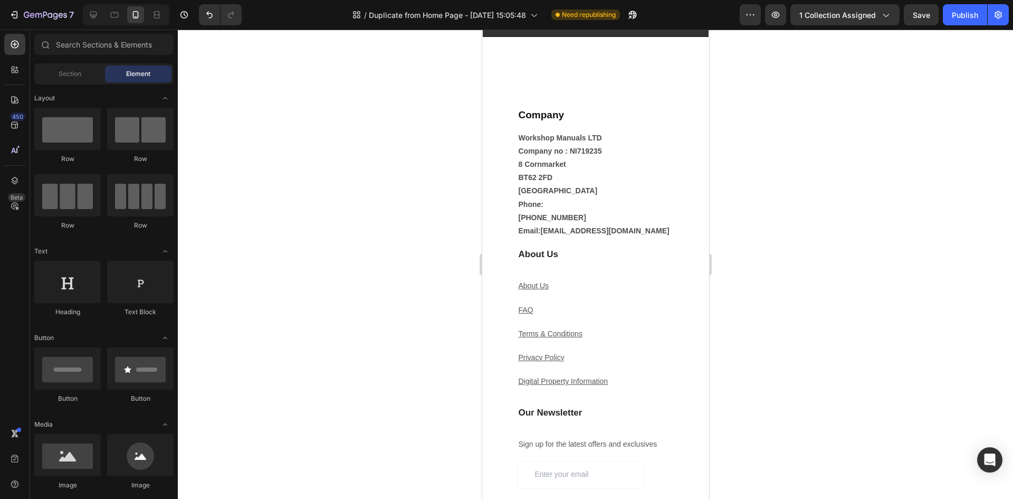
scroll to position [4168, 0]
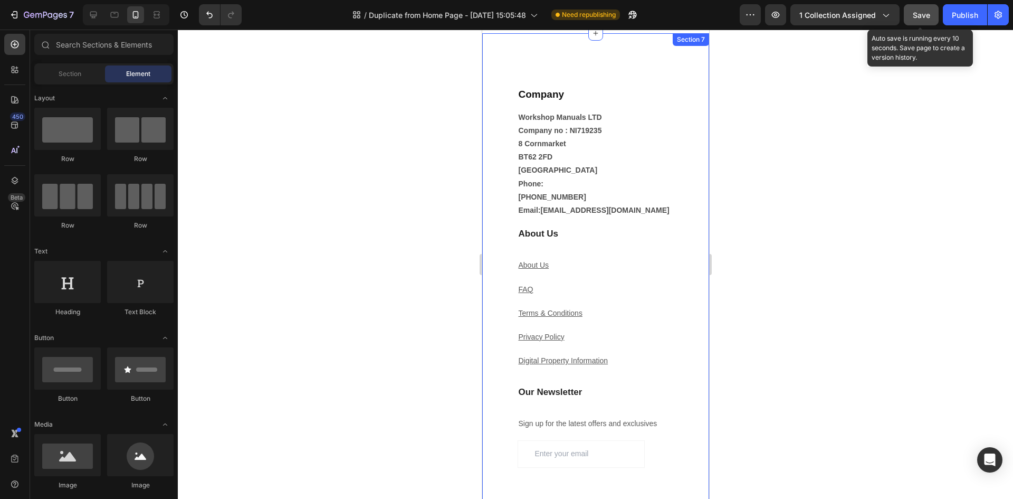
click at [920, 21] on button "Save" at bounding box center [921, 14] width 35 height 21
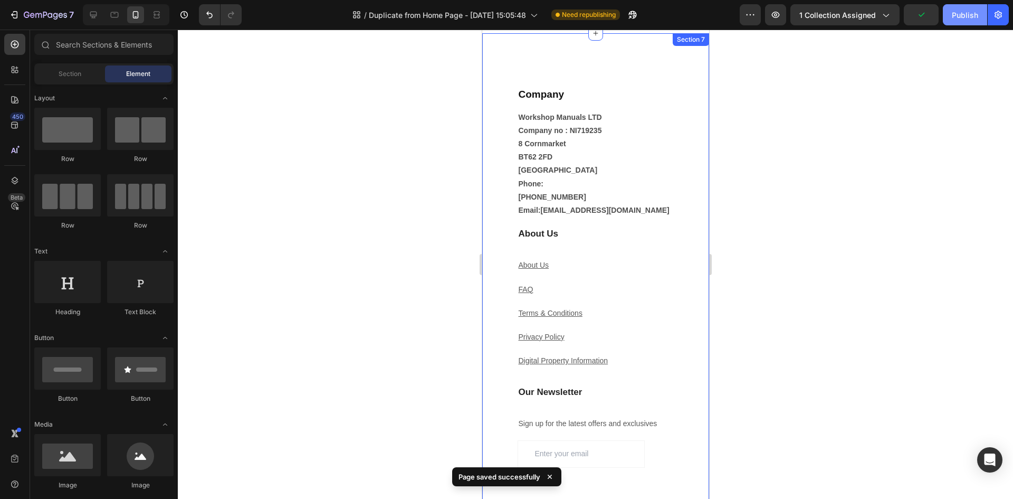
click at [958, 17] on div "Publish" at bounding box center [965, 14] width 26 height 11
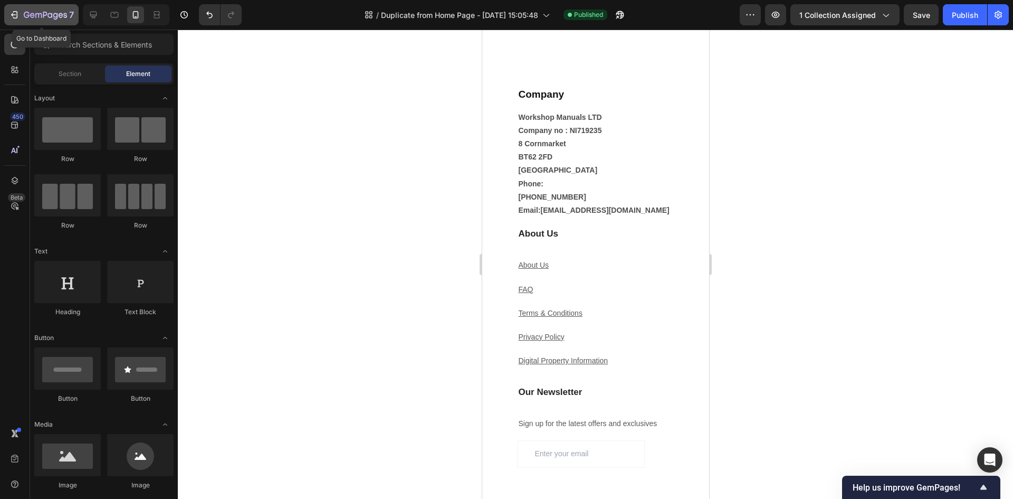
click at [65, 16] on icon "button" at bounding box center [45, 15] width 43 height 9
